Goal: Browse casually: Explore the website without a specific task or goal

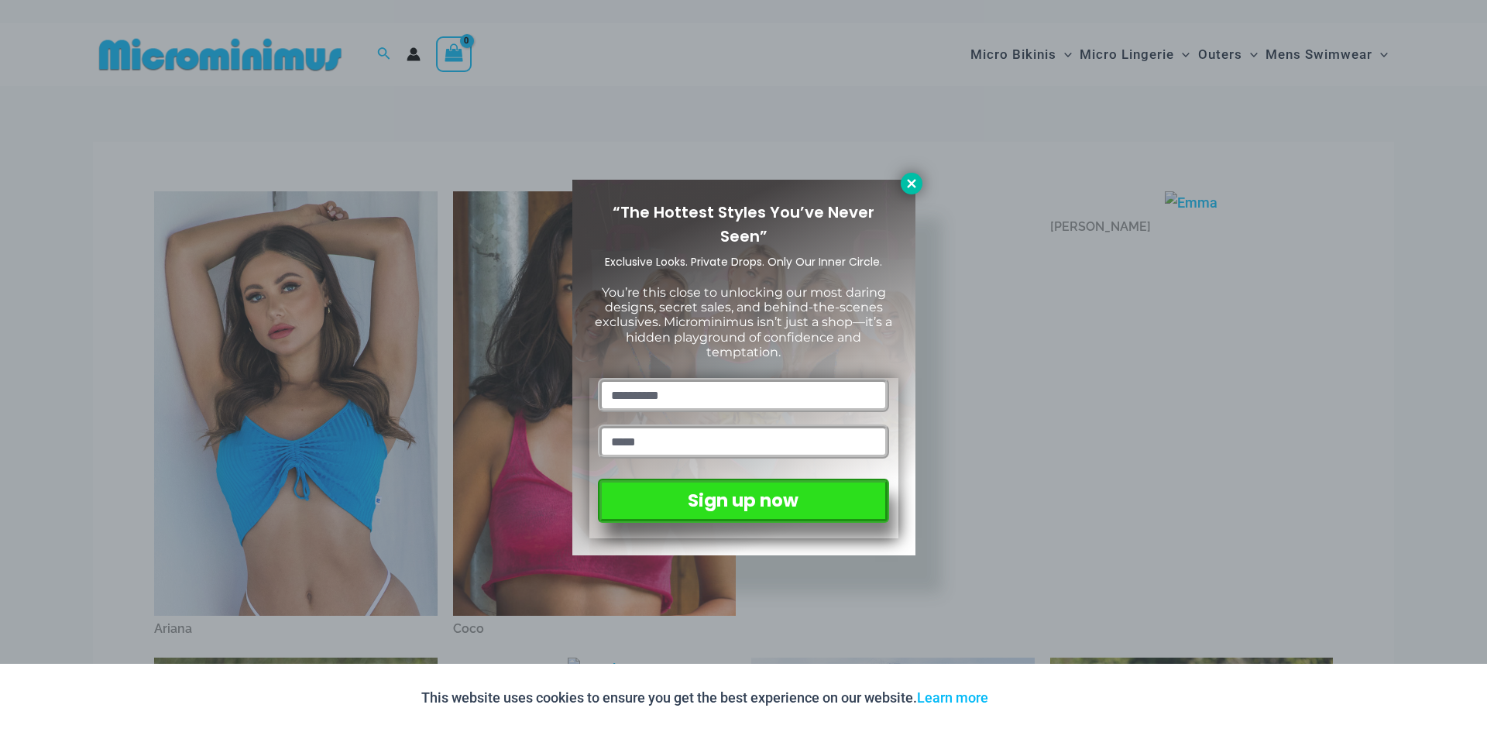
click at [913, 179] on icon at bounding box center [912, 184] width 14 height 14
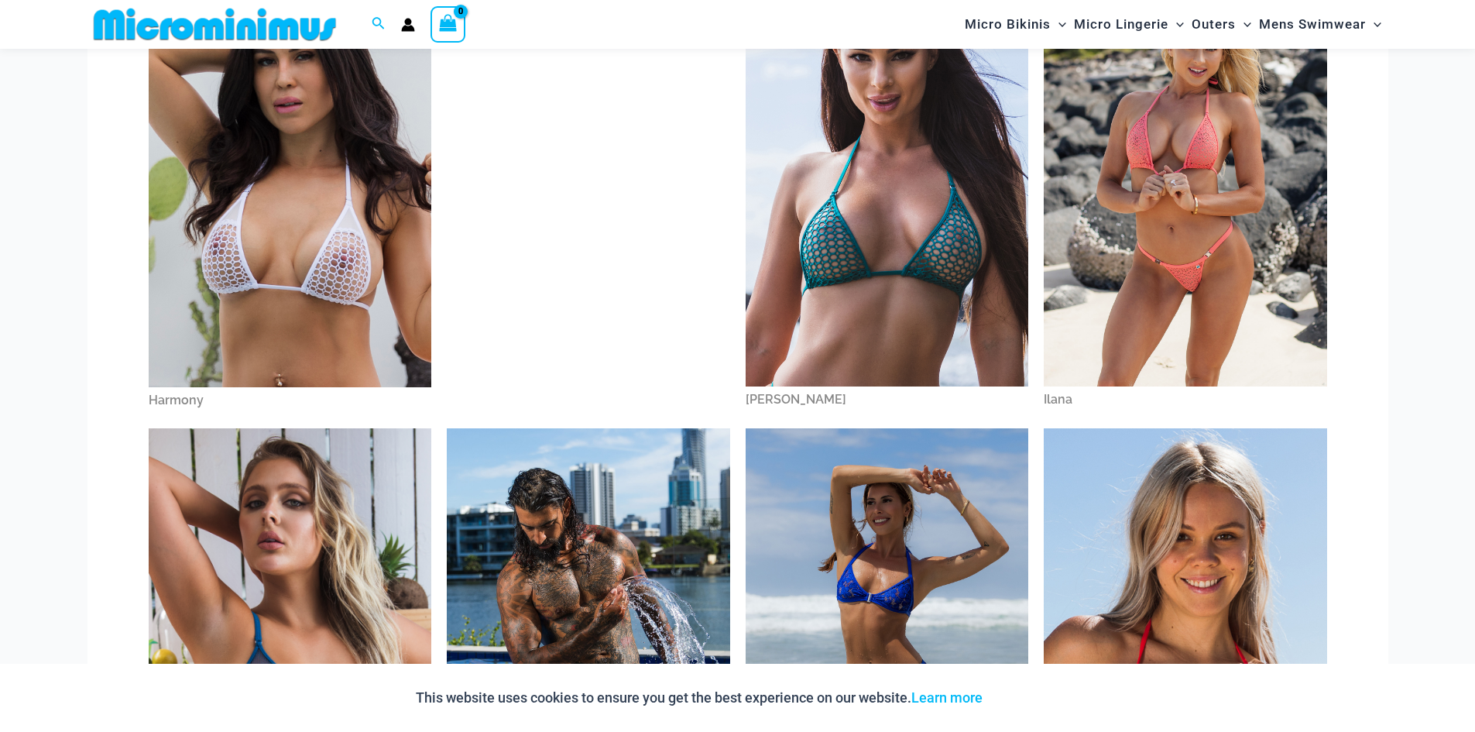
scroll to position [685, 0]
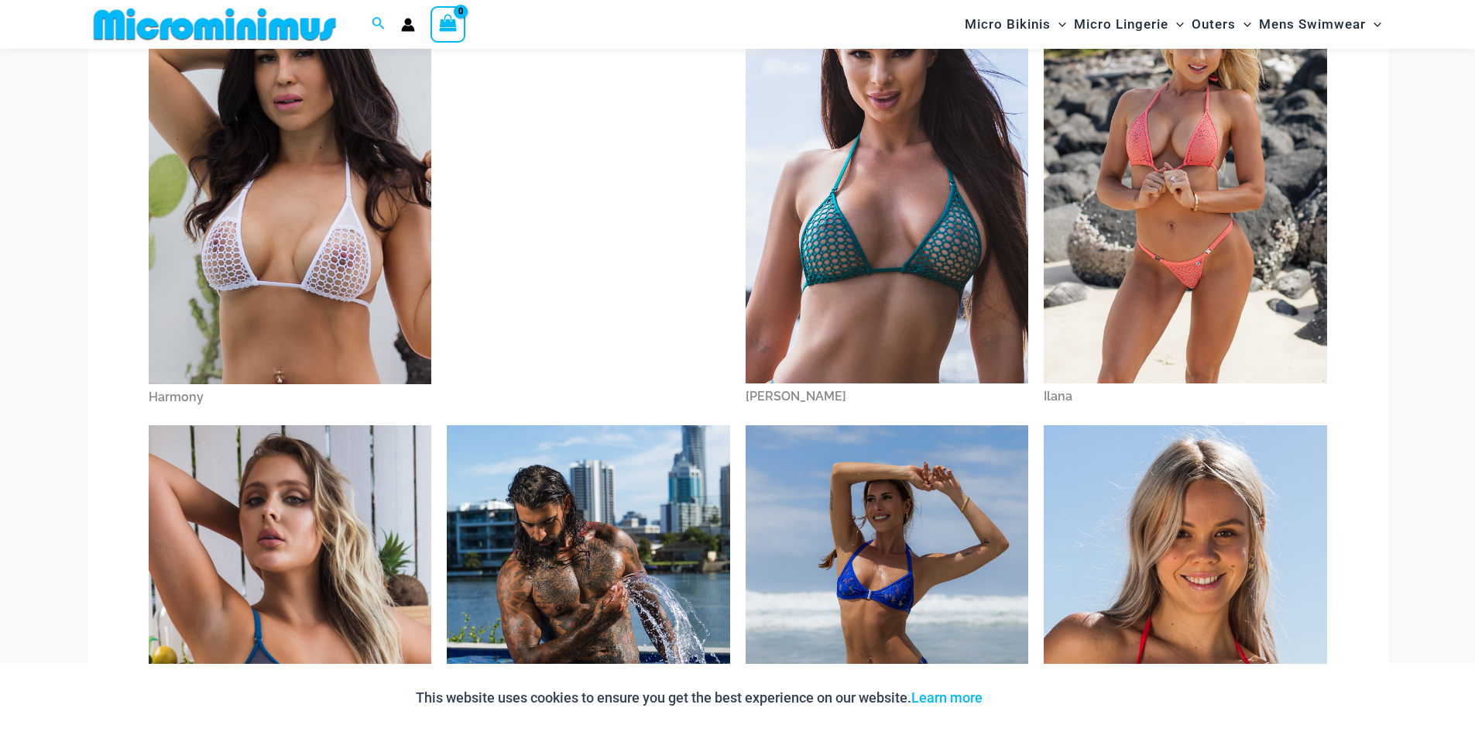
click at [919, 231] on img at bounding box center [887, 171] width 283 height 424
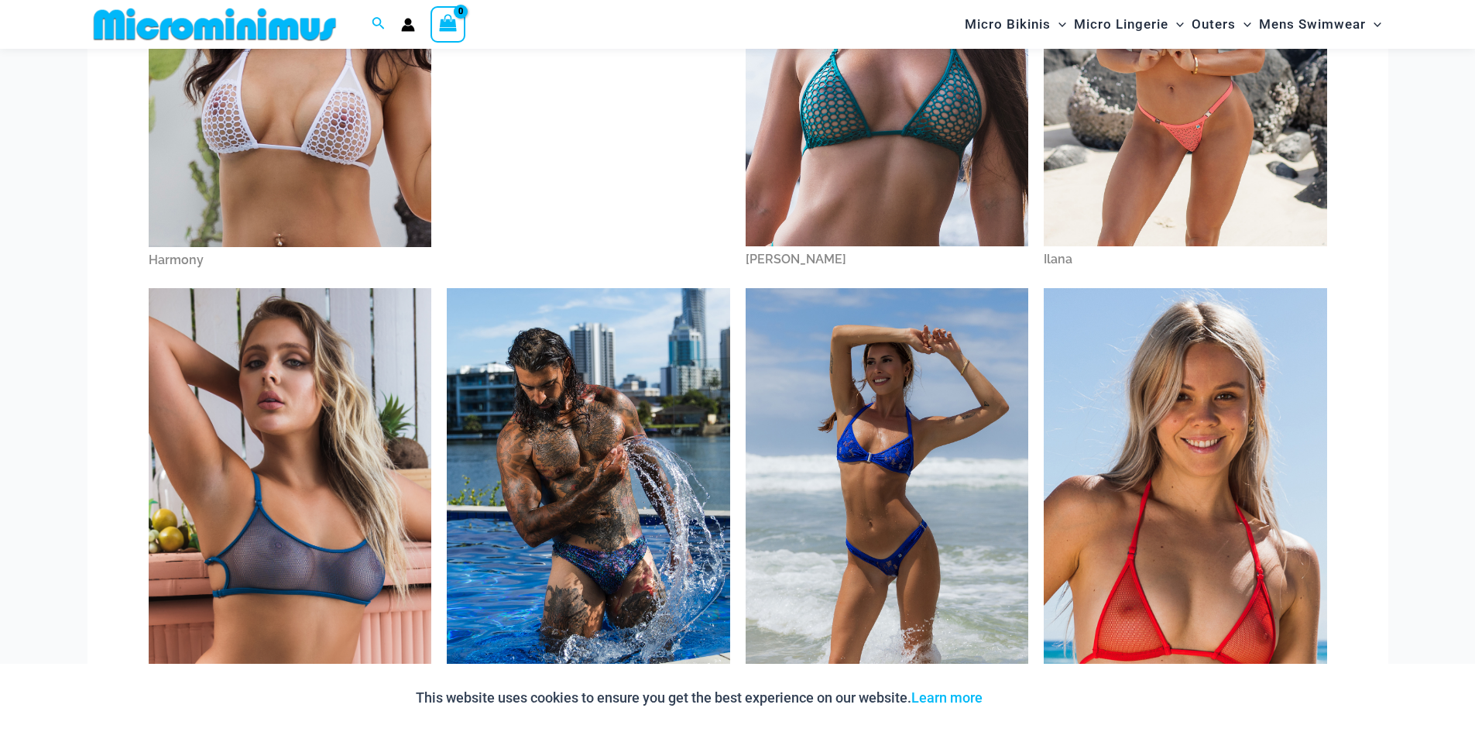
scroll to position [917, 0]
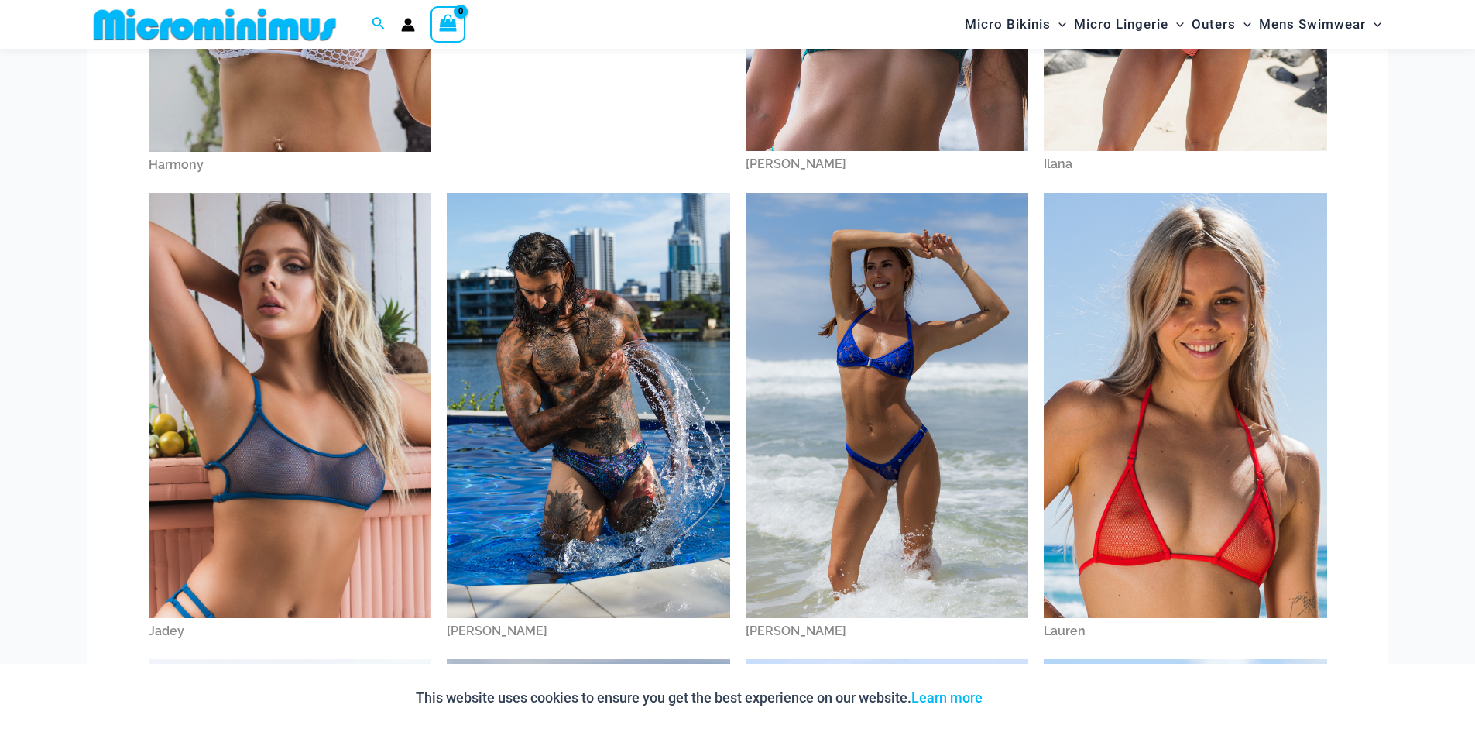
click at [264, 417] on img at bounding box center [290, 405] width 283 height 424
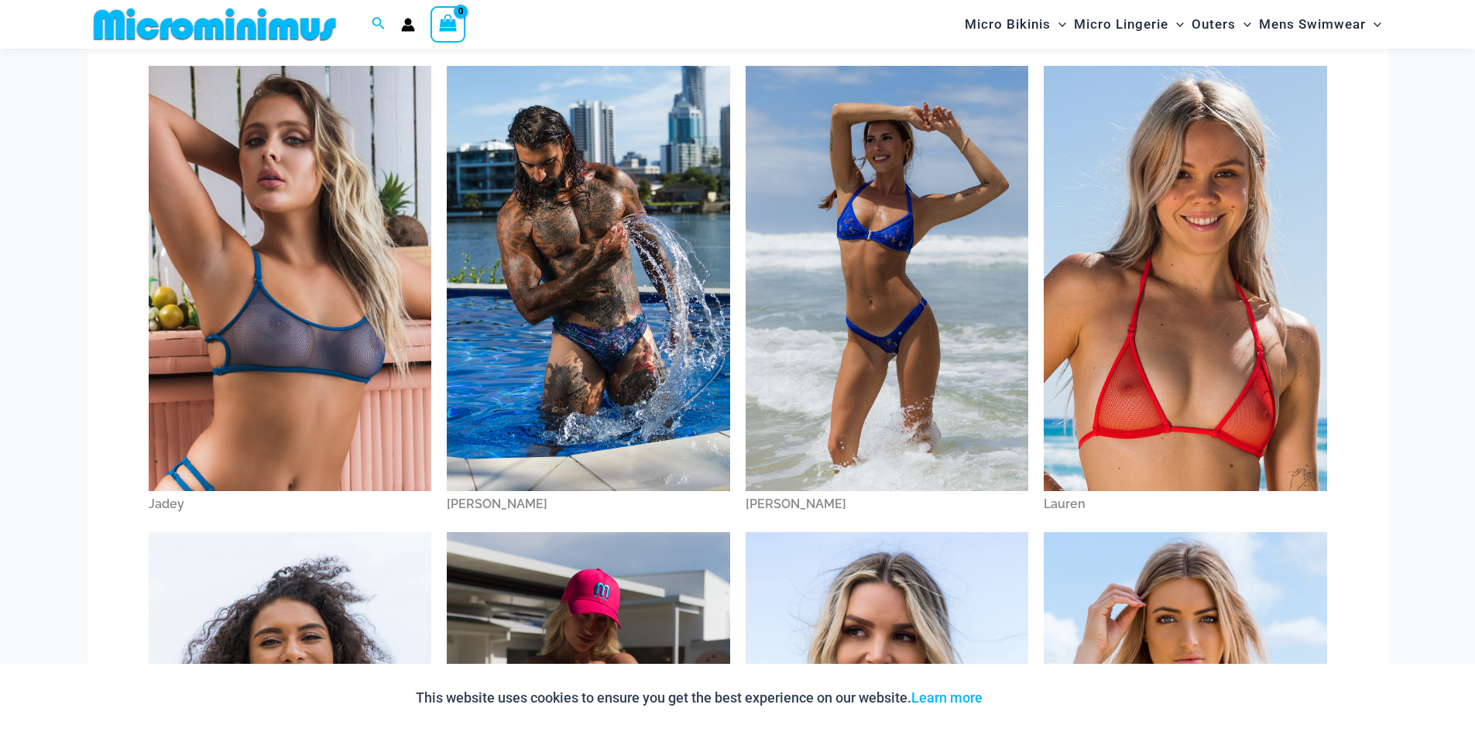
scroll to position [1046, 0]
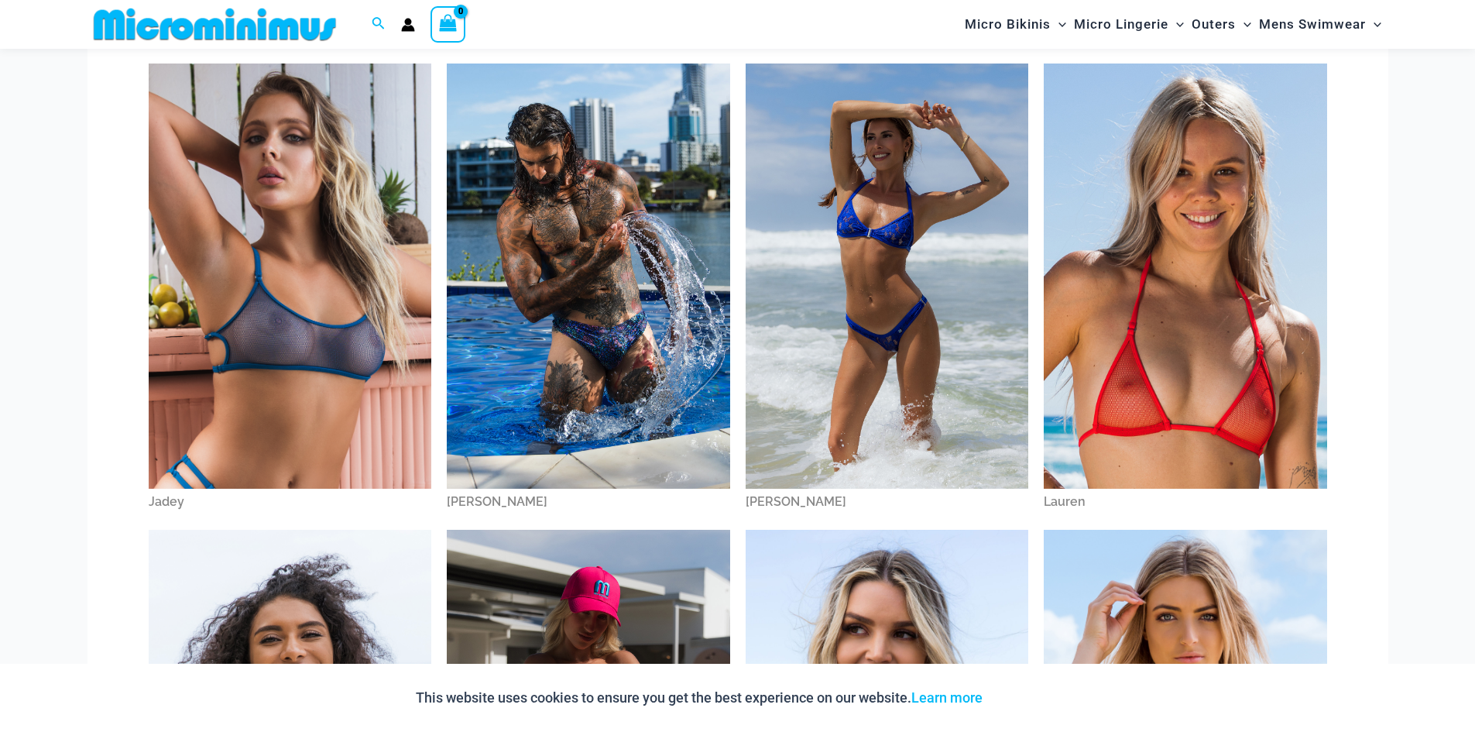
click at [335, 362] on img at bounding box center [290, 276] width 283 height 424
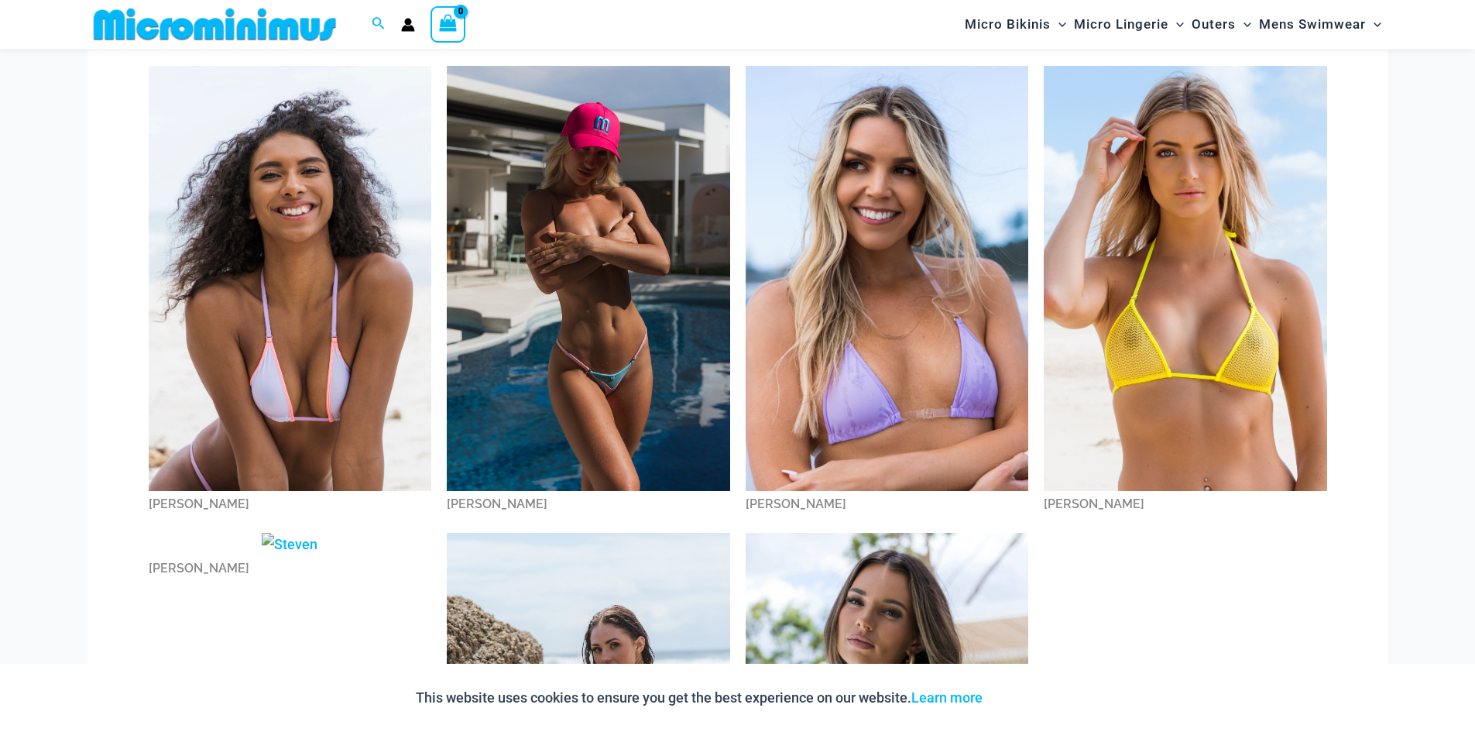
scroll to position [1511, 0]
click at [550, 281] on img at bounding box center [588, 277] width 283 height 424
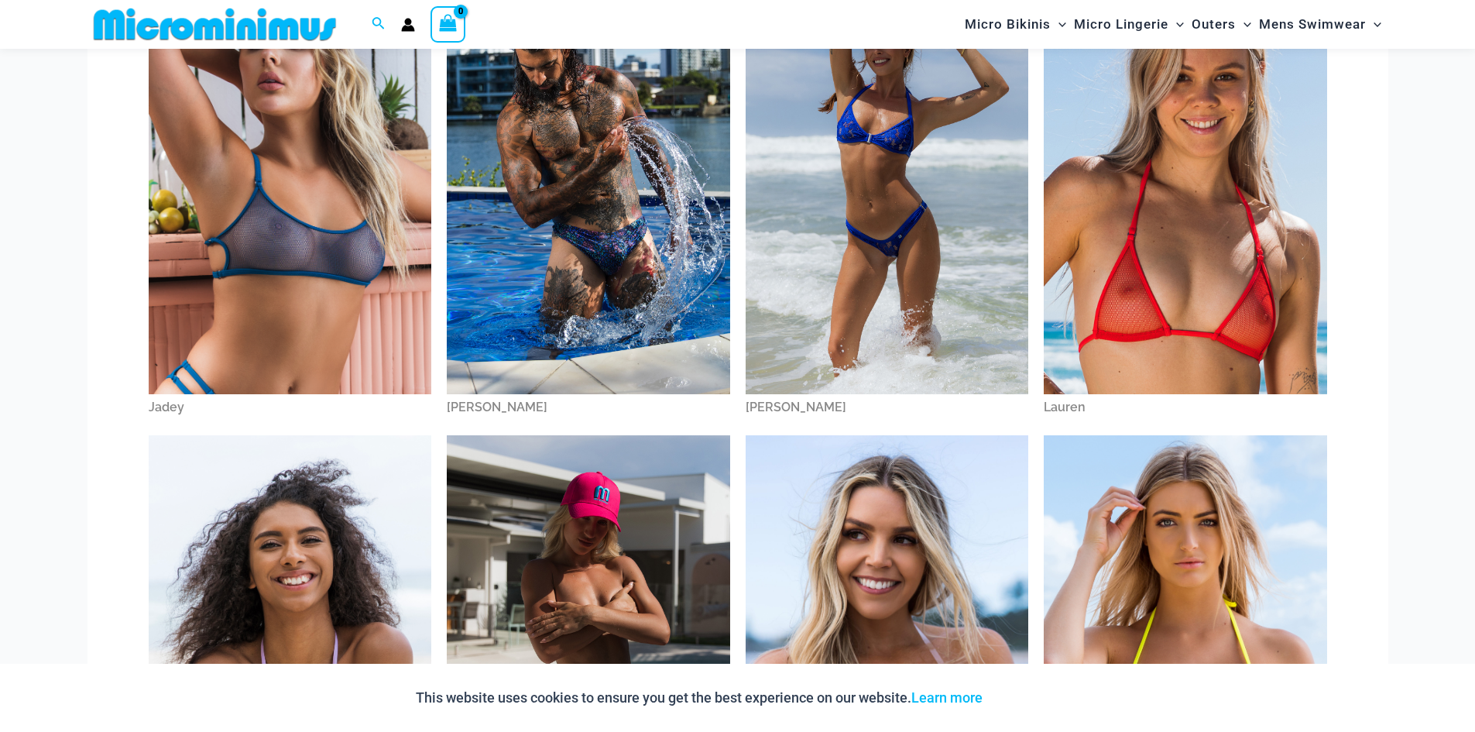
scroll to position [1138, 0]
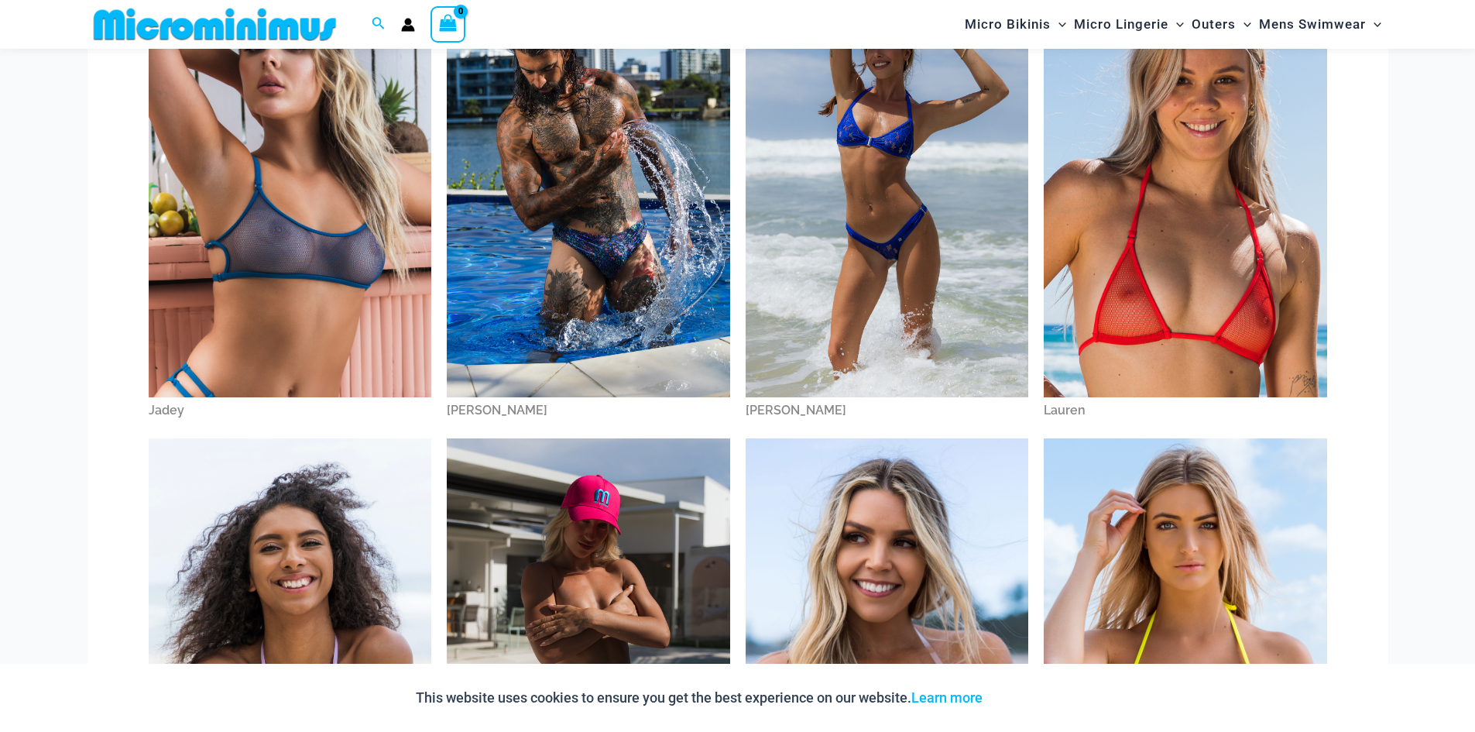
click at [1196, 230] on img at bounding box center [1185, 184] width 283 height 424
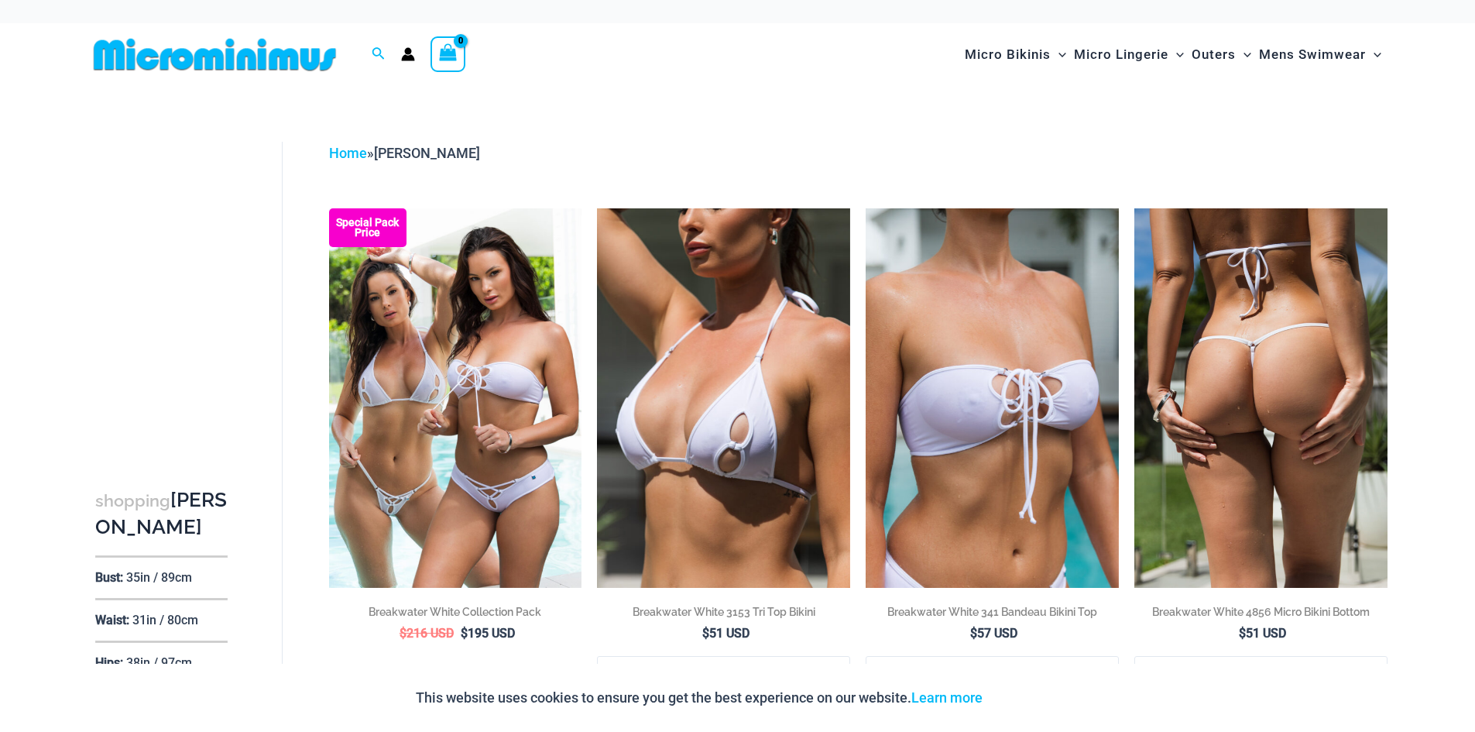
click at [1249, 350] on img at bounding box center [1261, 398] width 253 height 380
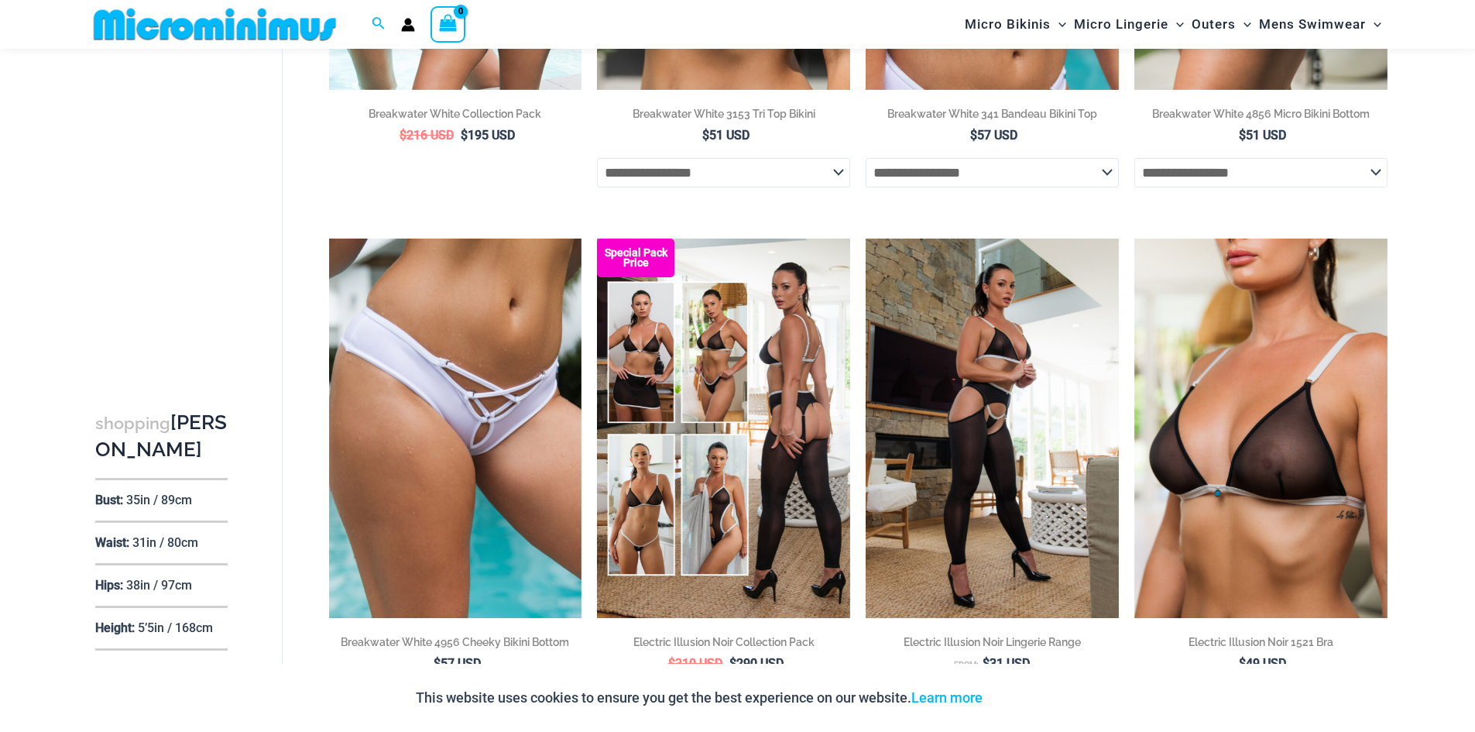
scroll to position [581, 0]
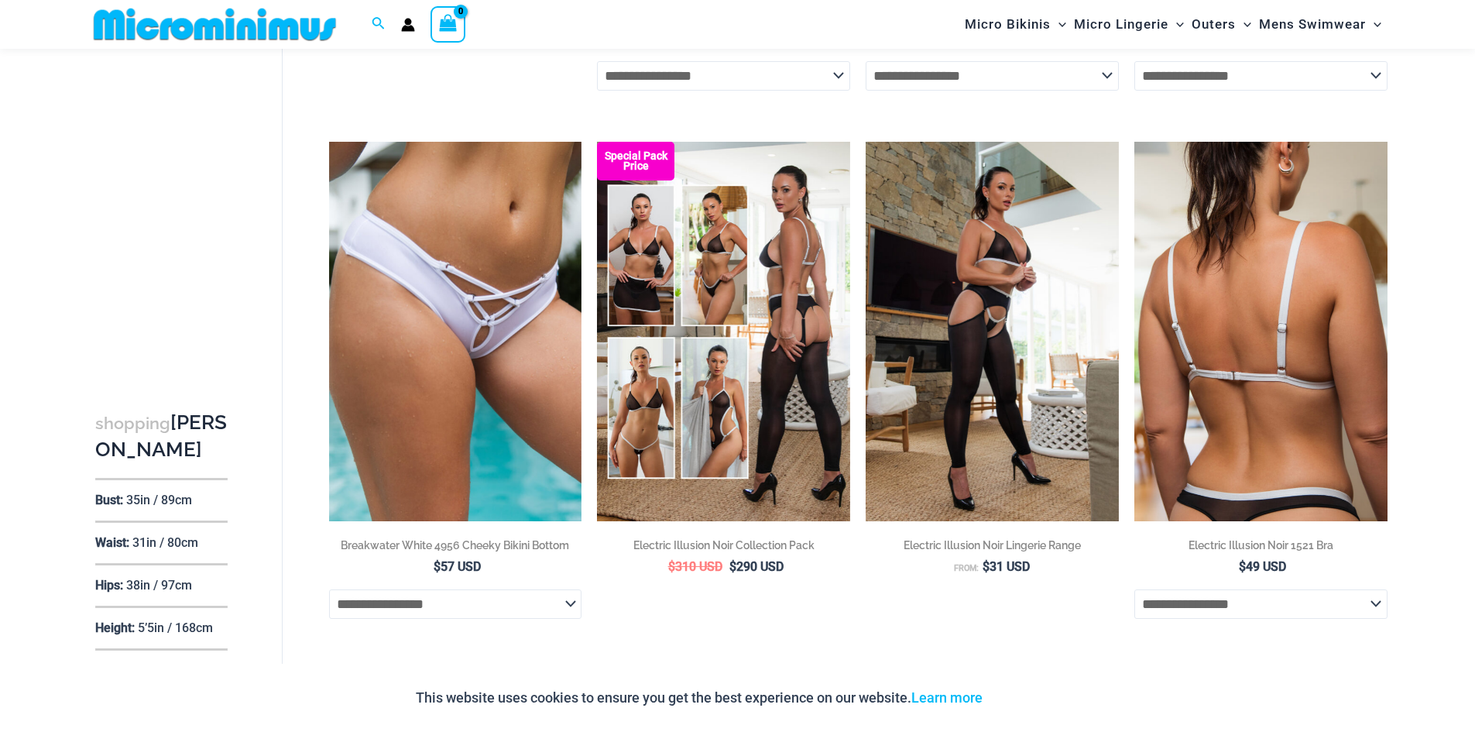
click at [1232, 376] on img at bounding box center [1261, 332] width 253 height 380
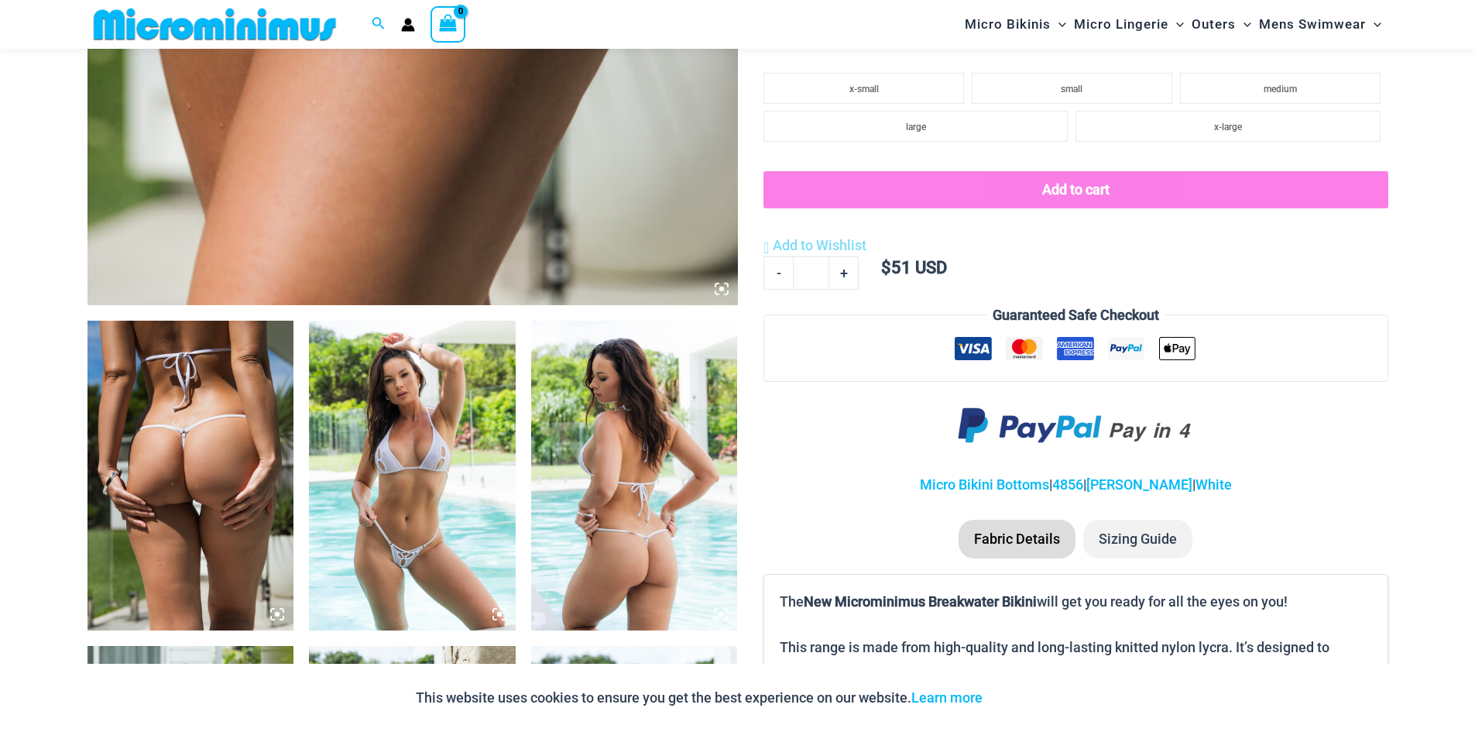
scroll to position [814, 0]
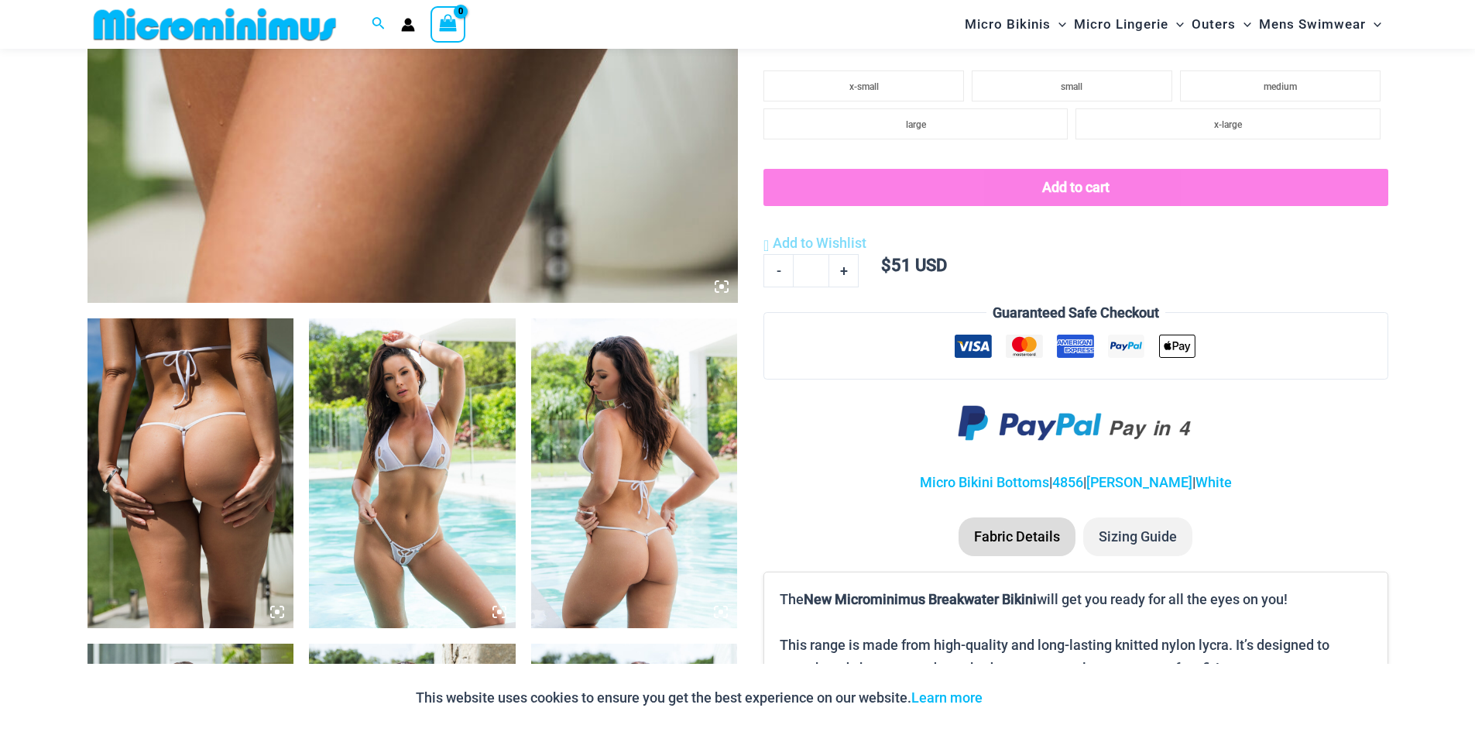
click at [183, 435] on img at bounding box center [191, 473] width 207 height 310
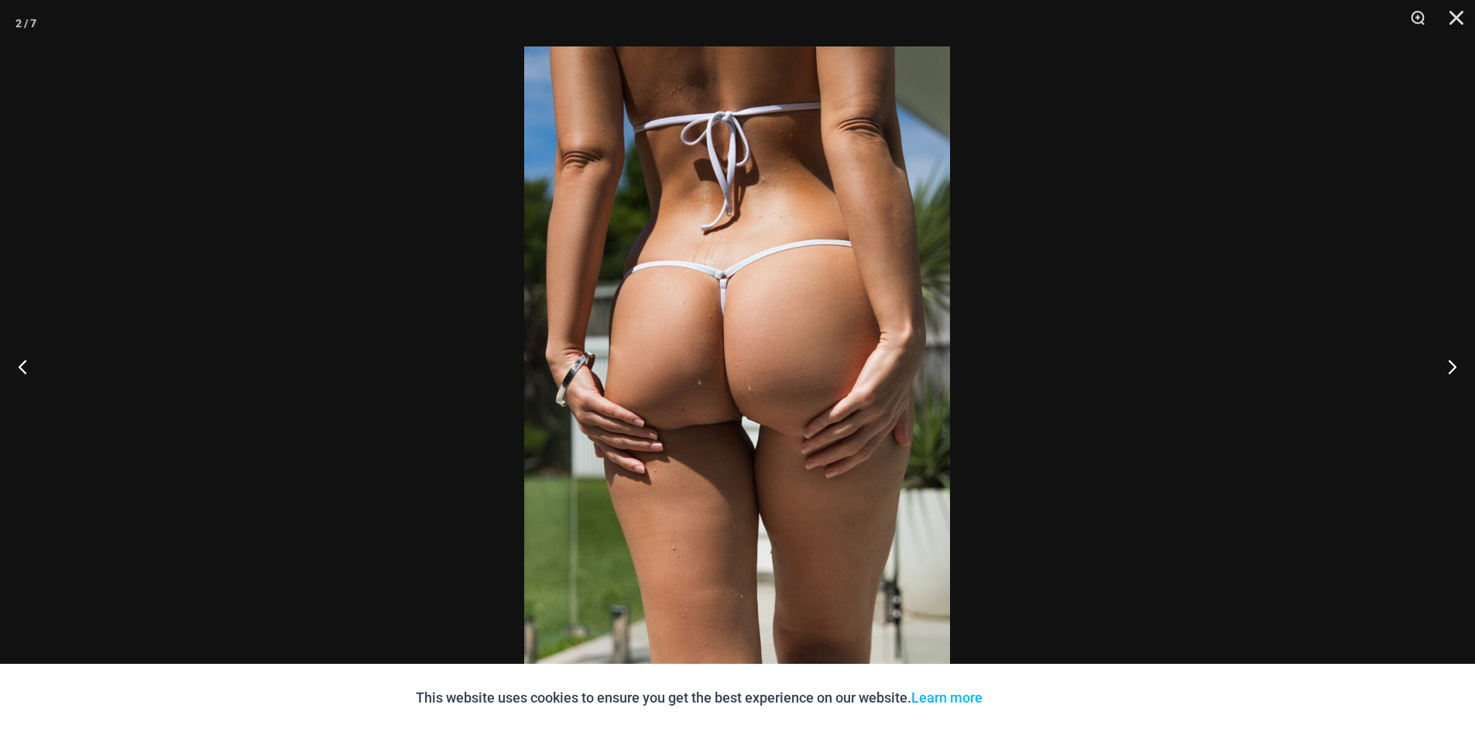
click at [740, 428] on img at bounding box center [737, 365] width 426 height 639
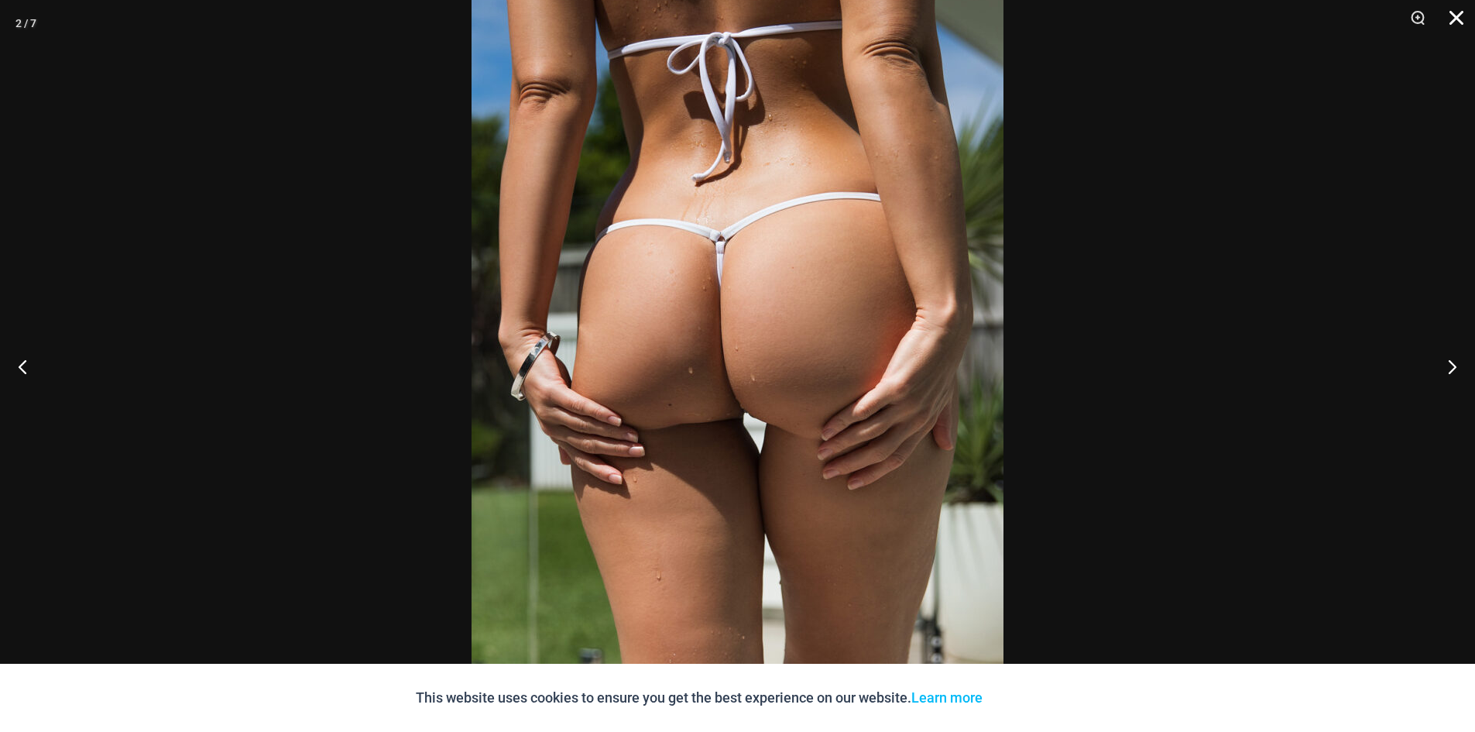
click at [1458, 22] on button "Close" at bounding box center [1451, 23] width 39 height 46
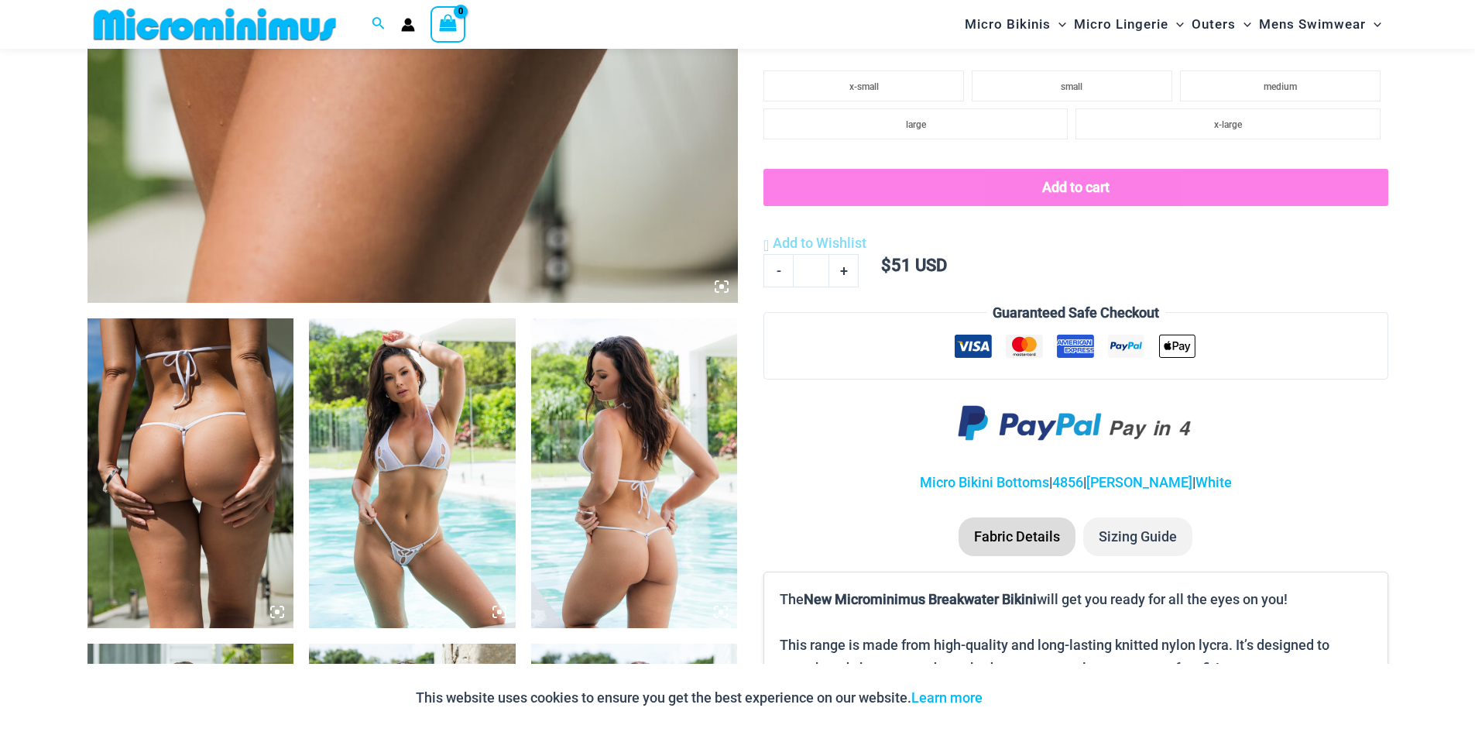
click at [436, 487] on img at bounding box center [412, 473] width 207 height 310
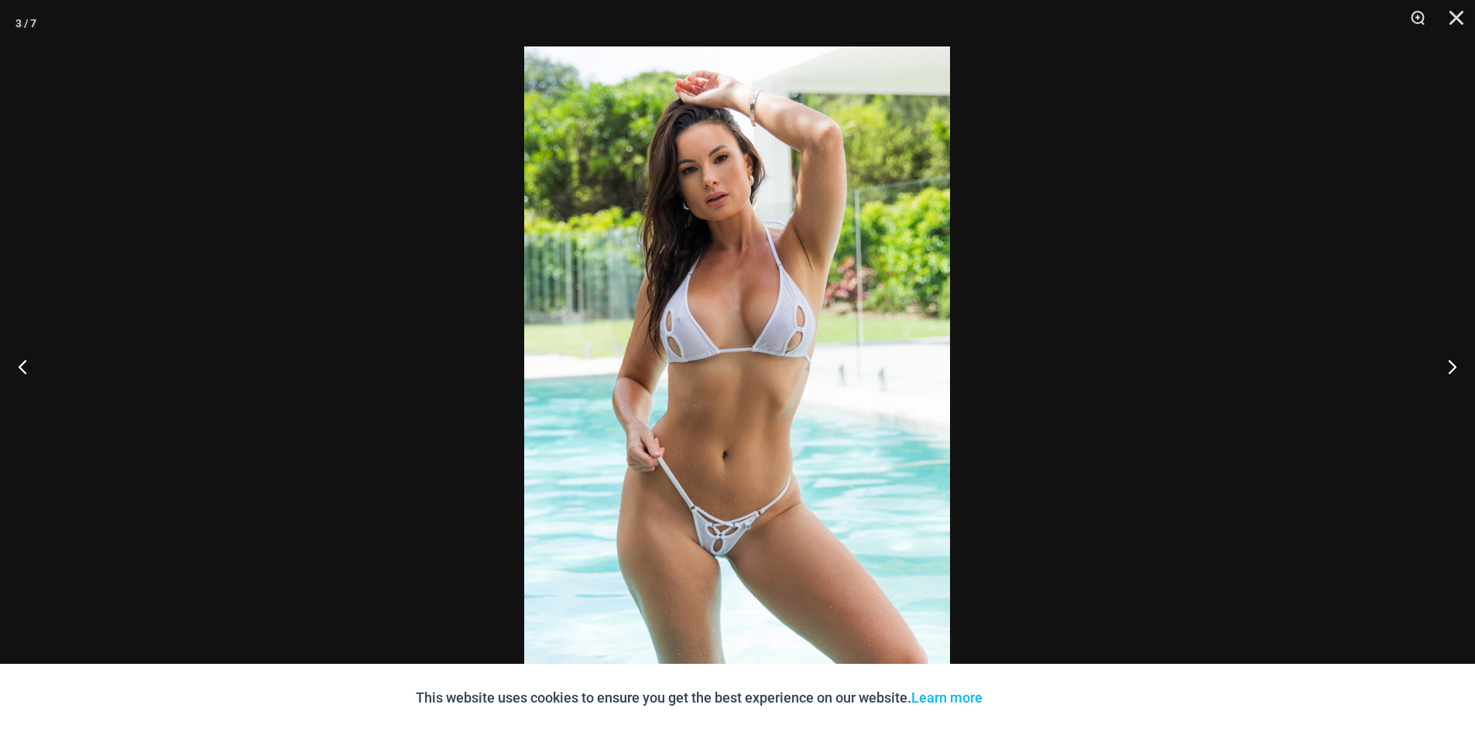
click at [665, 421] on img at bounding box center [737, 365] width 426 height 639
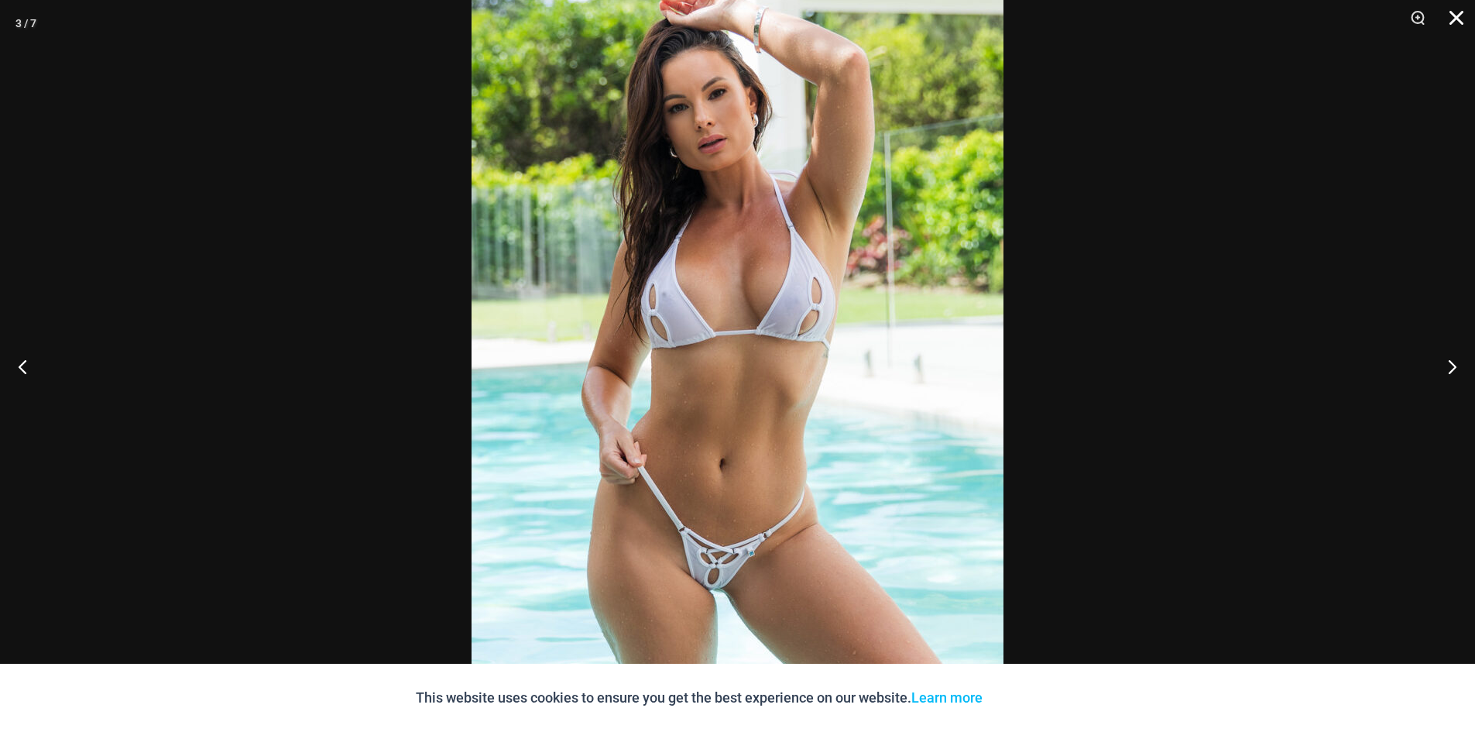
click at [1451, 19] on button "Close" at bounding box center [1451, 23] width 39 height 46
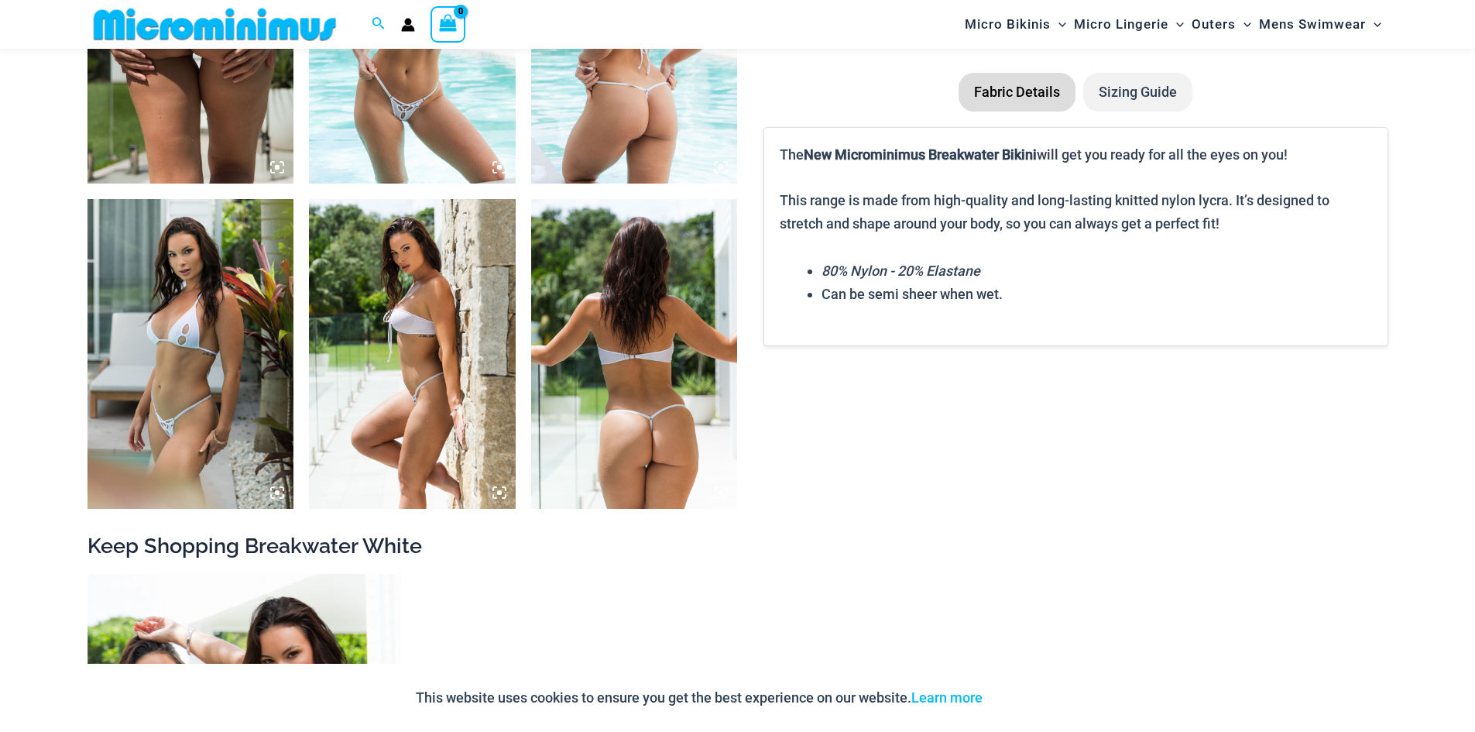
scroll to position [1279, 0]
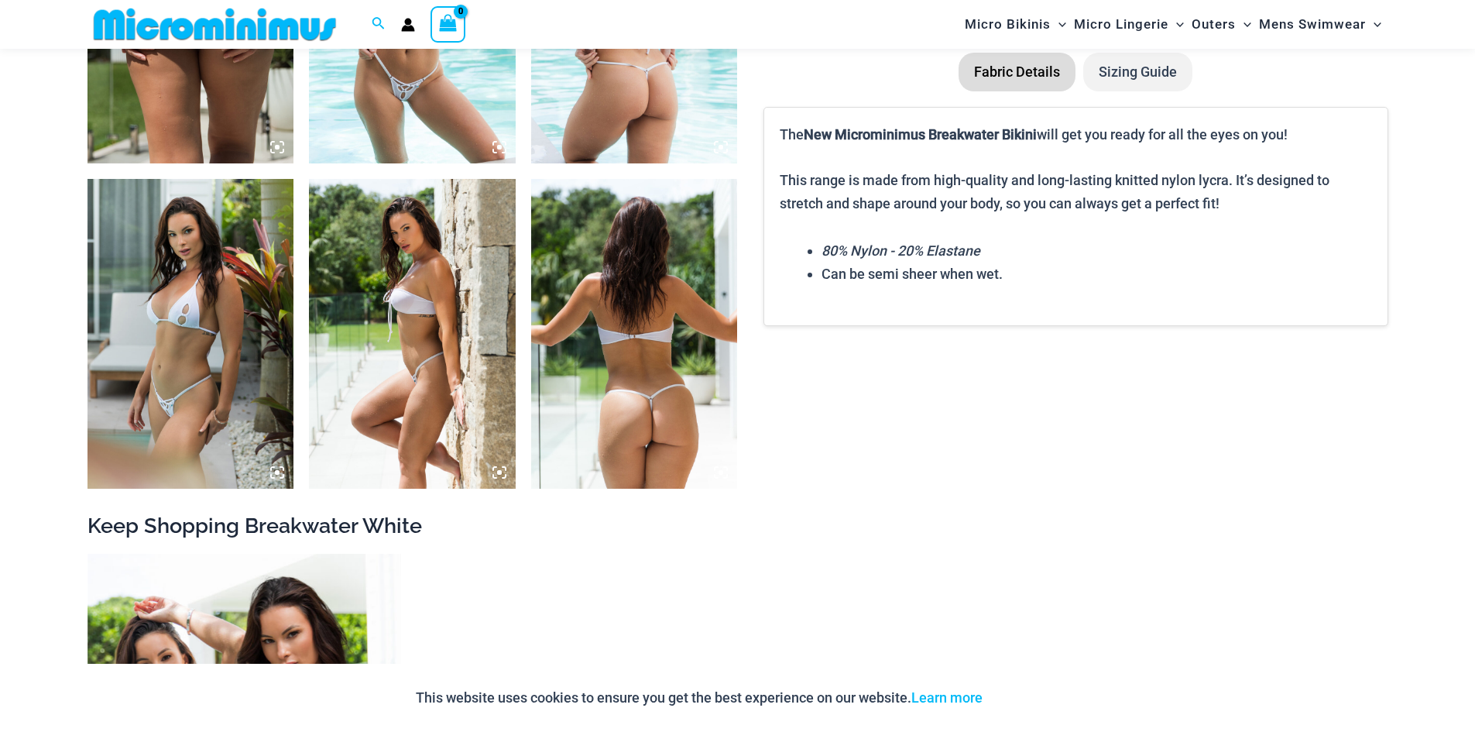
click at [672, 393] on img at bounding box center [634, 334] width 207 height 310
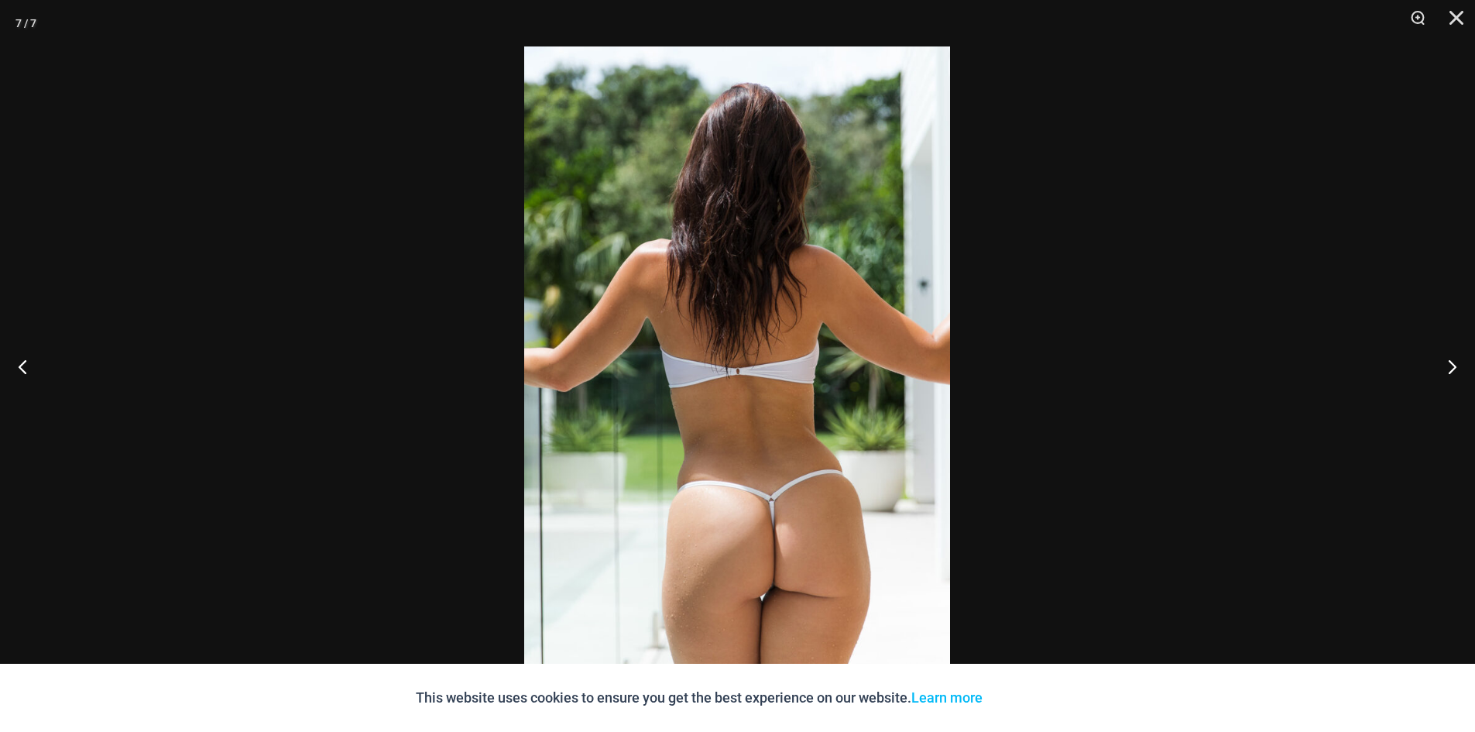
click at [758, 570] on img at bounding box center [737, 365] width 426 height 639
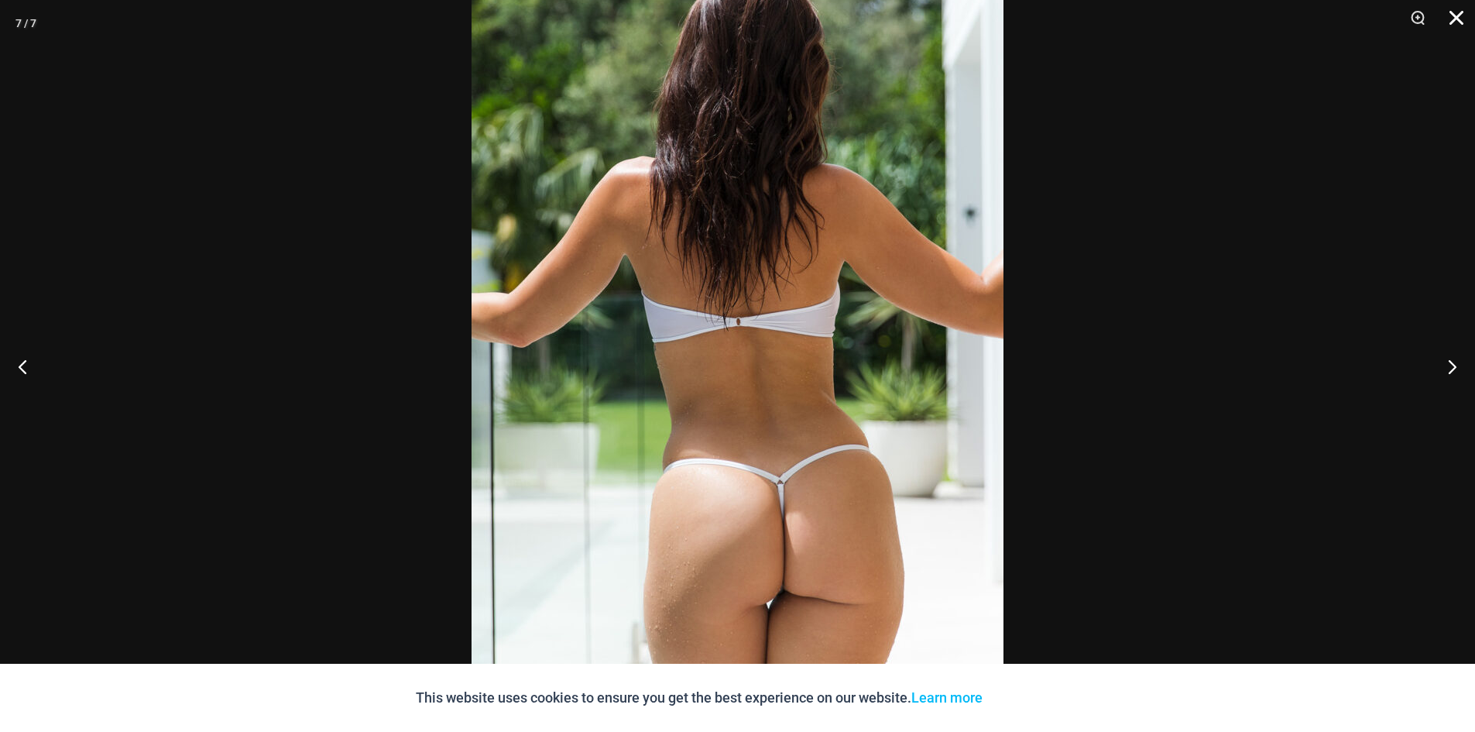
click at [1456, 23] on button "Close" at bounding box center [1451, 23] width 39 height 46
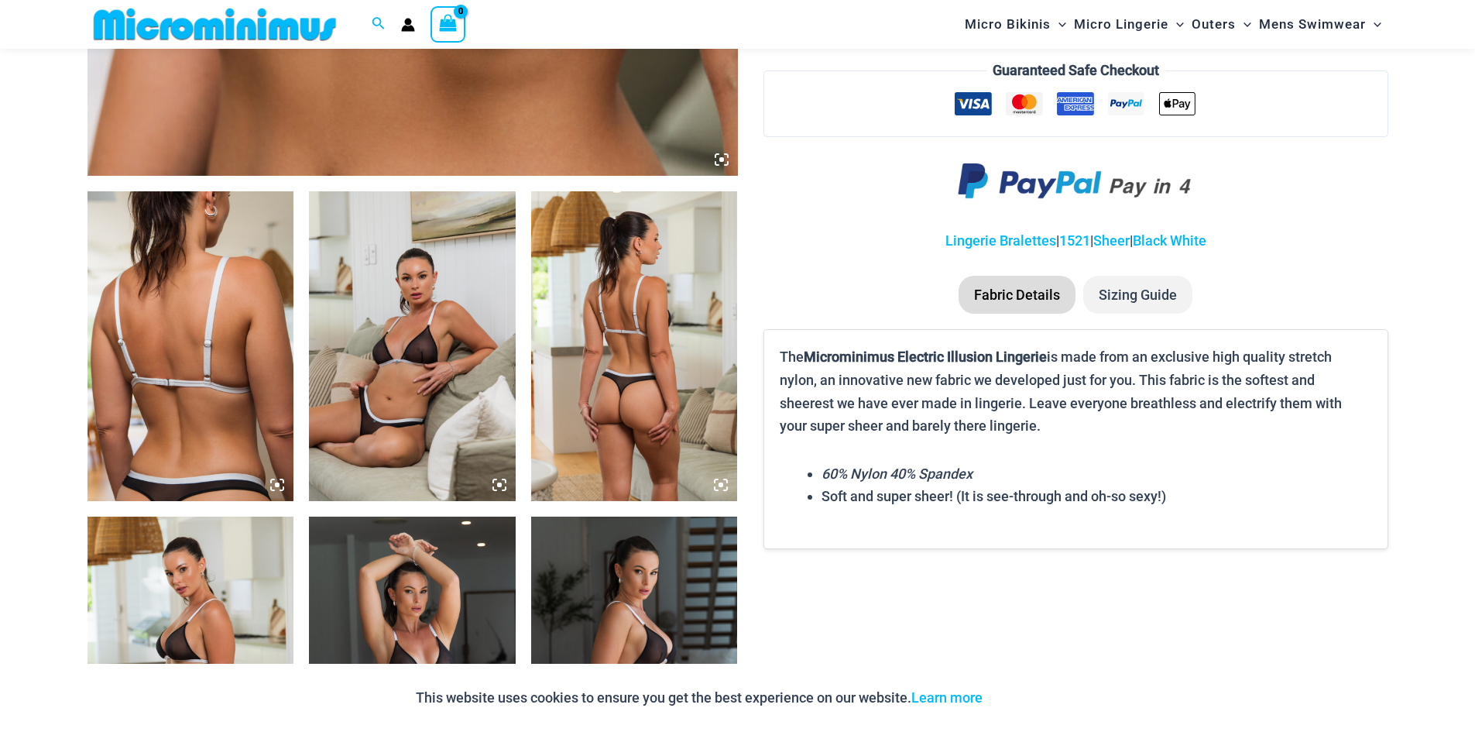
scroll to position [942, 0]
click at [405, 397] on img at bounding box center [412, 346] width 207 height 310
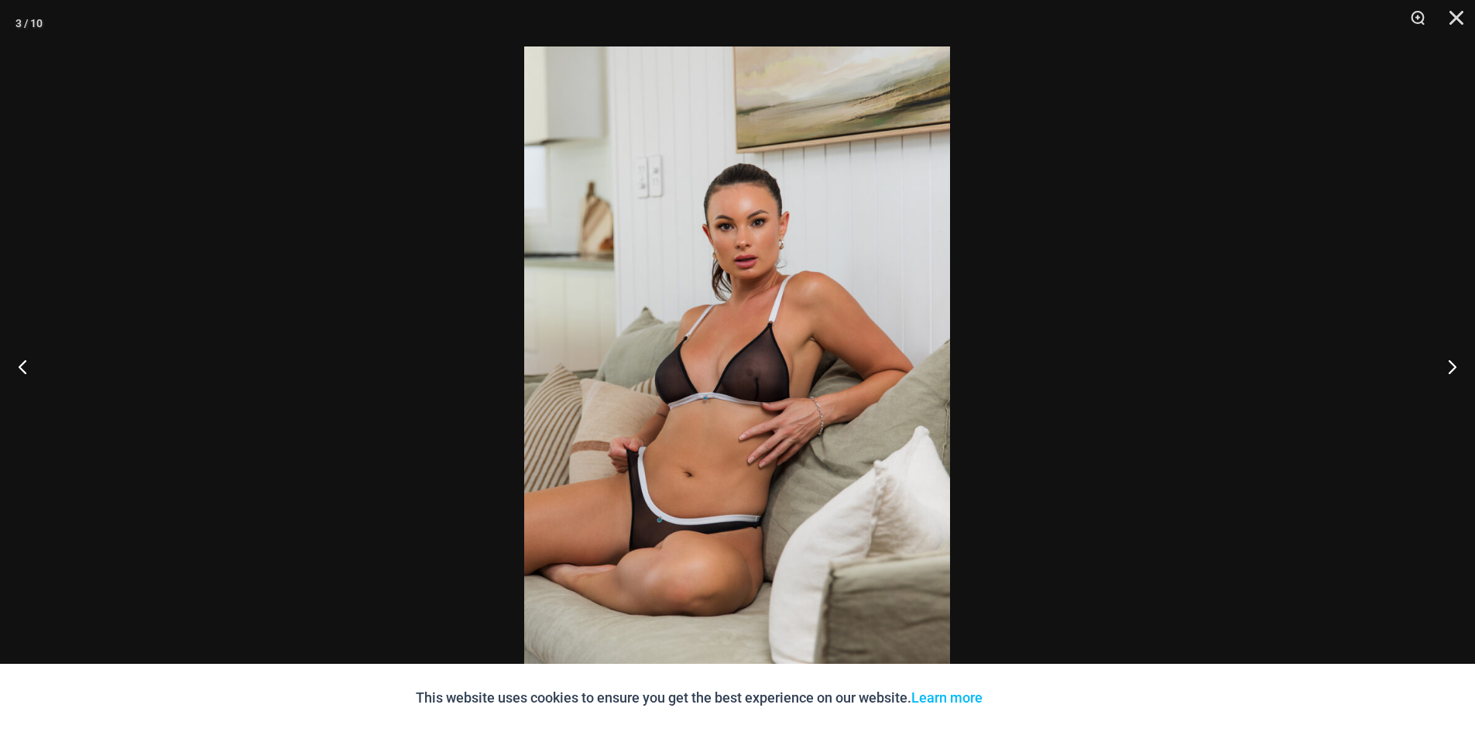
click at [661, 474] on img at bounding box center [737, 365] width 426 height 639
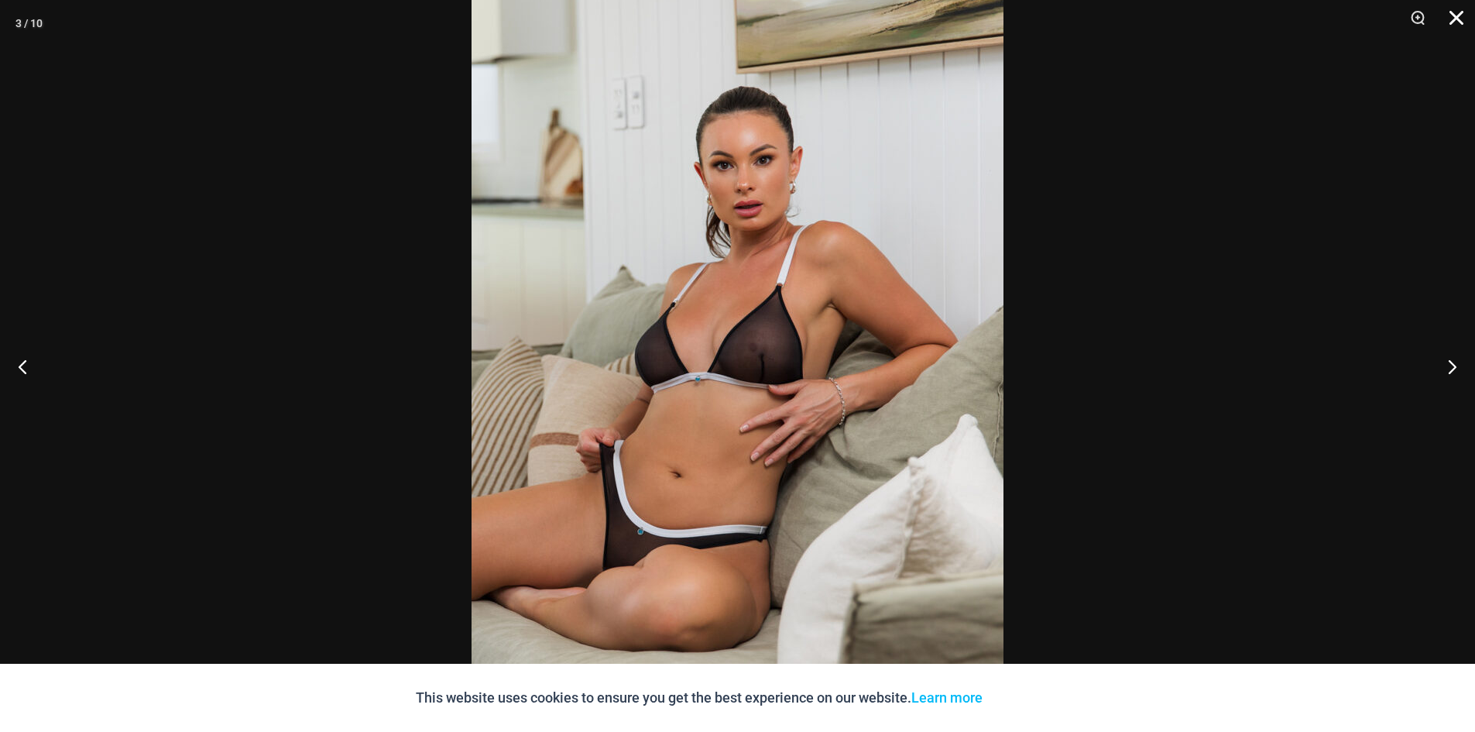
click at [1451, 18] on button "Close" at bounding box center [1451, 23] width 39 height 46
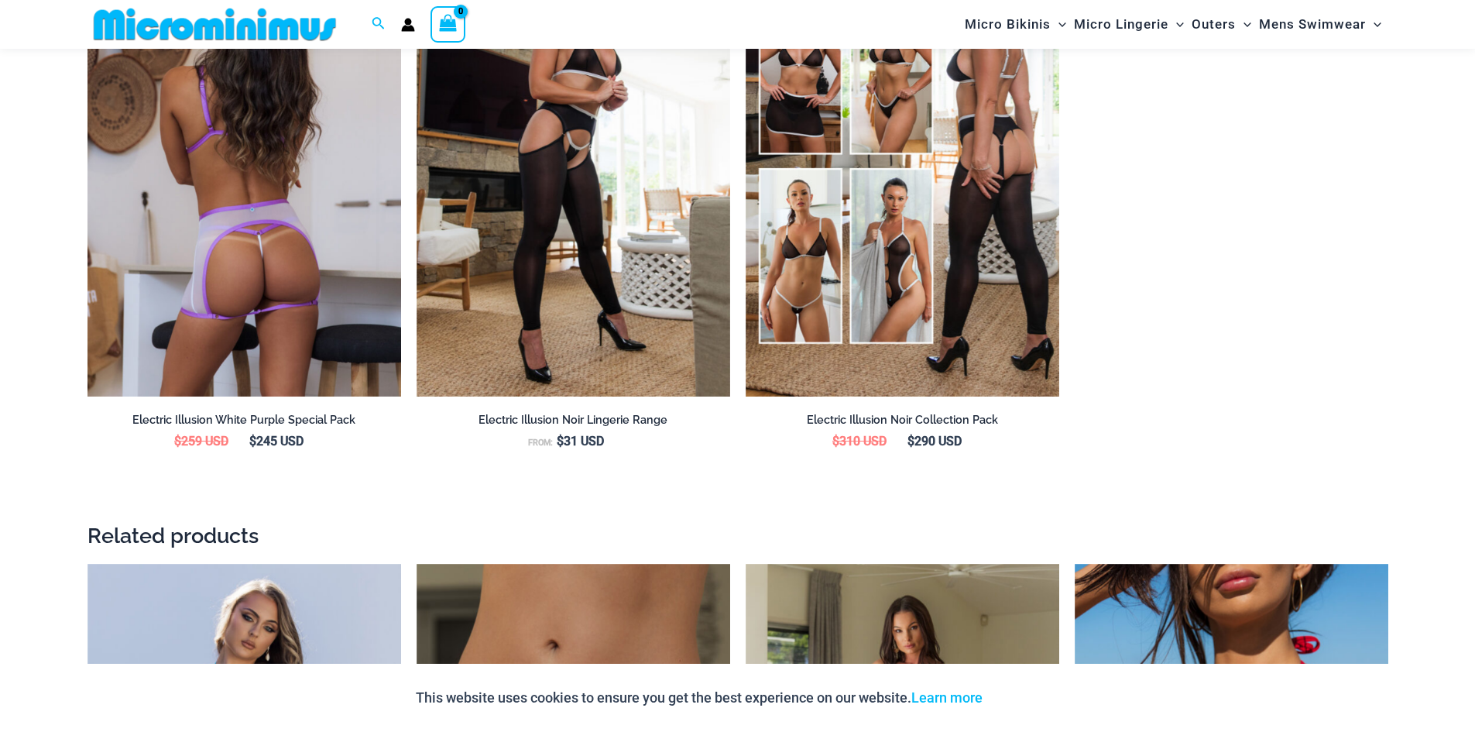
scroll to position [2233, 0]
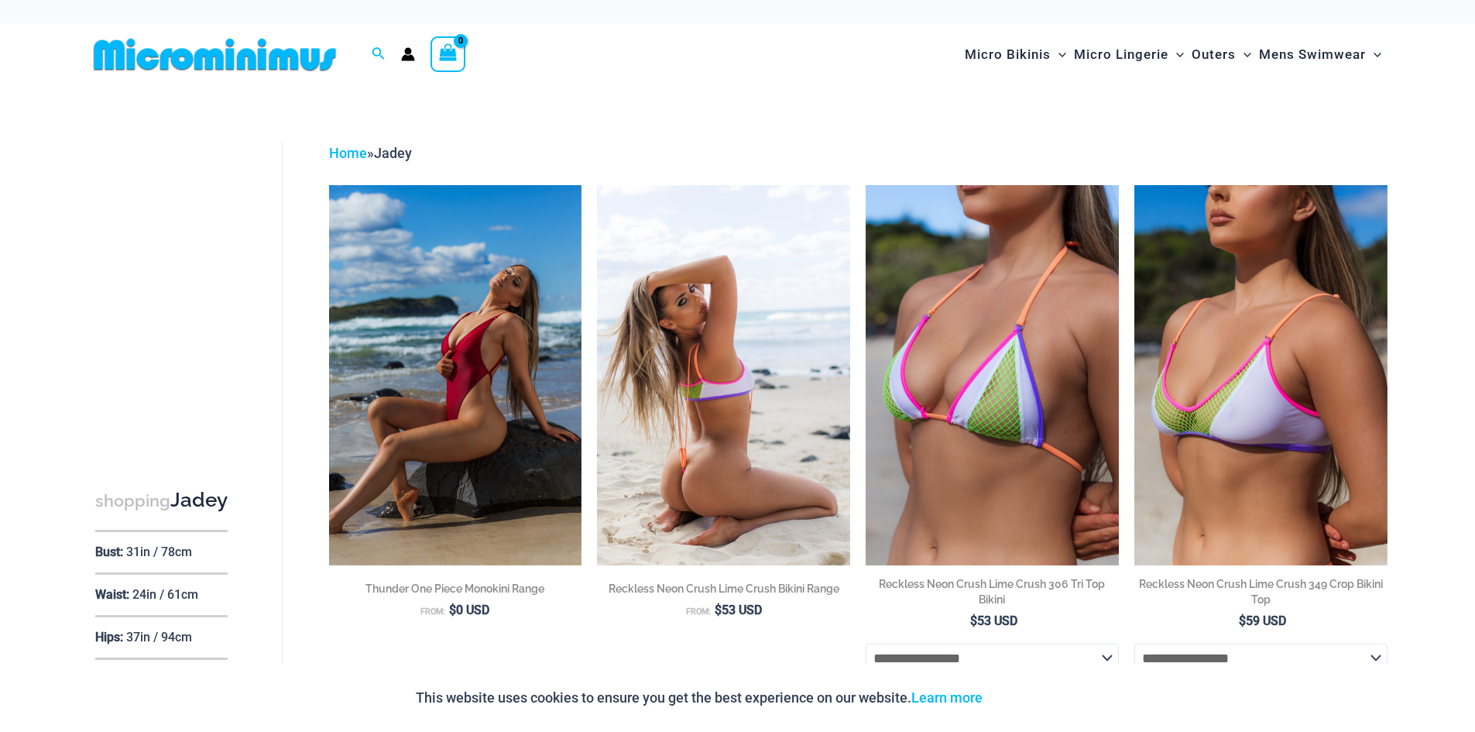
click at [709, 421] on img at bounding box center [723, 375] width 253 height 380
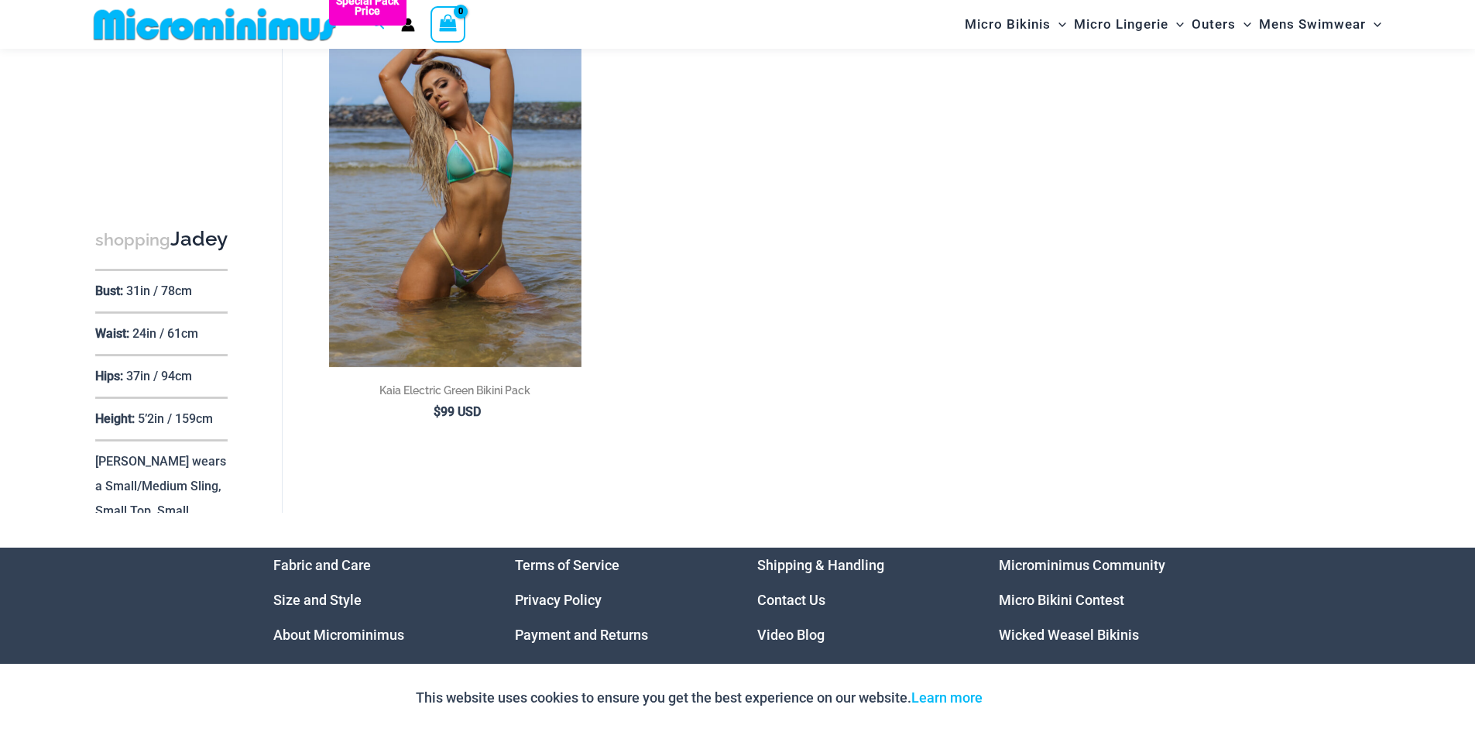
scroll to position [1795, 0]
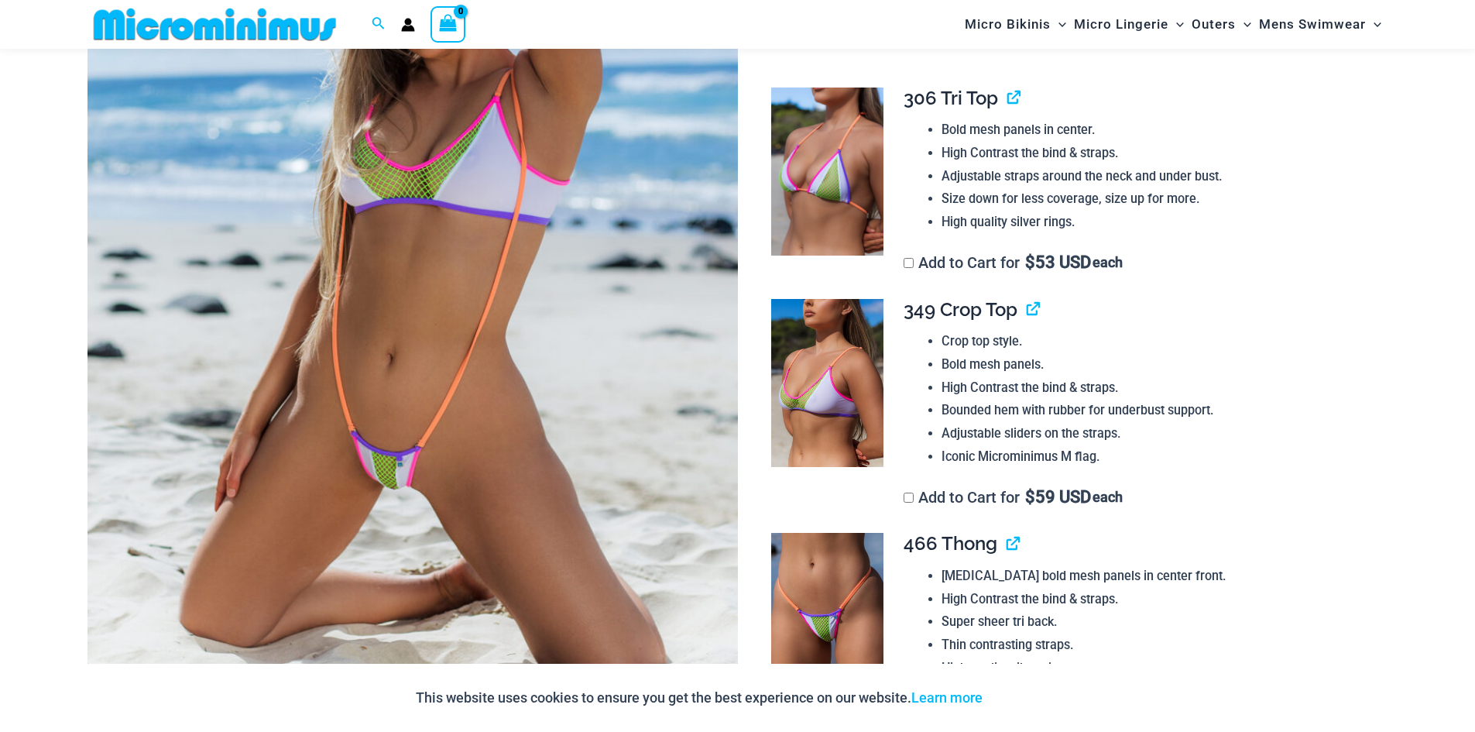
scroll to position [400, 0]
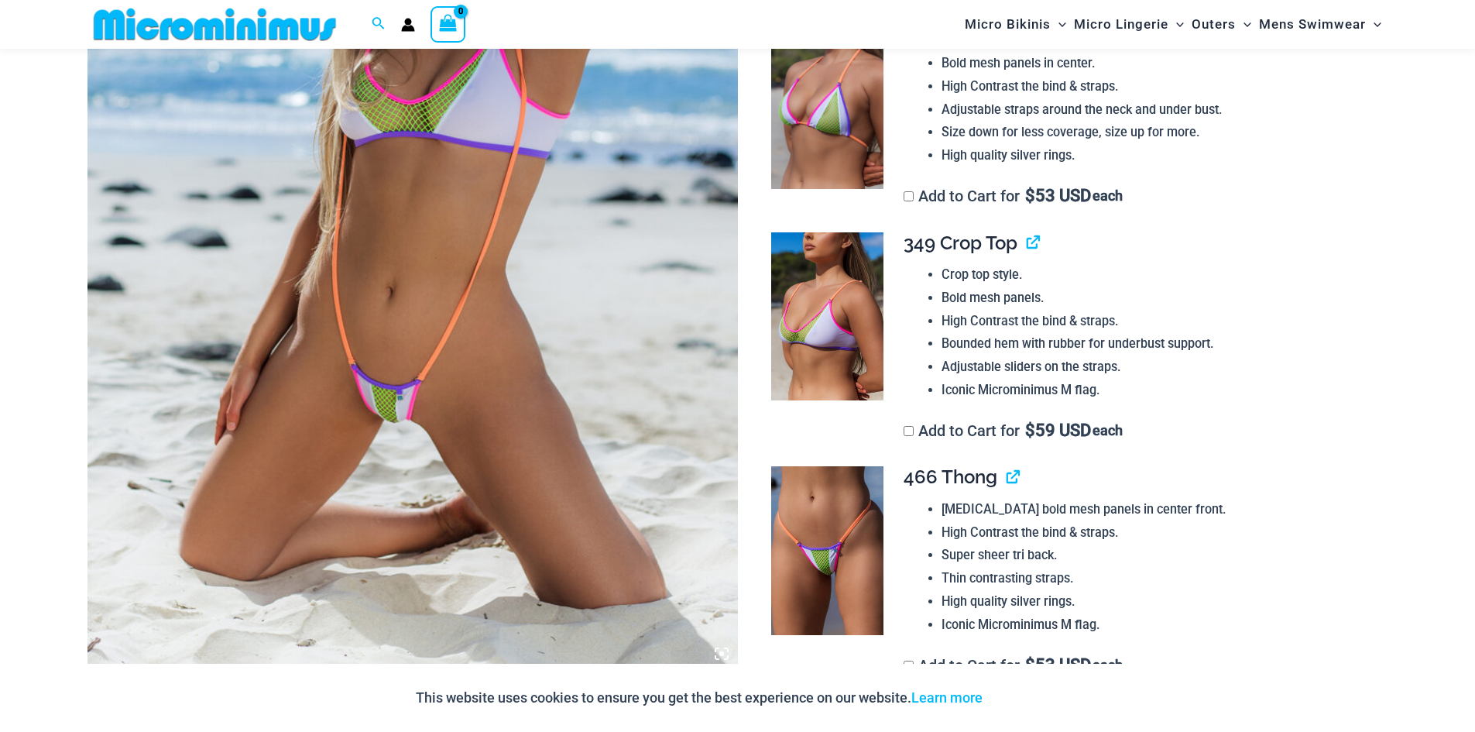
click at [768, 575] on div at bounding box center [820, 550] width 112 height 169
click at [802, 563] on img at bounding box center [827, 550] width 112 height 169
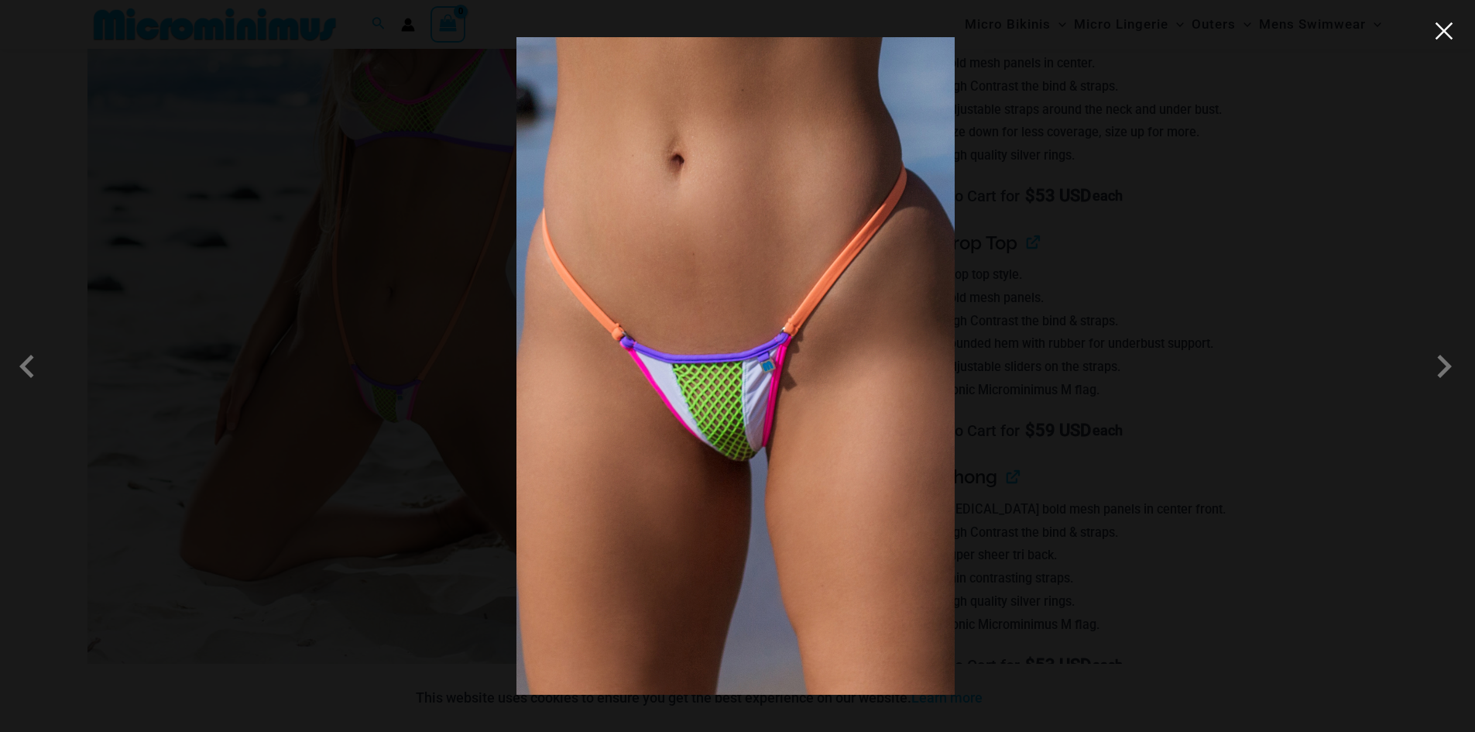
click at [1455, 37] on button "Close" at bounding box center [1444, 30] width 23 height 23
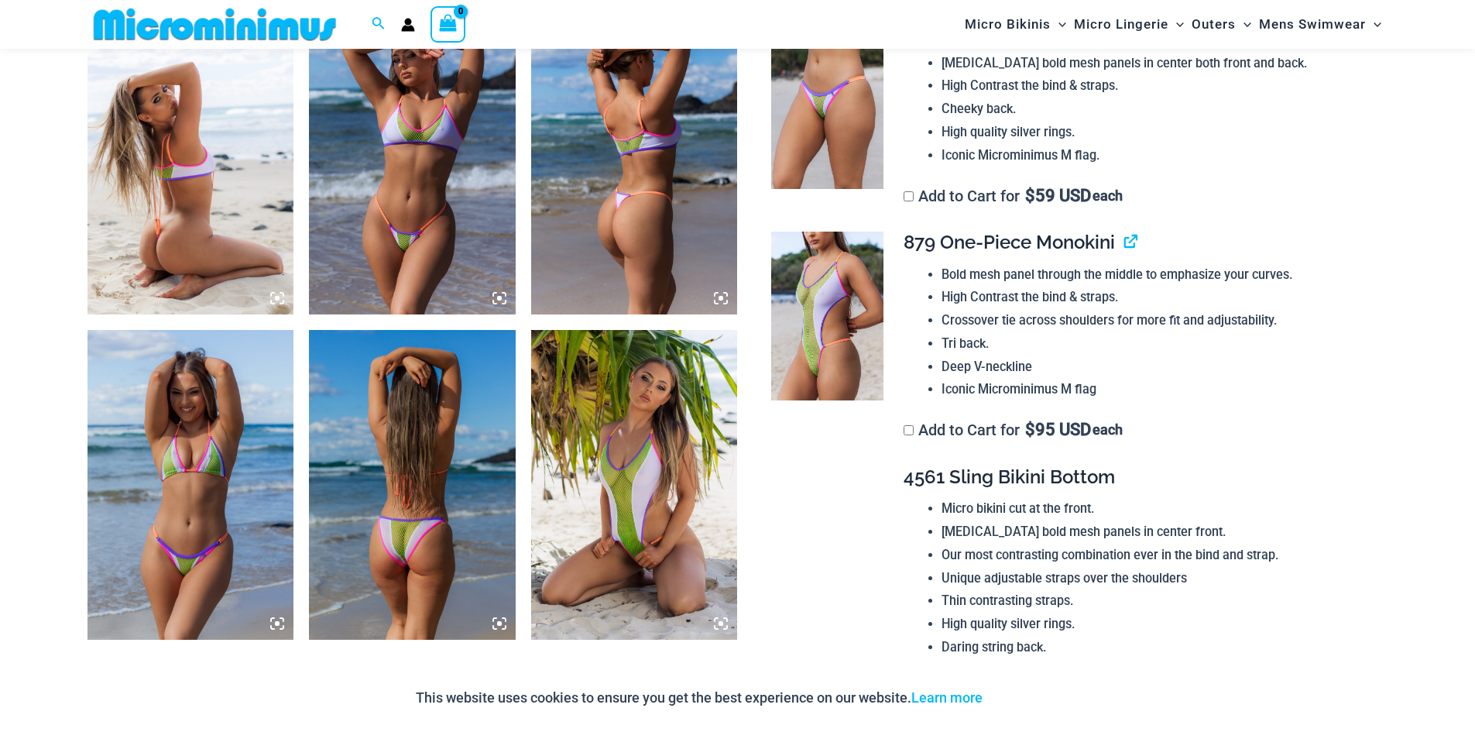
scroll to position [1098, 0]
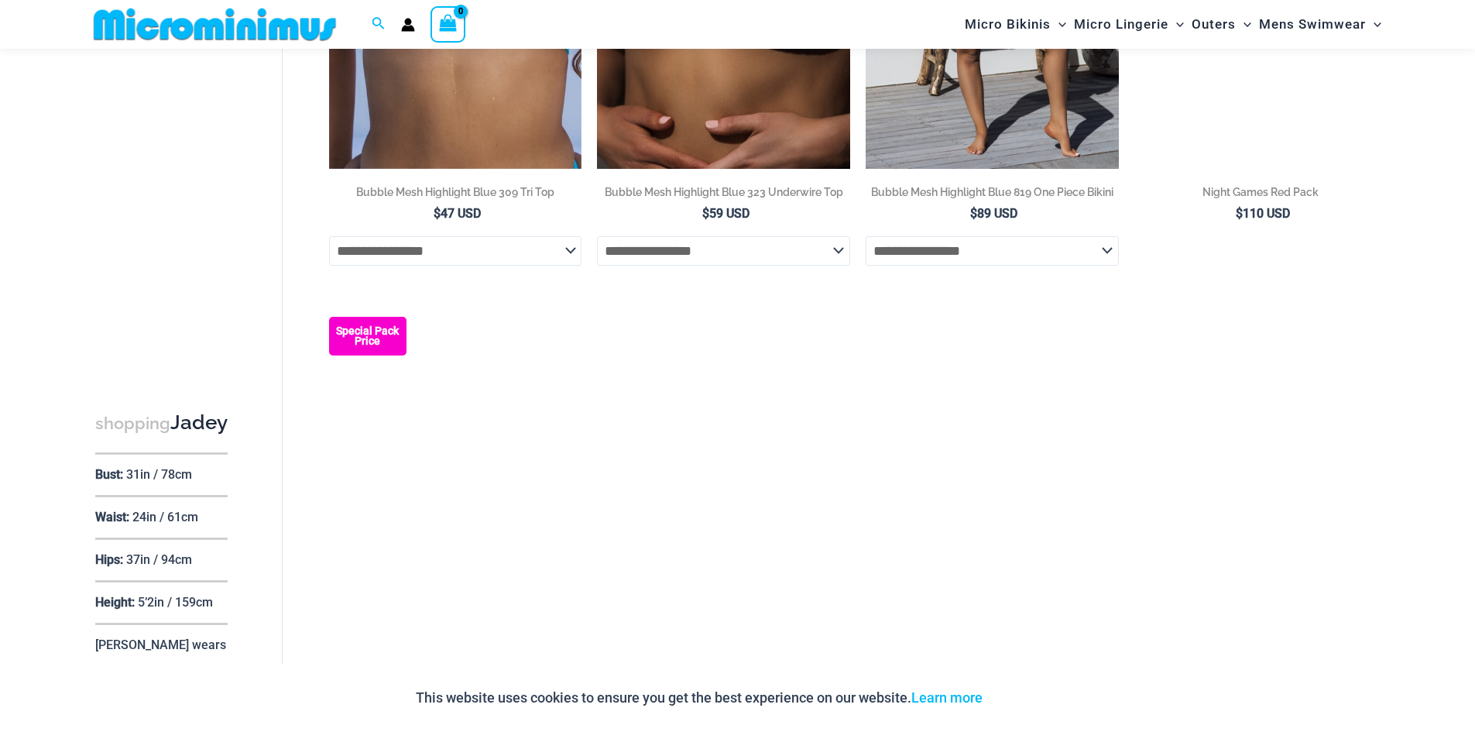
scroll to position [1589, 0]
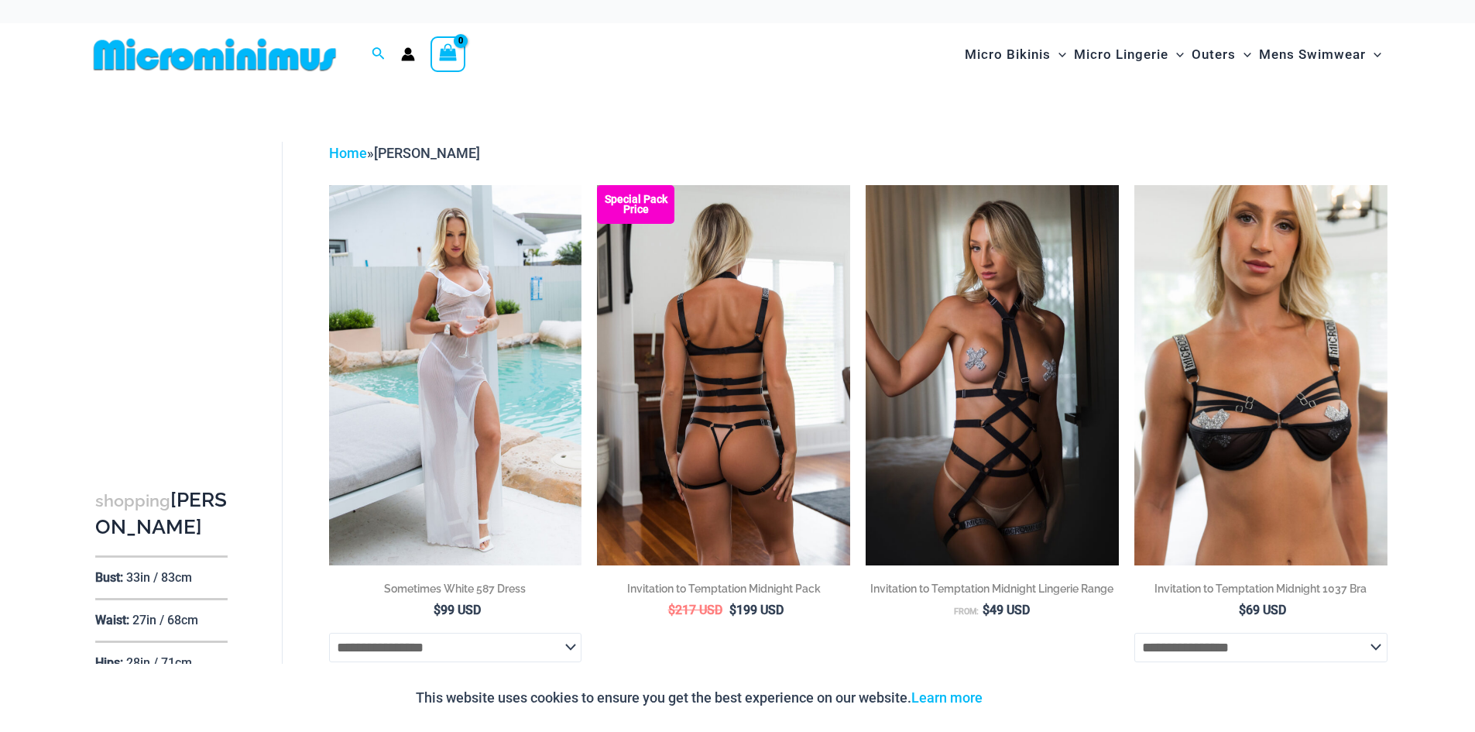
click at [749, 388] on img at bounding box center [723, 375] width 253 height 380
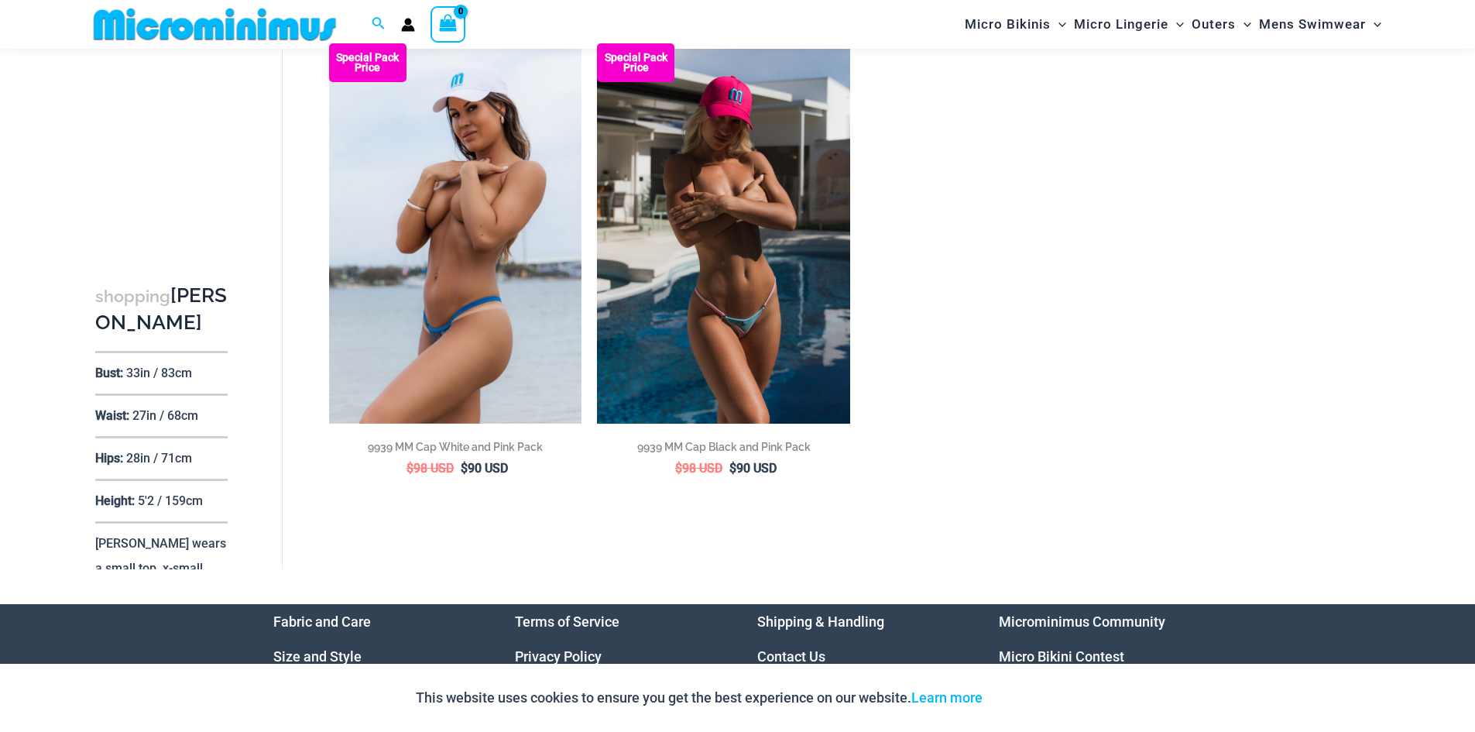
scroll to position [1717, 0]
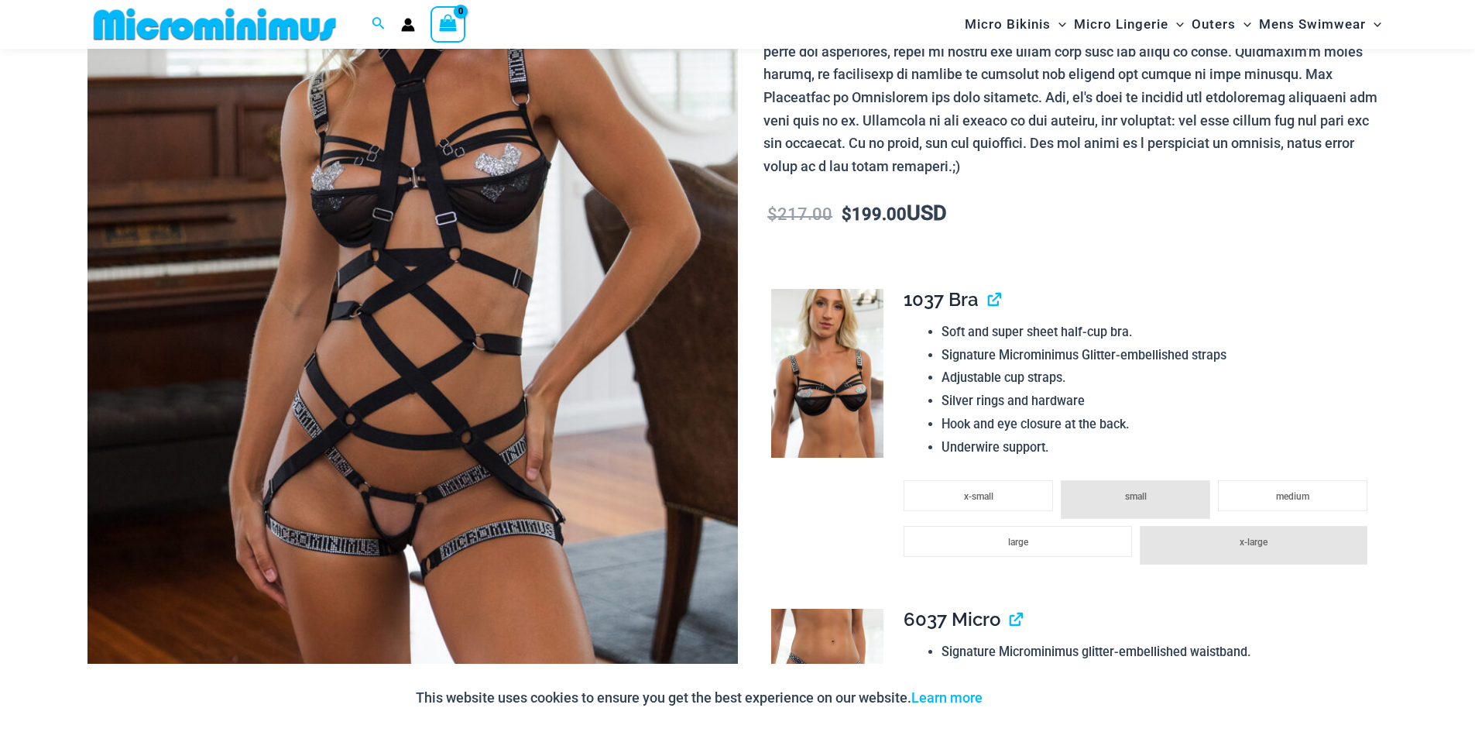
scroll to position [400, 0]
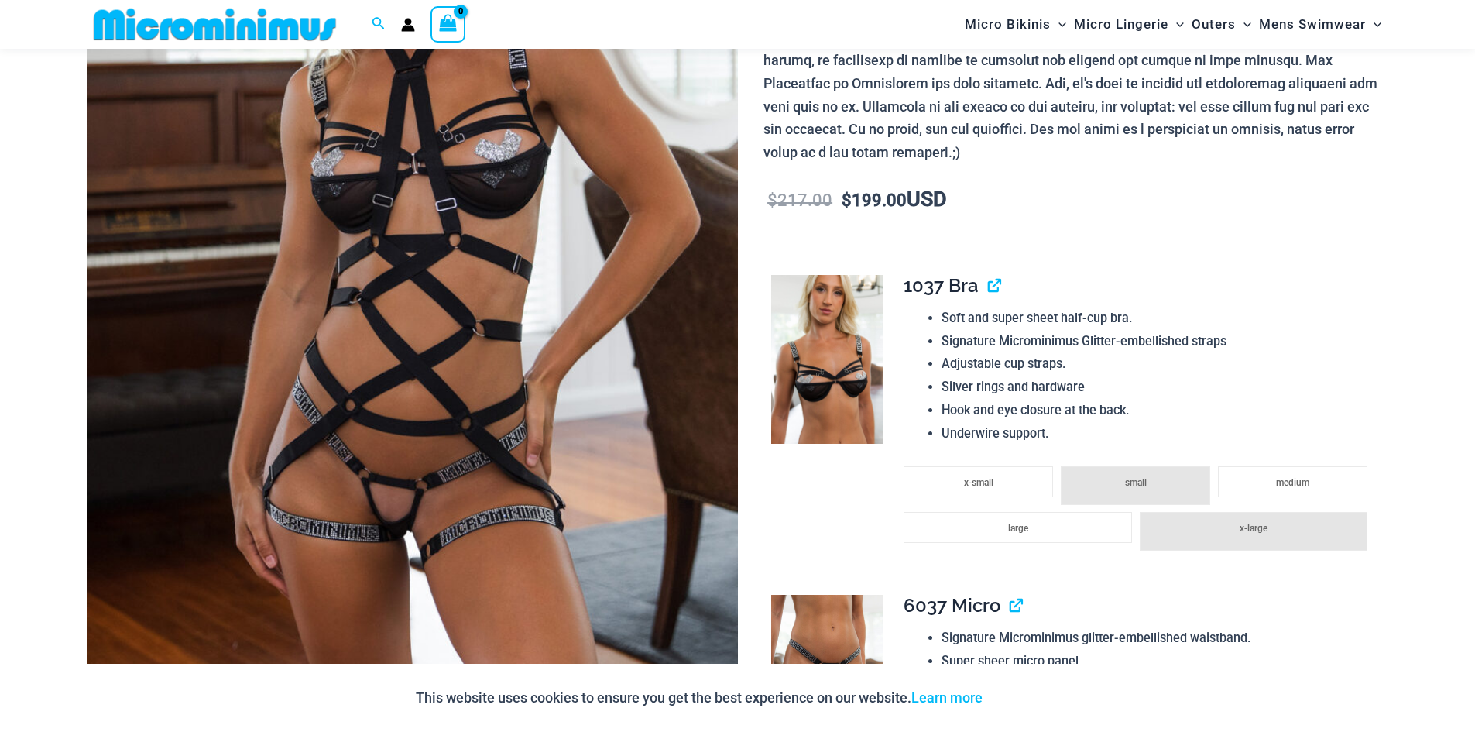
click at [395, 497] on img at bounding box center [413, 229] width 651 height 976
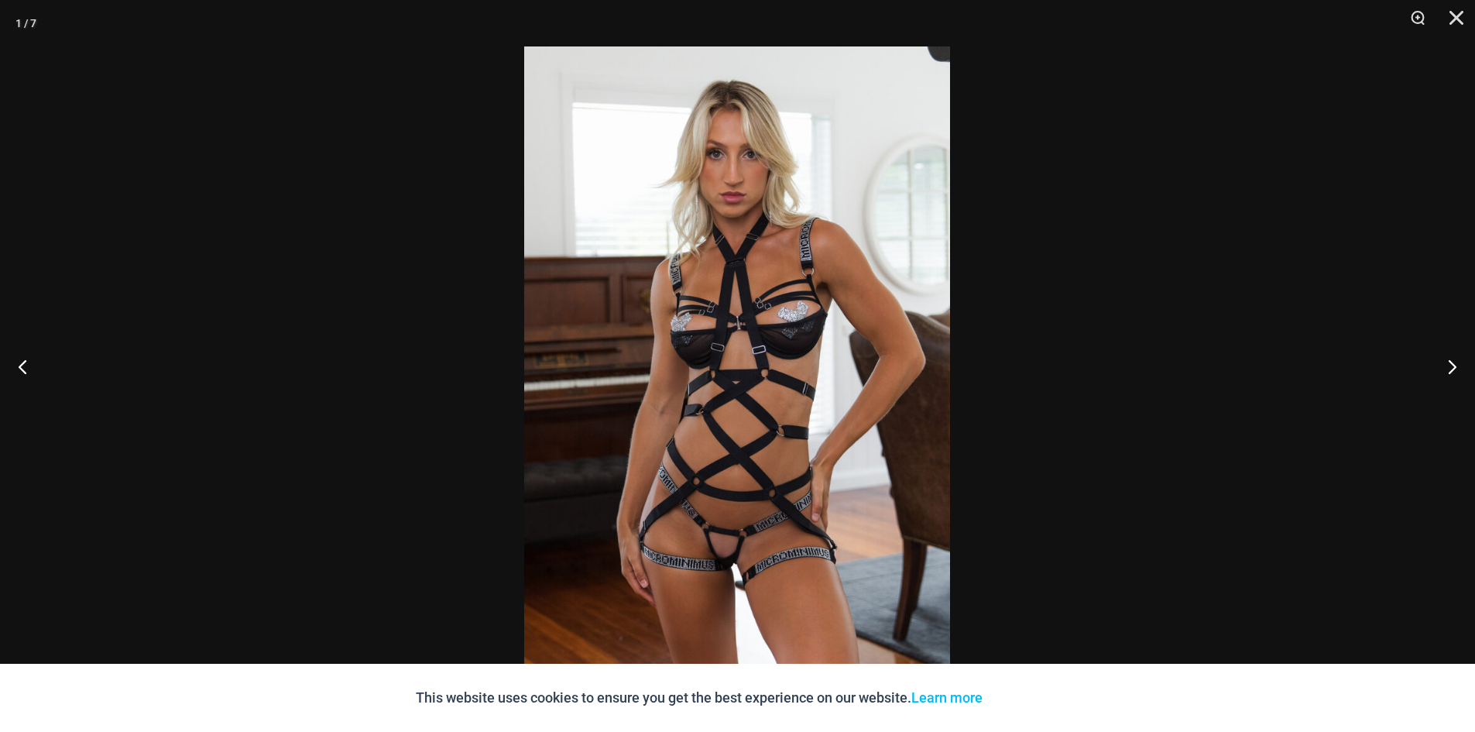
click at [781, 386] on img at bounding box center [737, 365] width 426 height 639
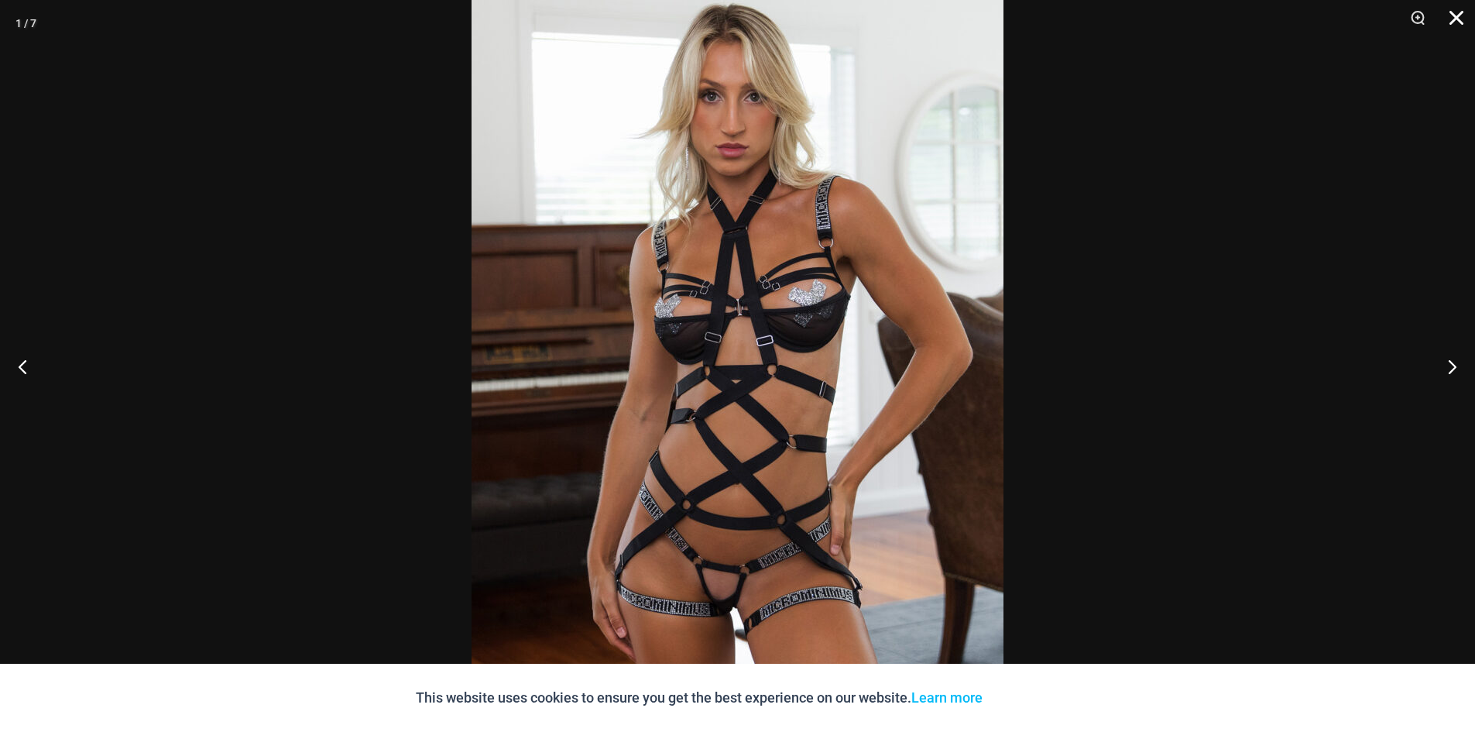
click at [1463, 21] on button "Close" at bounding box center [1451, 23] width 39 height 46
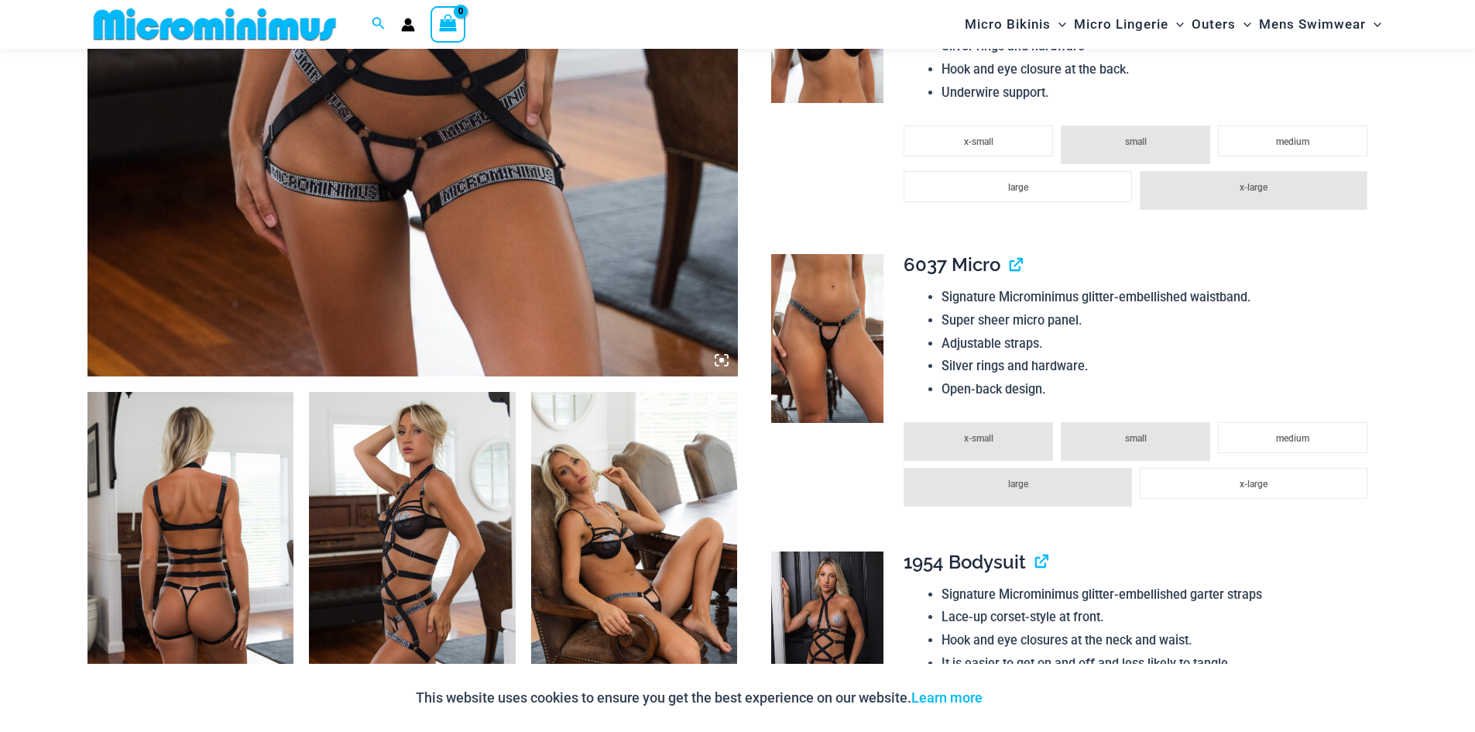
scroll to position [839, 0]
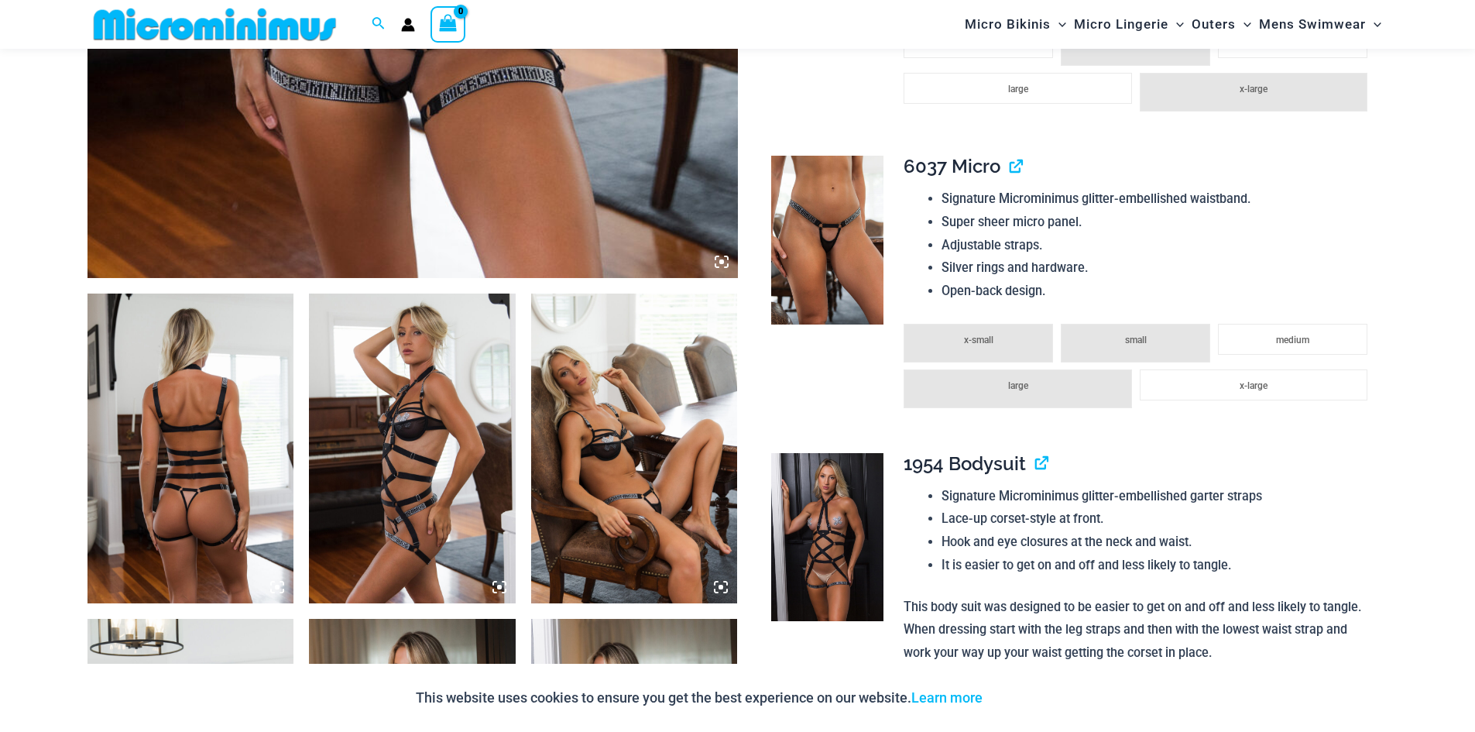
click at [602, 397] on img at bounding box center [634, 449] width 207 height 310
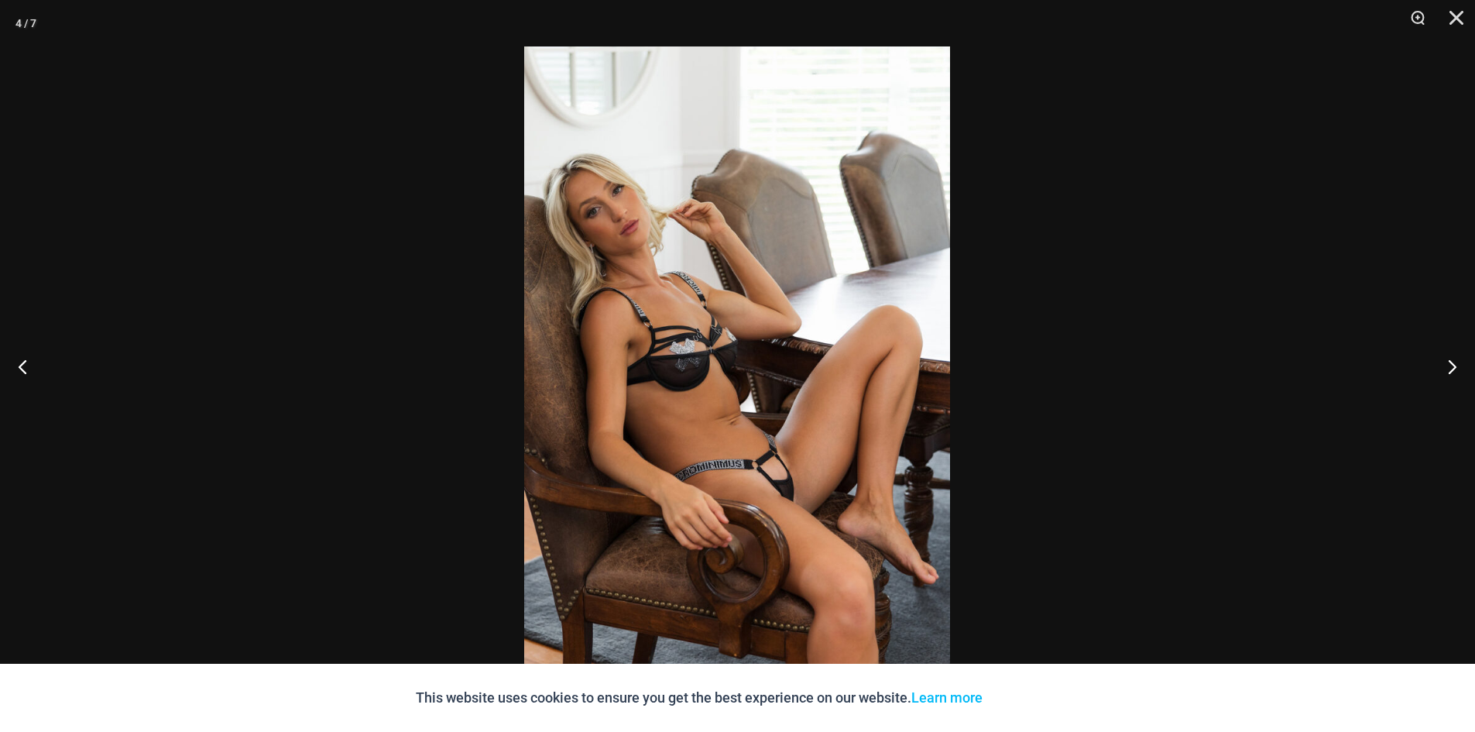
click at [603, 397] on img at bounding box center [737, 365] width 426 height 639
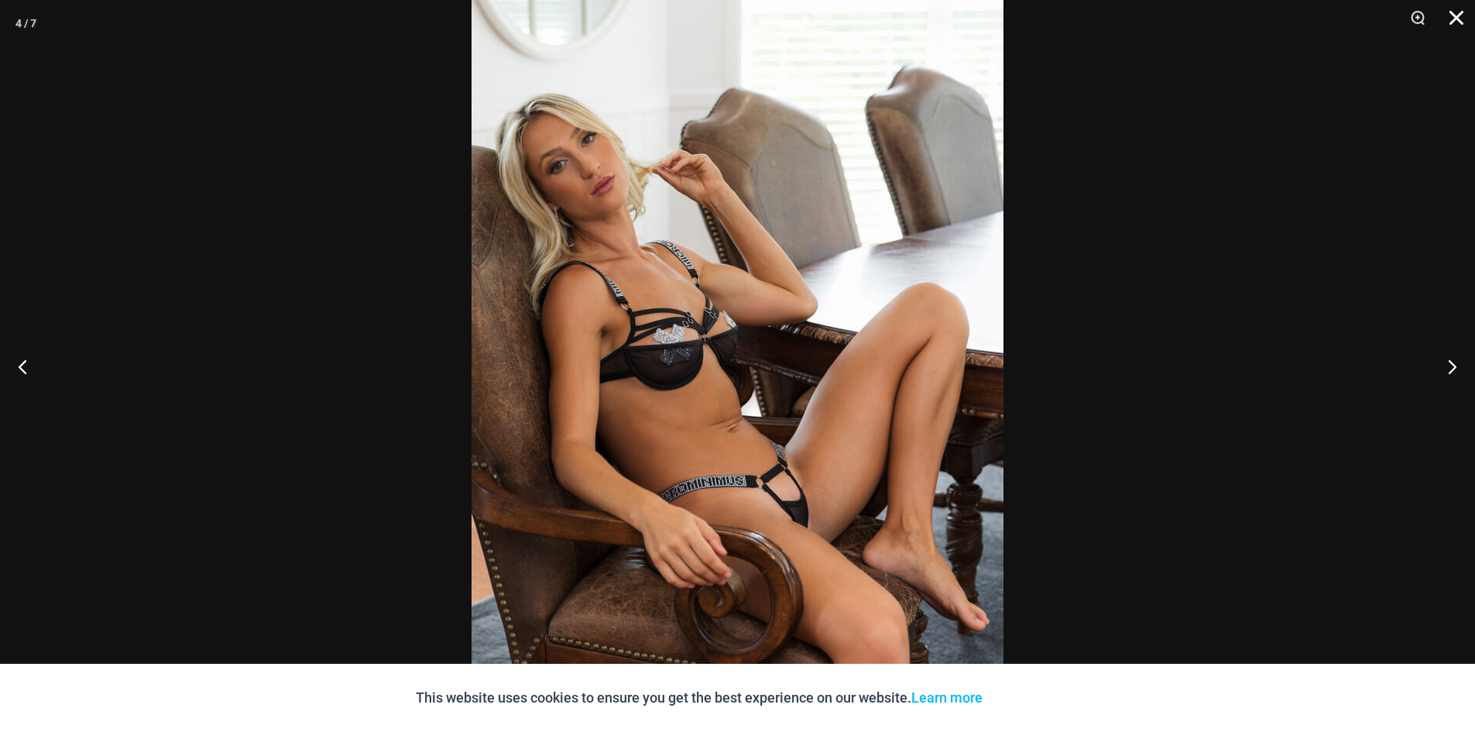
click at [1455, 16] on button "Close" at bounding box center [1451, 23] width 39 height 46
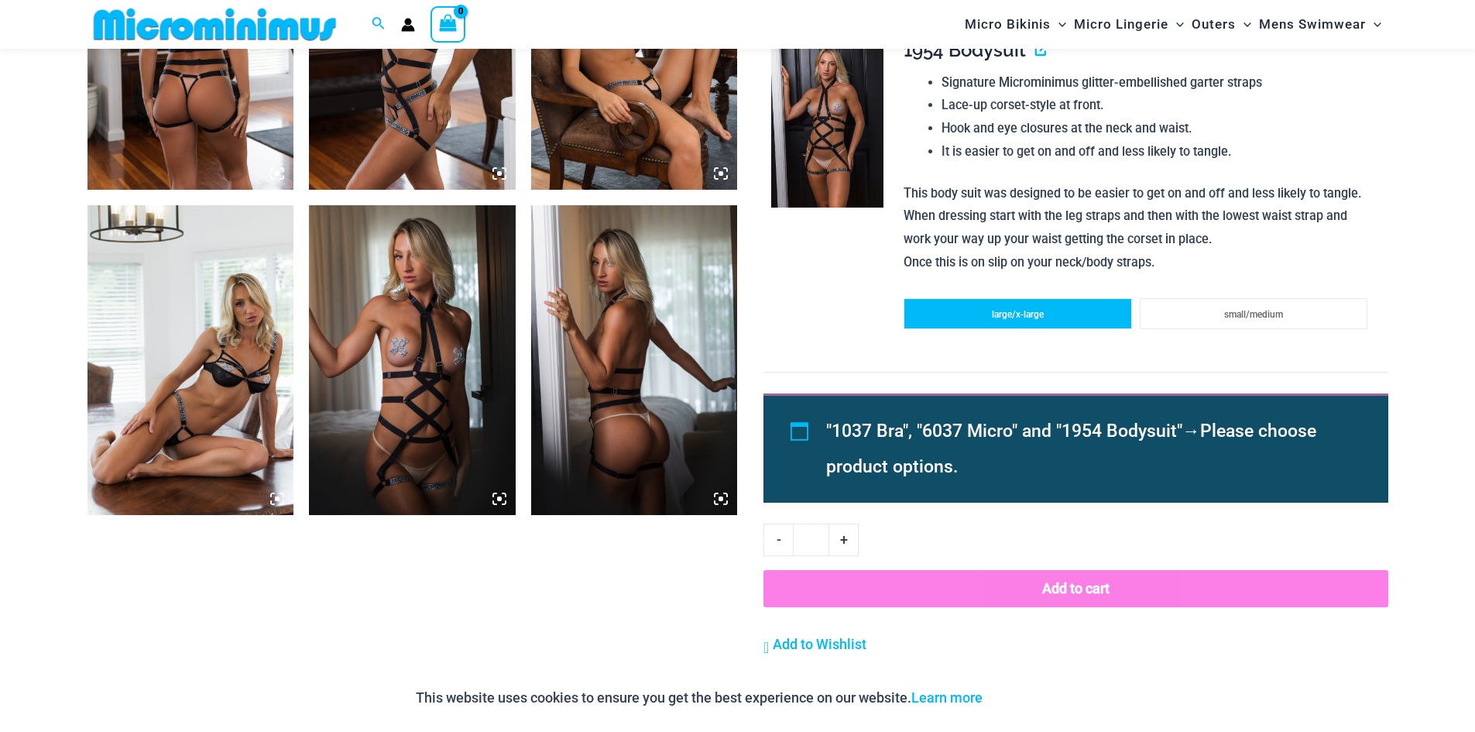
scroll to position [1329, 0]
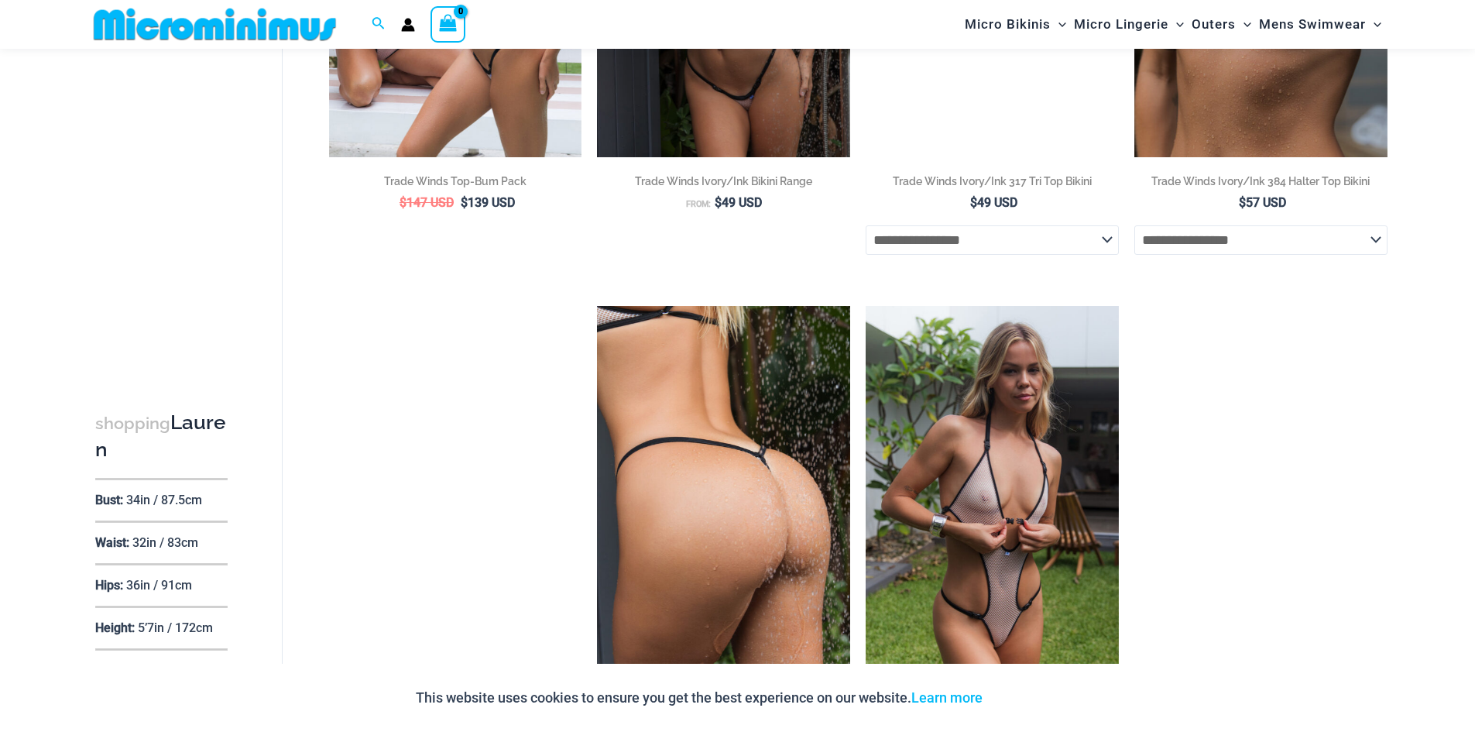
scroll to position [1511, 0]
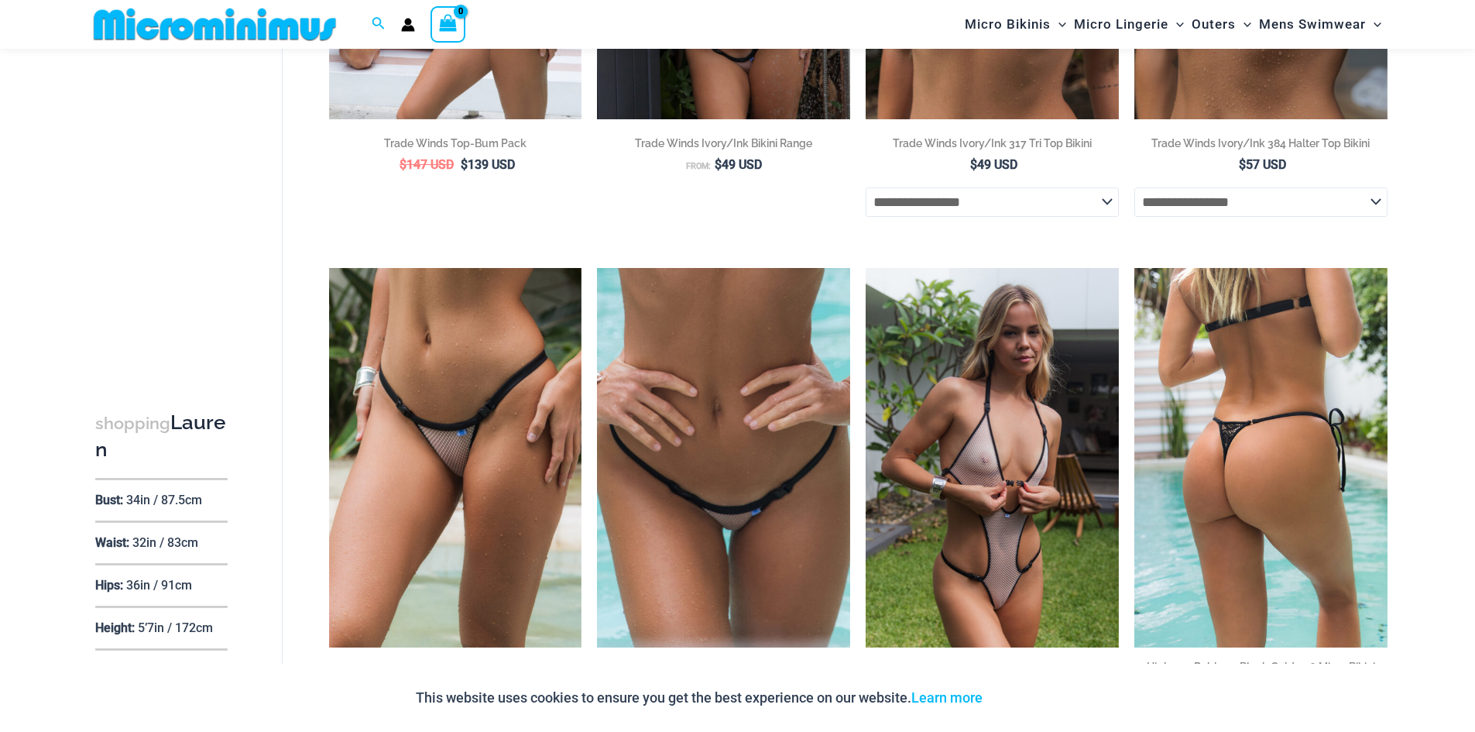
click at [1284, 422] on img at bounding box center [1261, 458] width 253 height 380
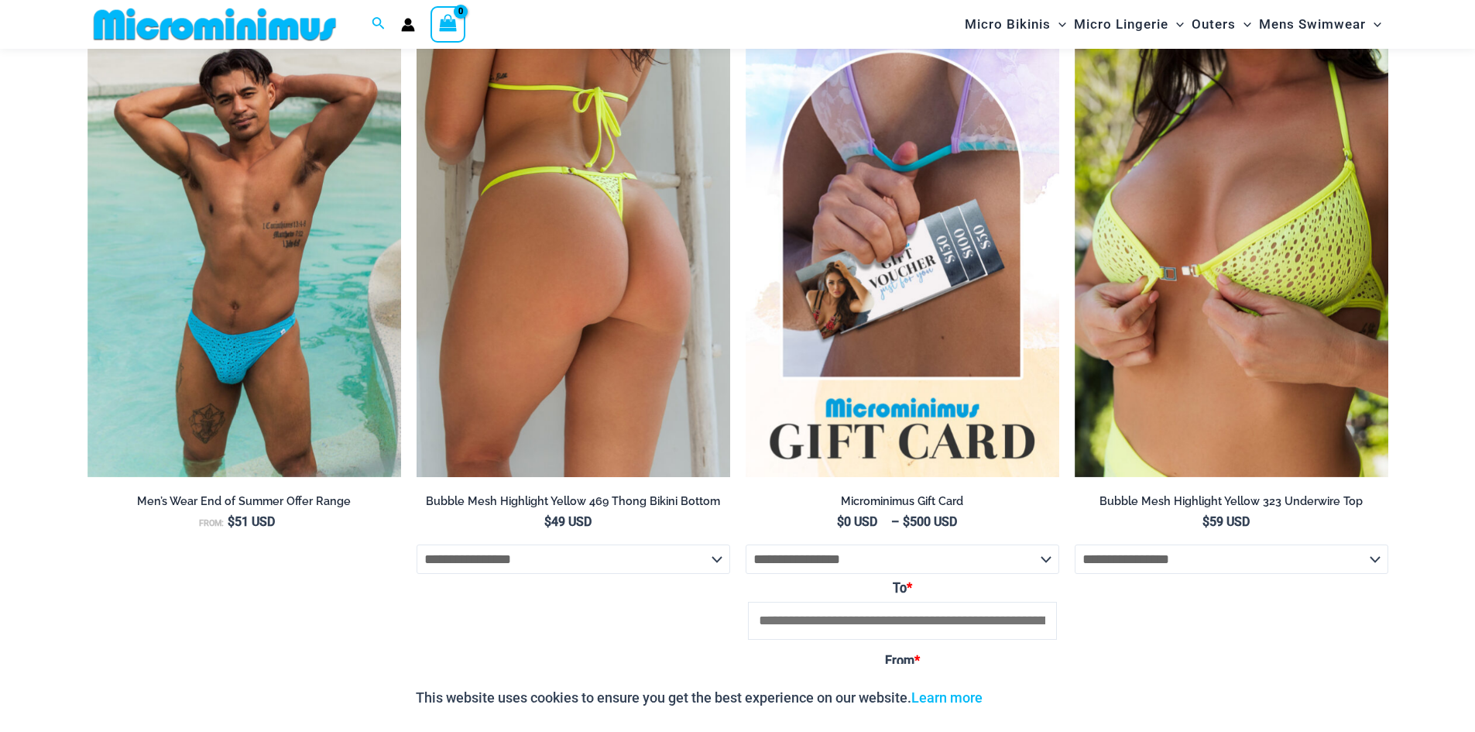
scroll to position [2465, 0]
click at [625, 184] on img at bounding box center [574, 241] width 314 height 471
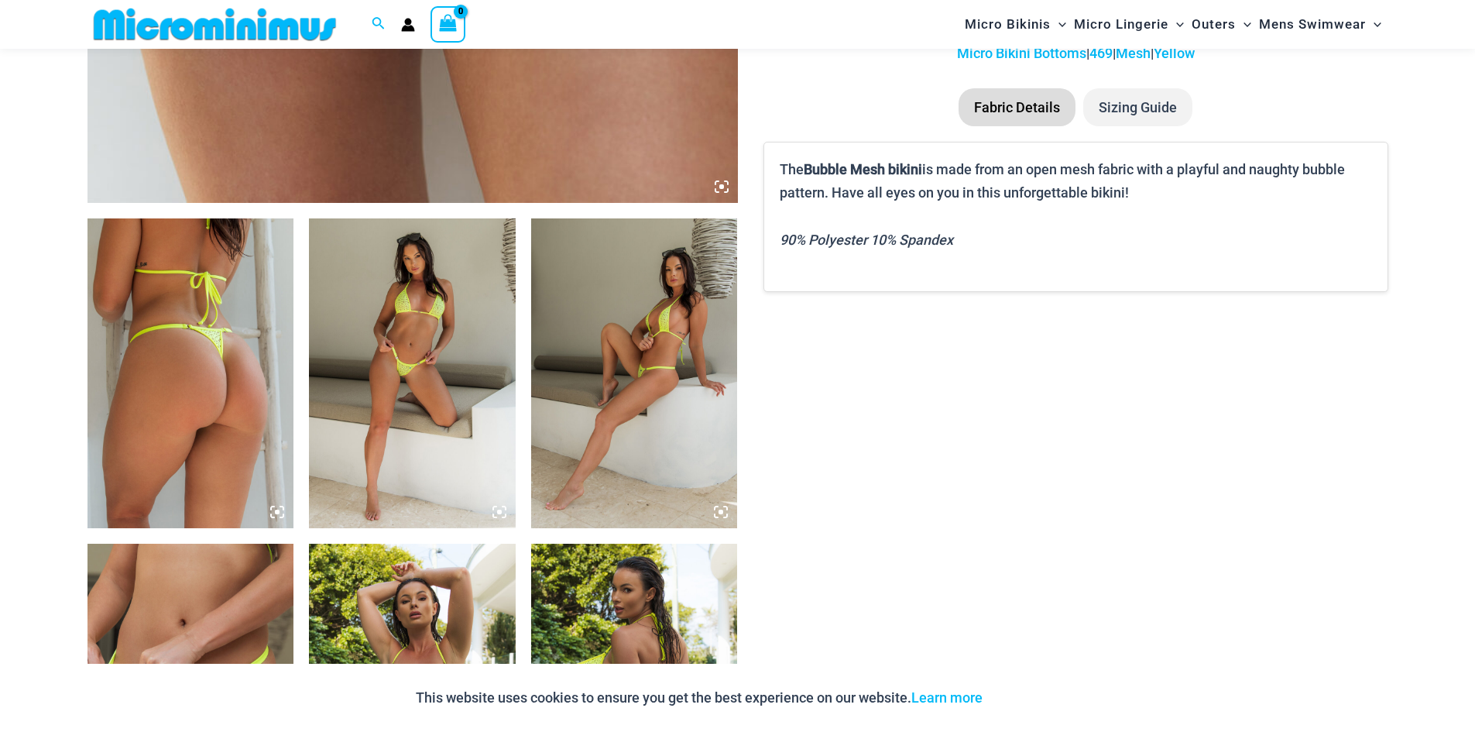
scroll to position [915, 0]
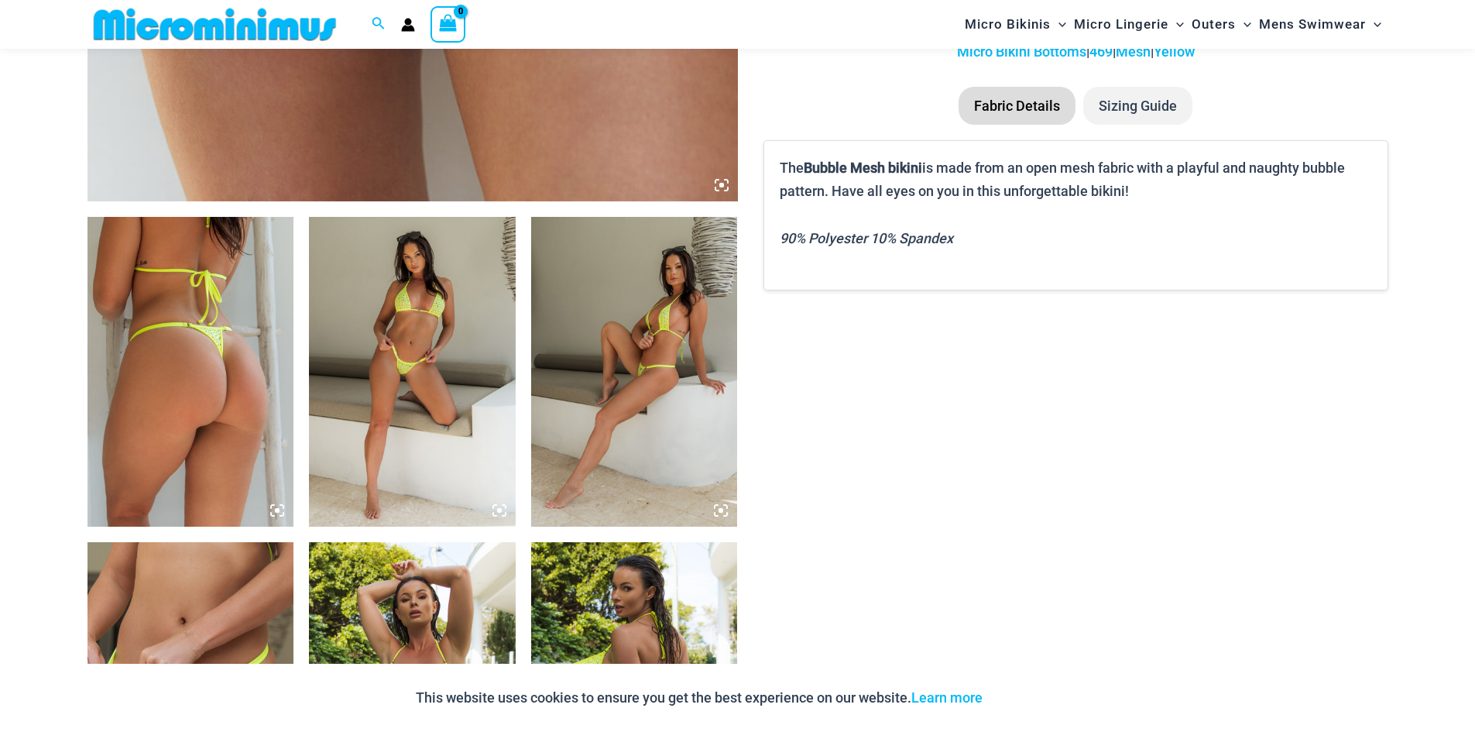
click at [395, 282] on img at bounding box center [412, 372] width 207 height 310
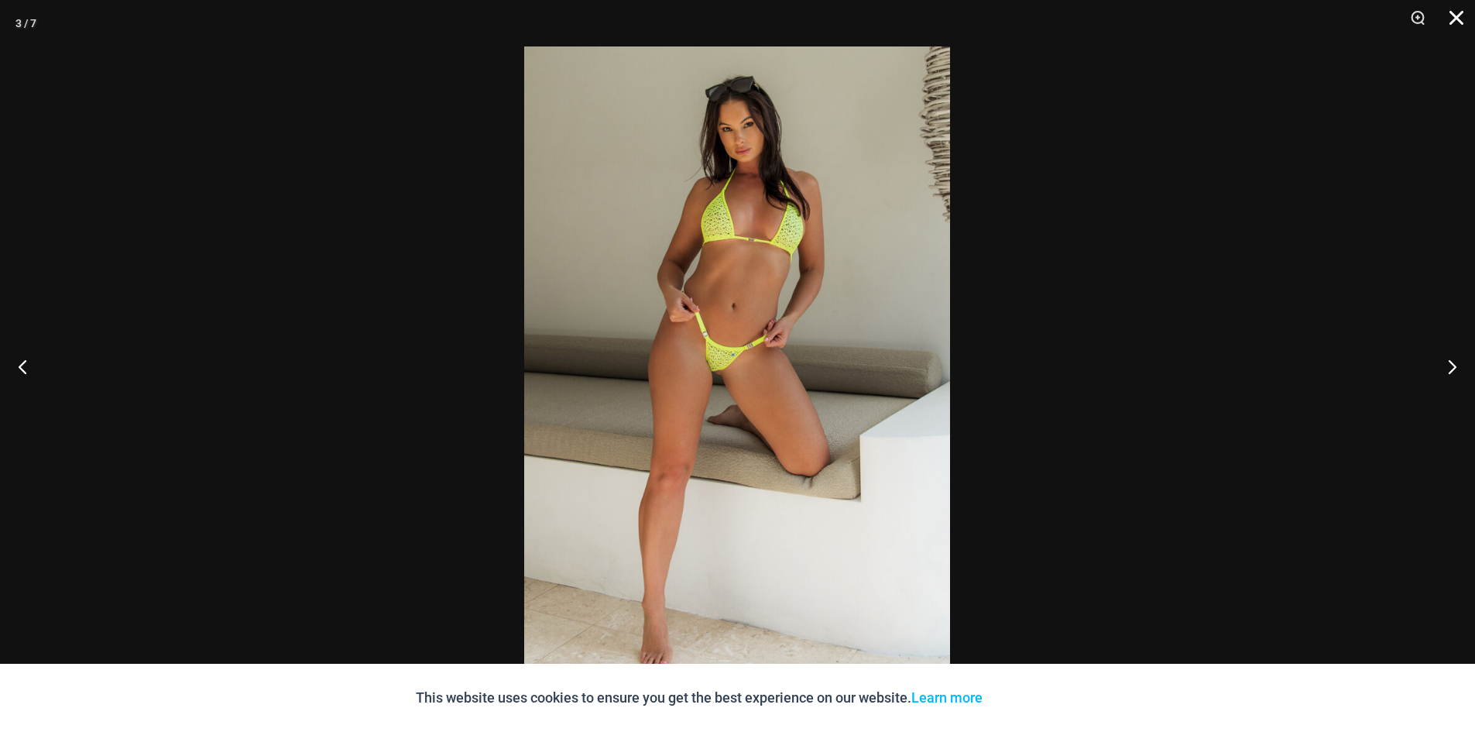
click at [1455, 18] on button "Close" at bounding box center [1451, 23] width 39 height 46
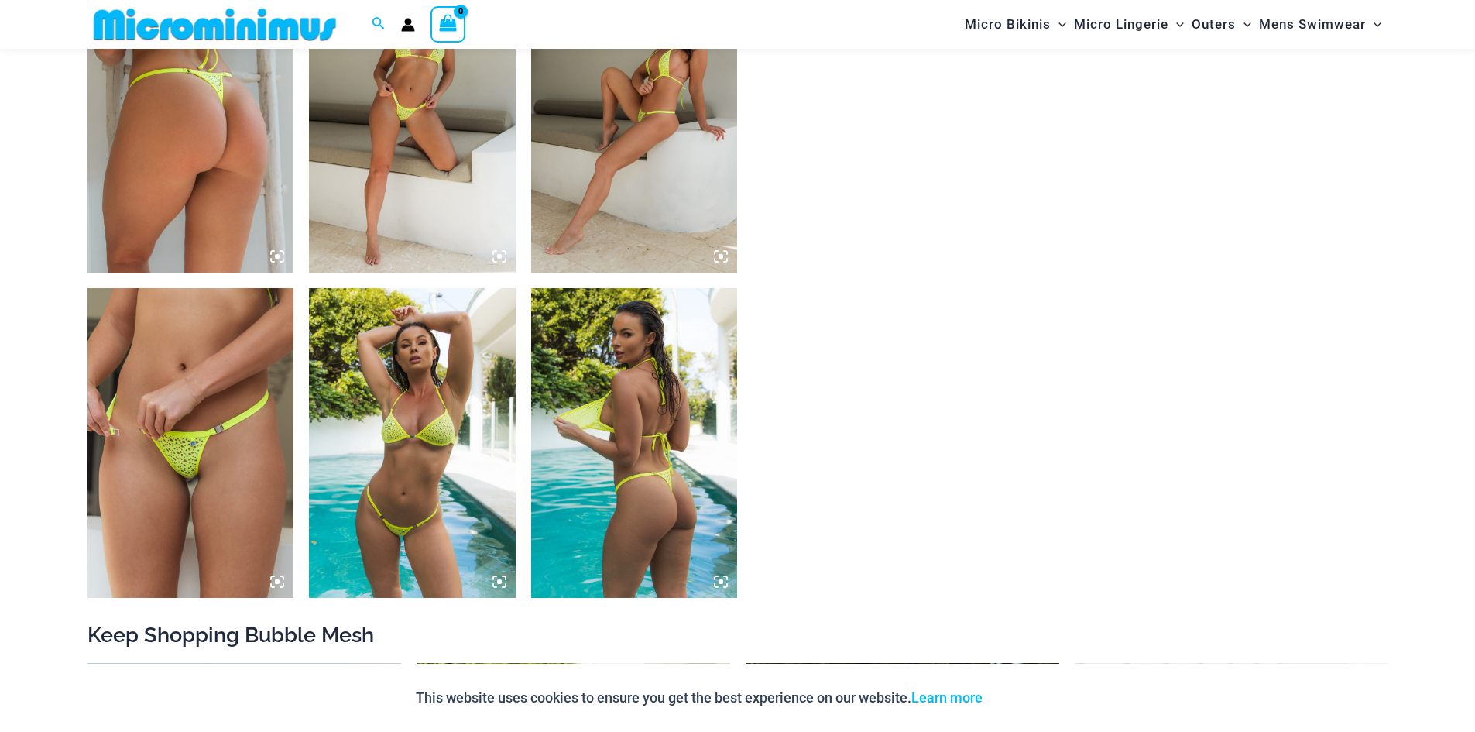
scroll to position [1173, 0]
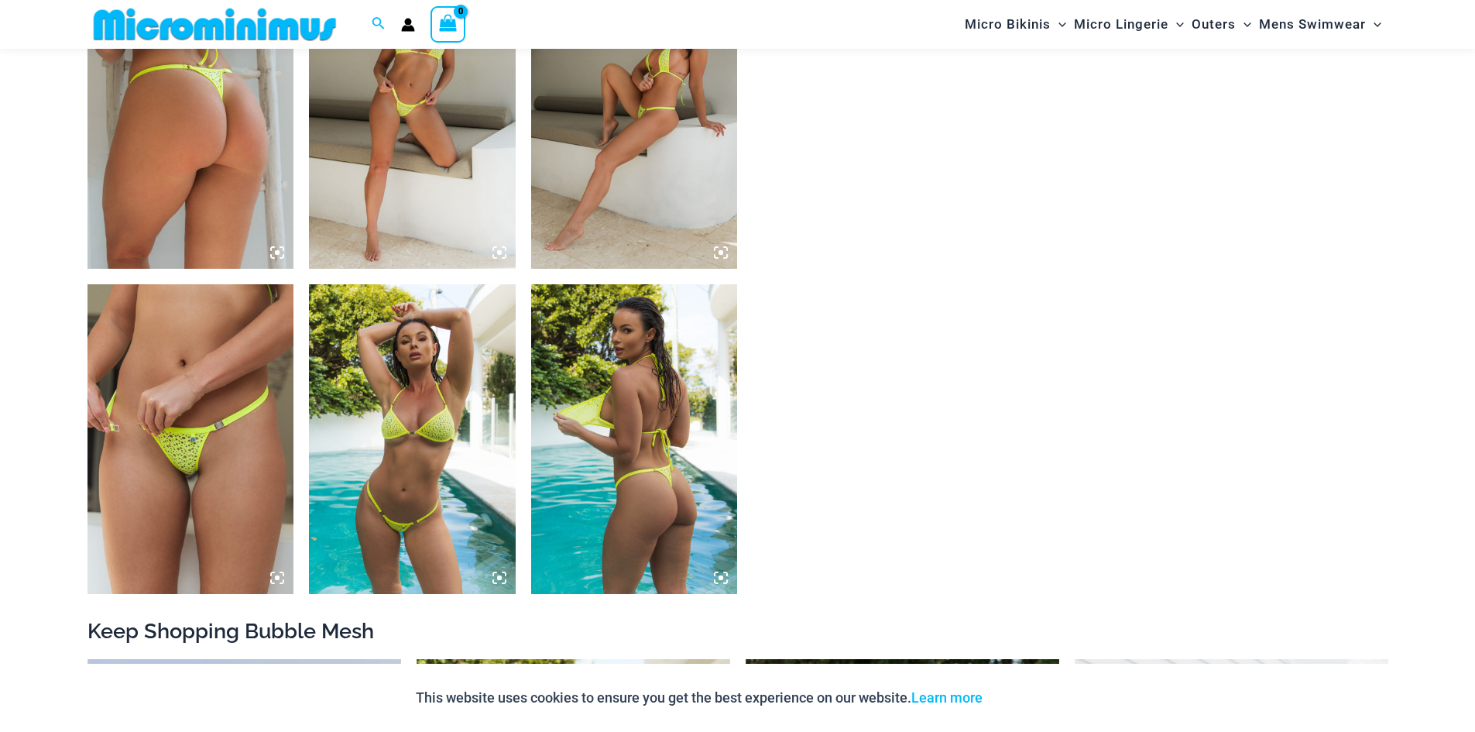
click at [177, 404] on img at bounding box center [191, 439] width 207 height 310
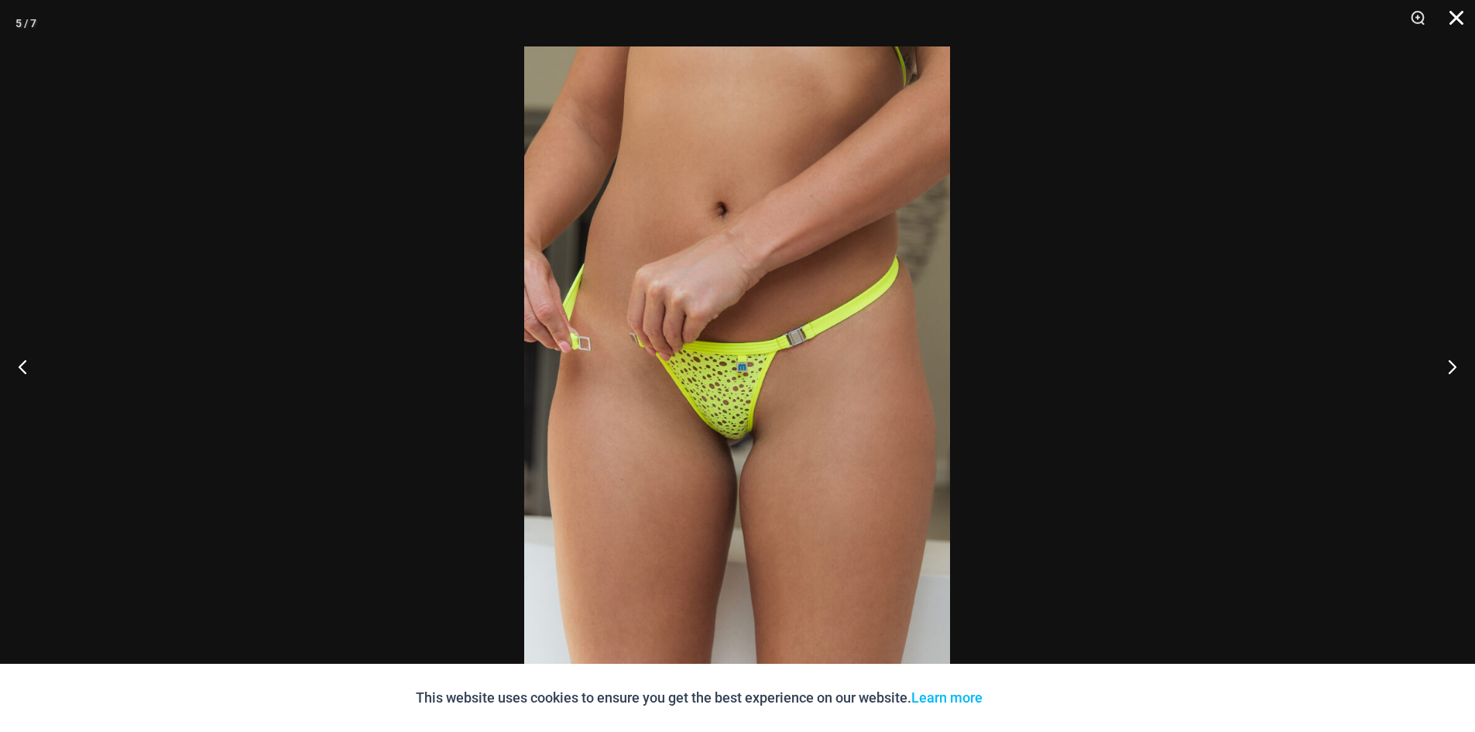
click at [1455, 18] on button "Close" at bounding box center [1451, 23] width 39 height 46
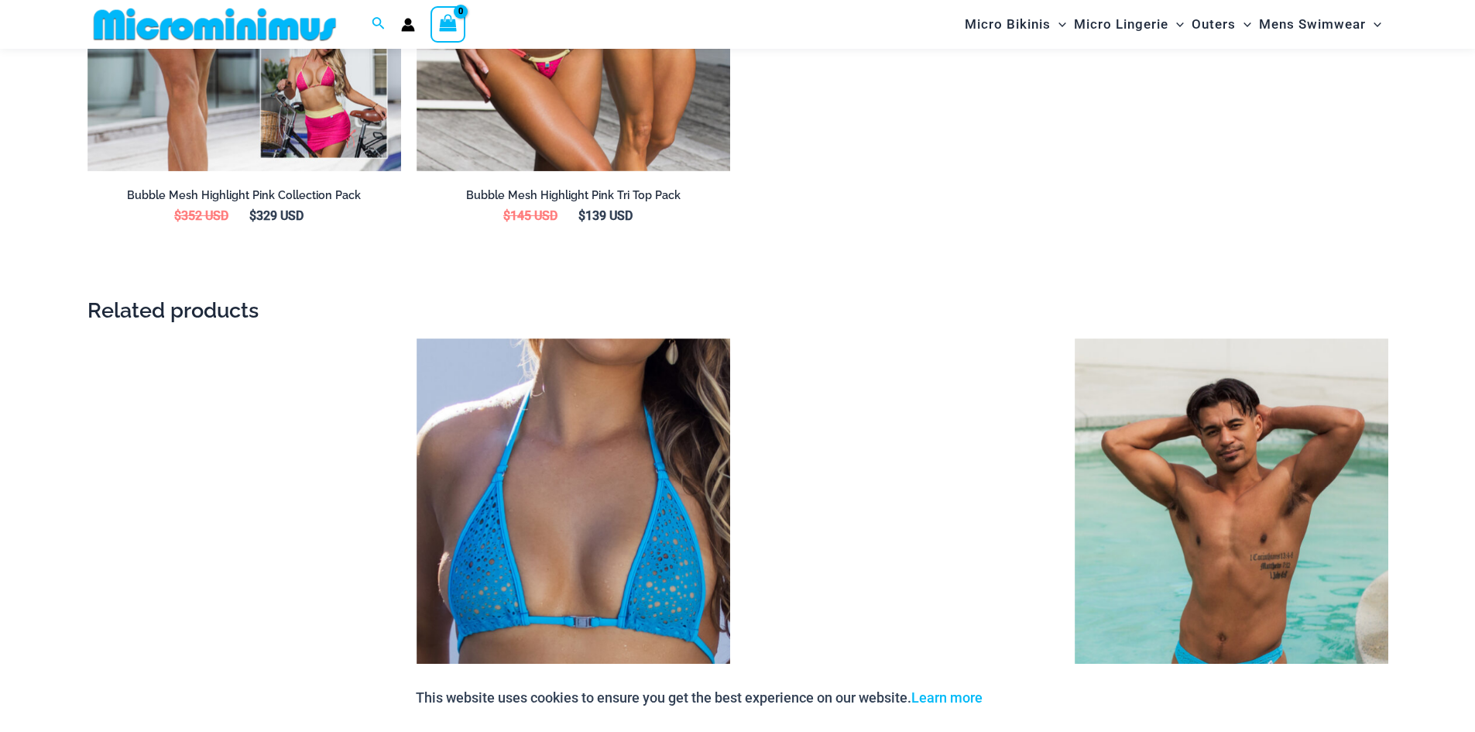
scroll to position [2722, 0]
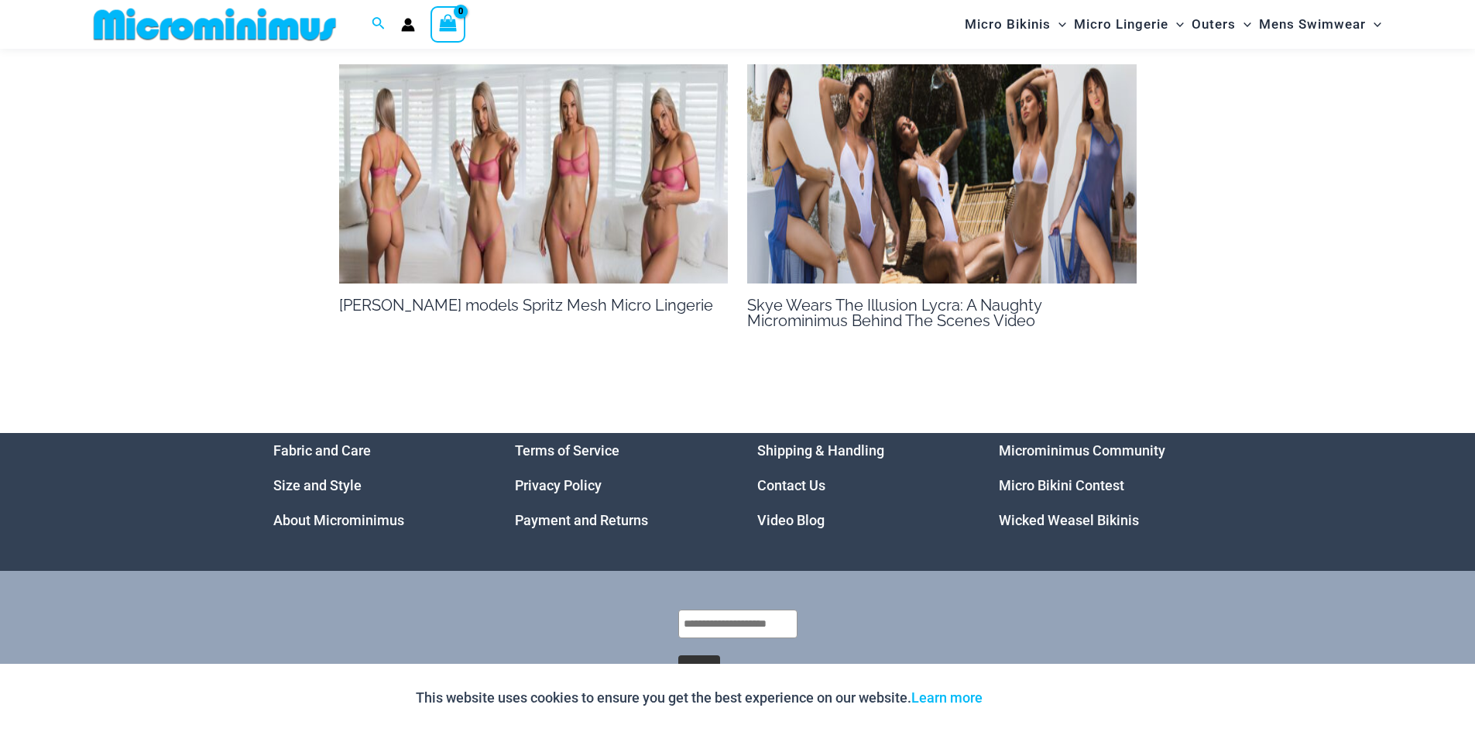
scroll to position [1949, 0]
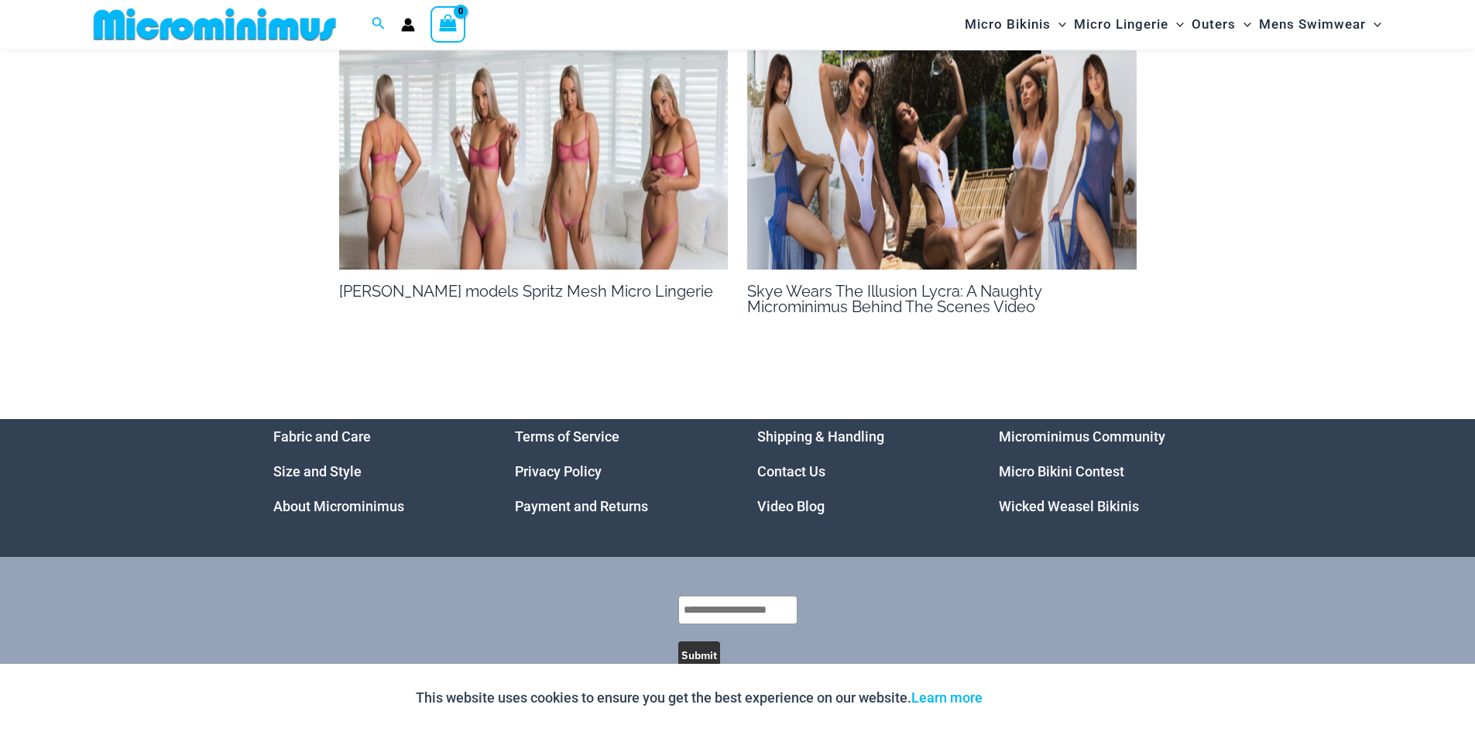
click at [885, 156] on img at bounding box center [942, 159] width 390 height 219
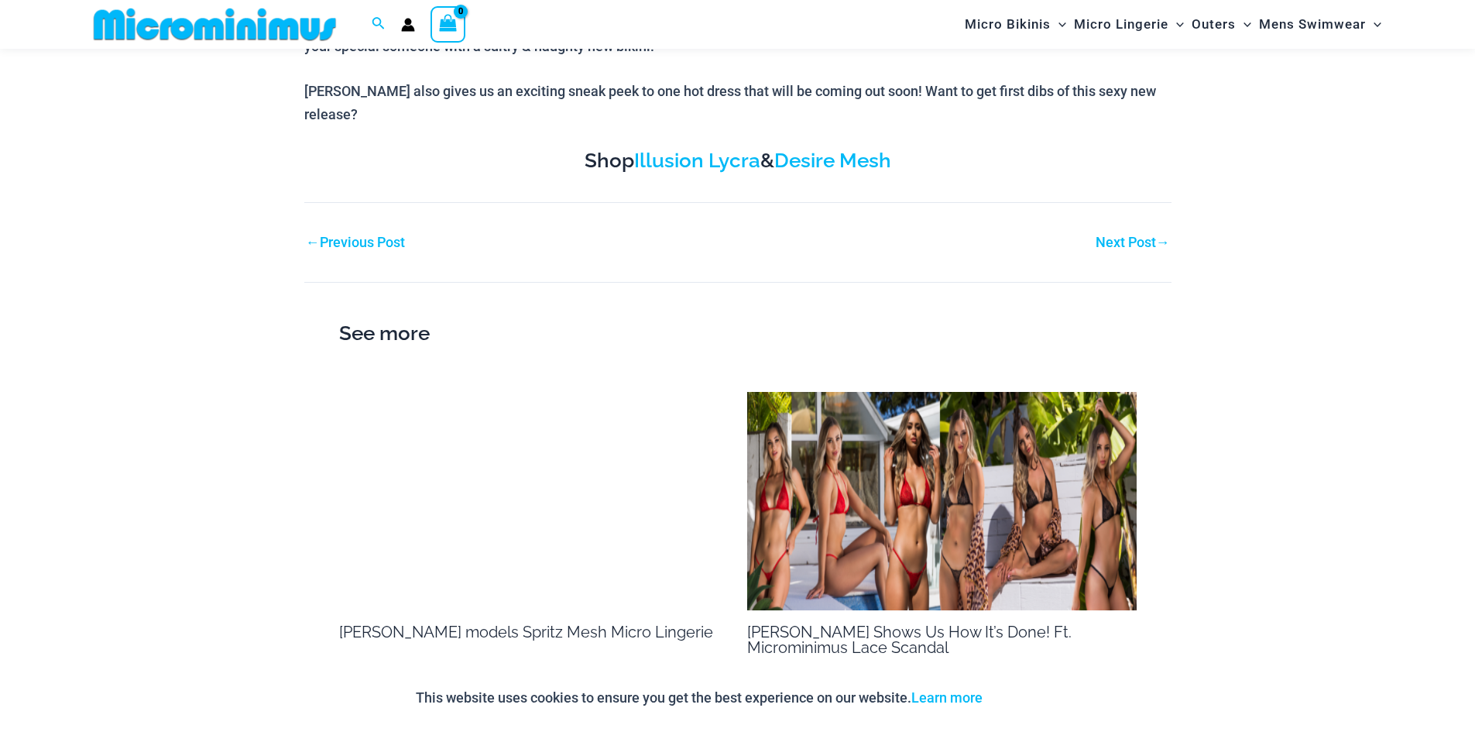
scroll to position [892, 0]
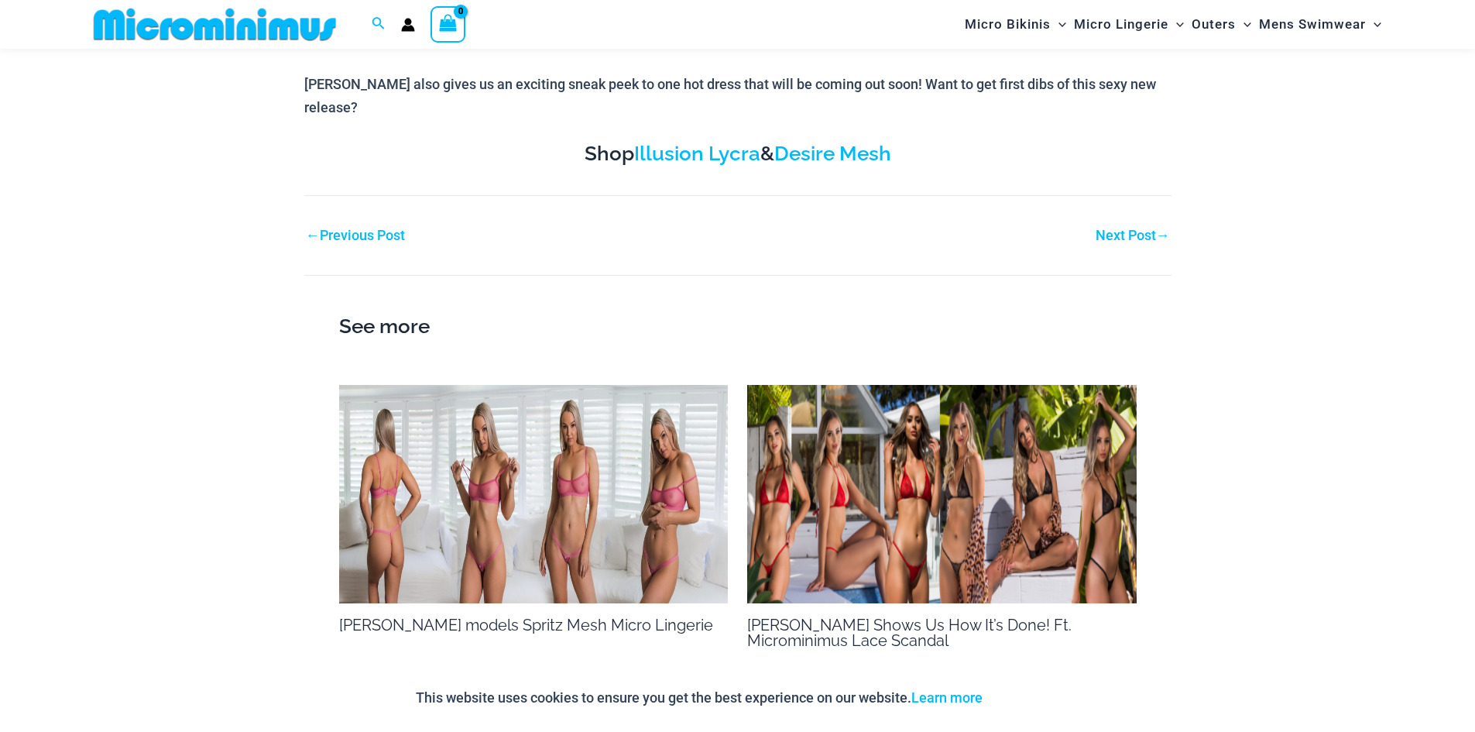
click at [888, 470] on img at bounding box center [942, 494] width 390 height 219
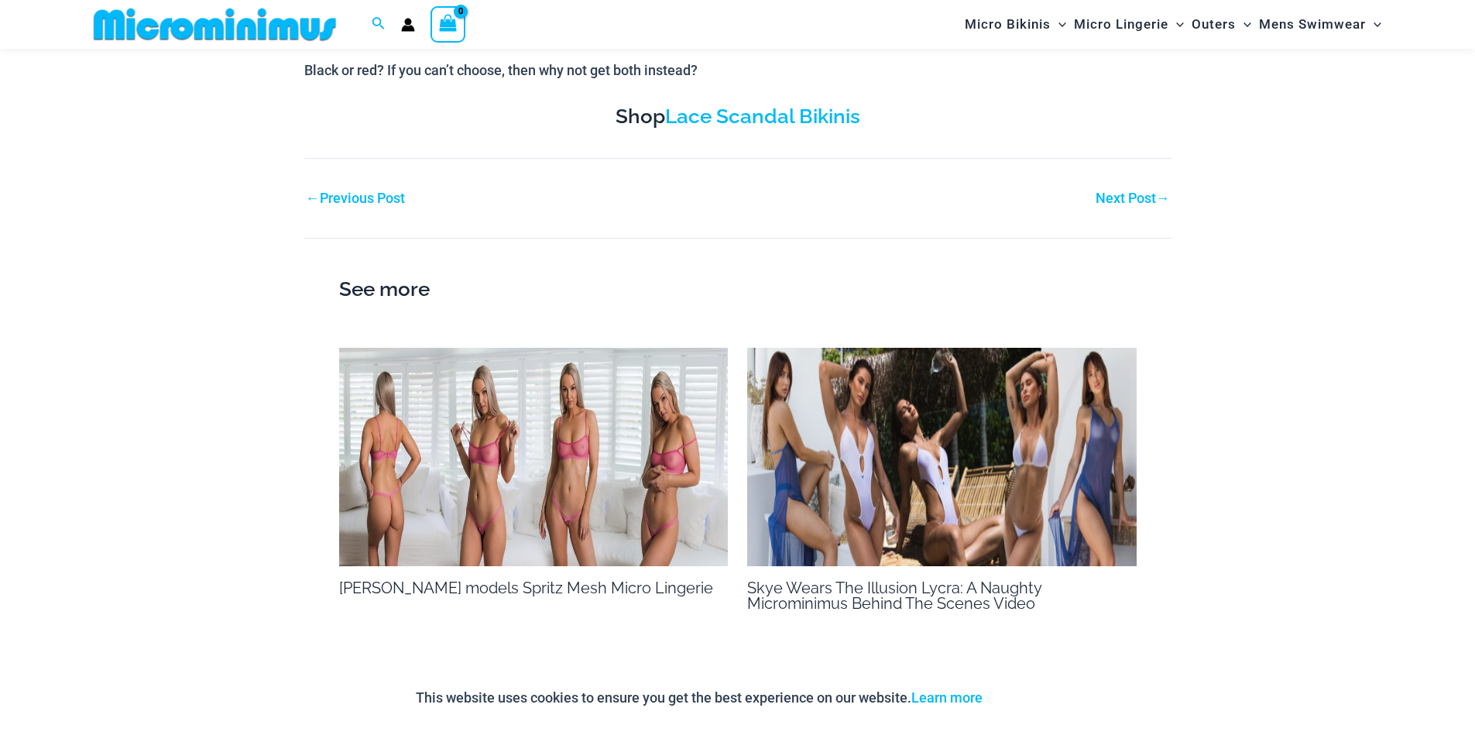
scroll to position [858, 0]
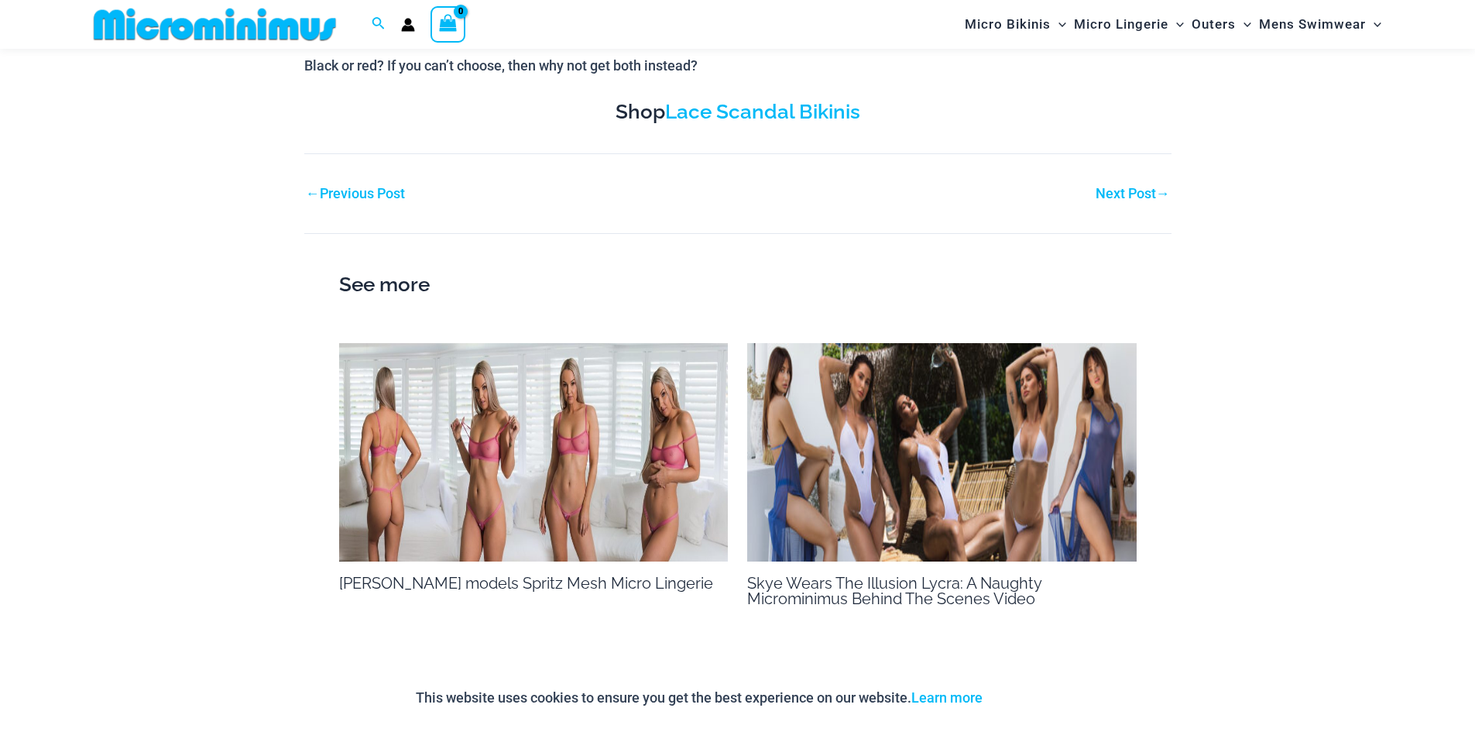
click at [1032, 419] on img at bounding box center [942, 452] width 390 height 219
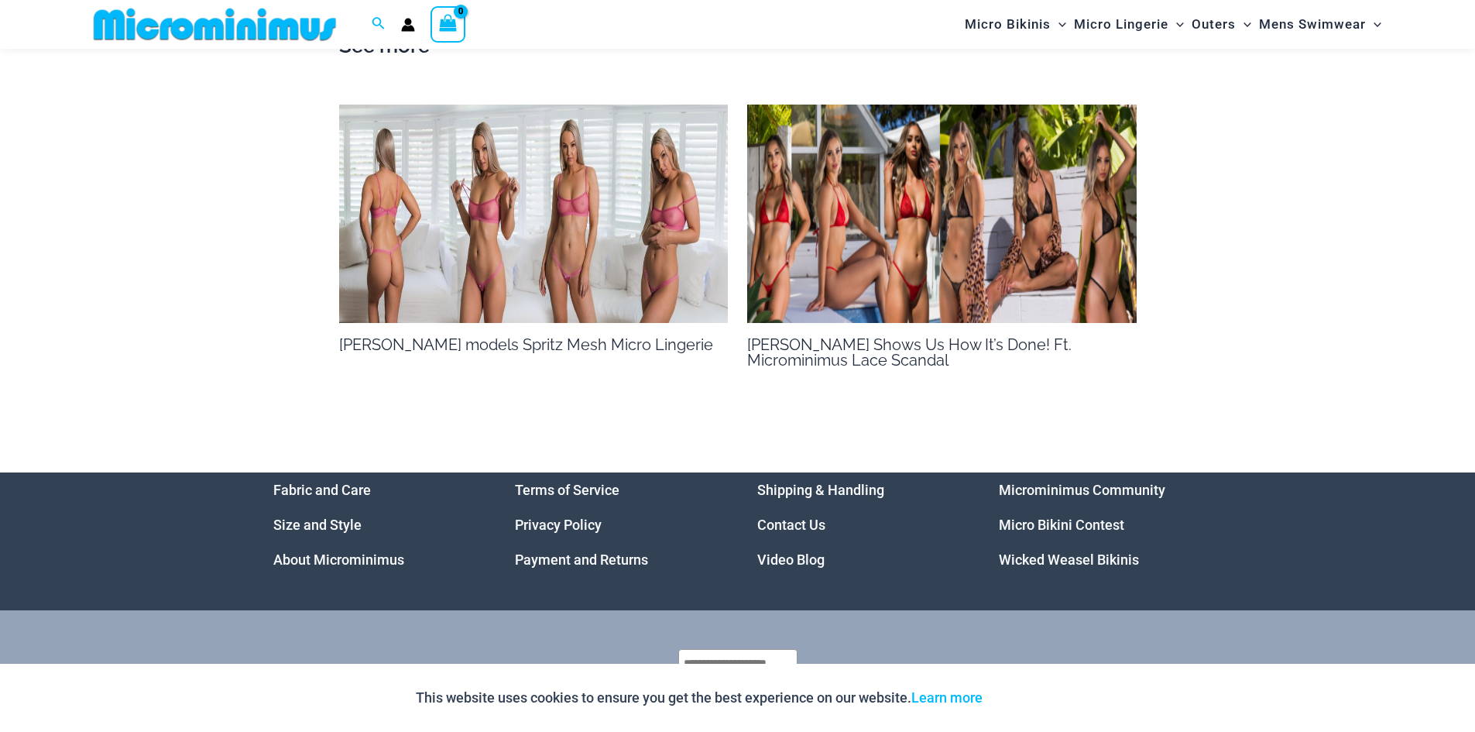
scroll to position [1175, 0]
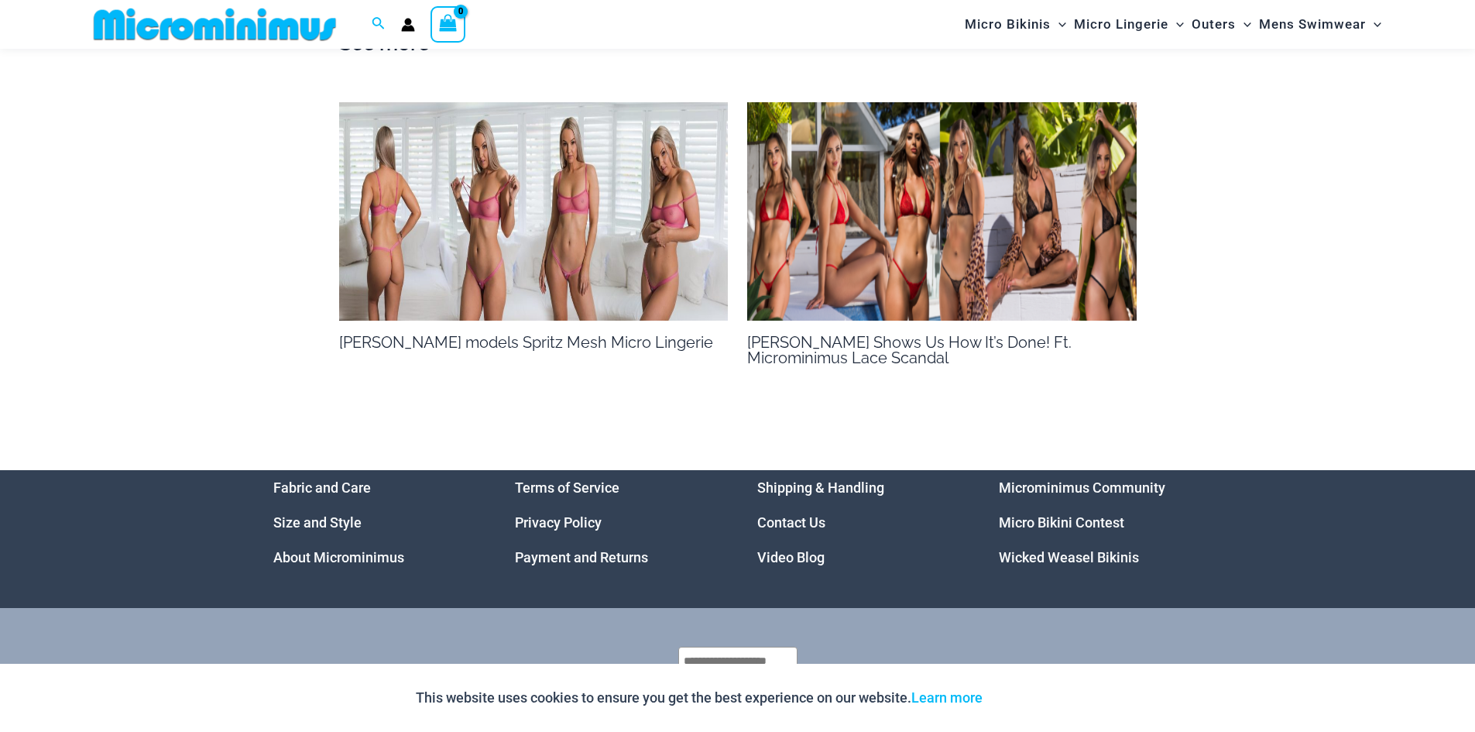
click at [1028, 514] on link "Micro Bikini Contest" at bounding box center [1061, 522] width 125 height 16
